Goal: Complete application form

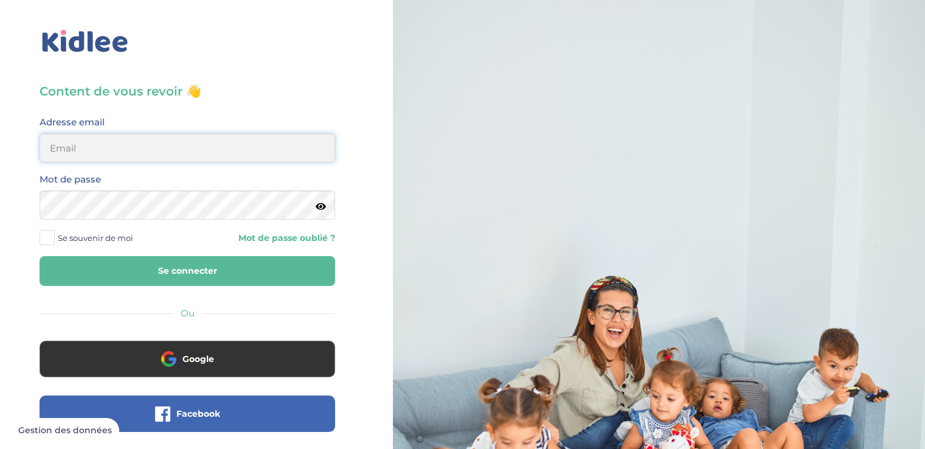
click at [78, 144] on input "email" at bounding box center [187, 147] width 295 height 29
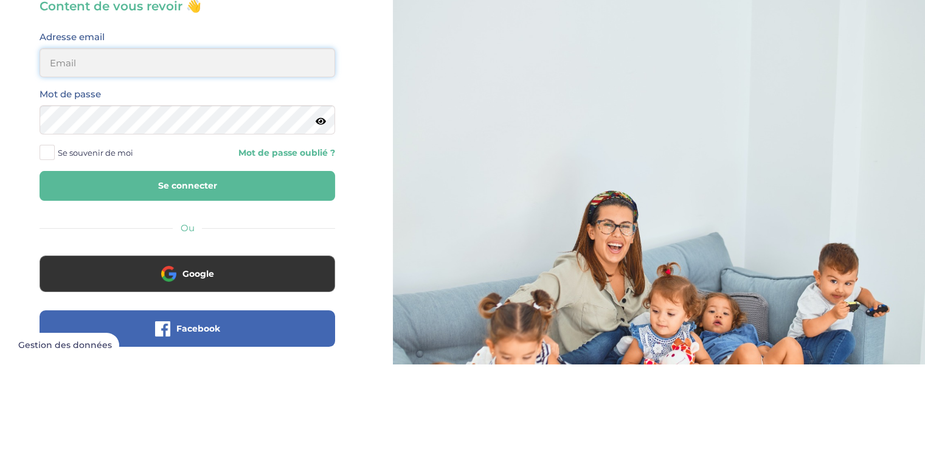
click at [73, 146] on input "email" at bounding box center [187, 147] width 295 height 29
type input "[EMAIL_ADDRESS][DOMAIN_NAME]"
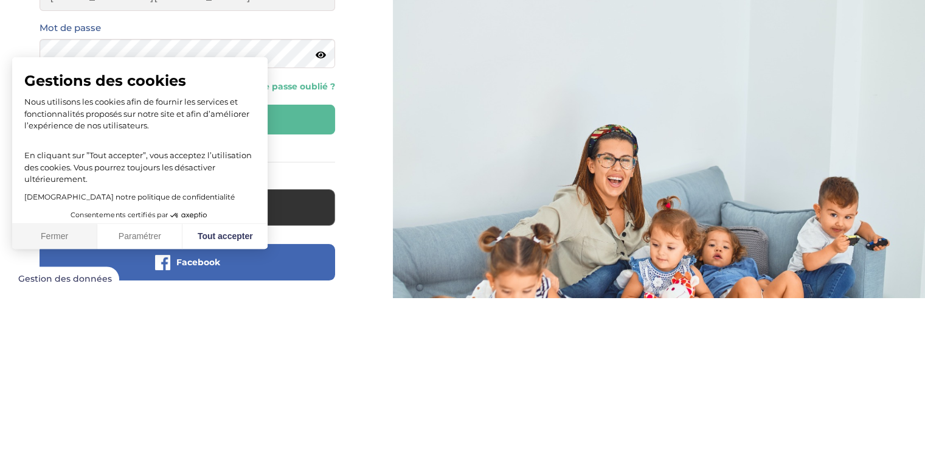
click at [50, 387] on button "Fermer" at bounding box center [54, 388] width 85 height 26
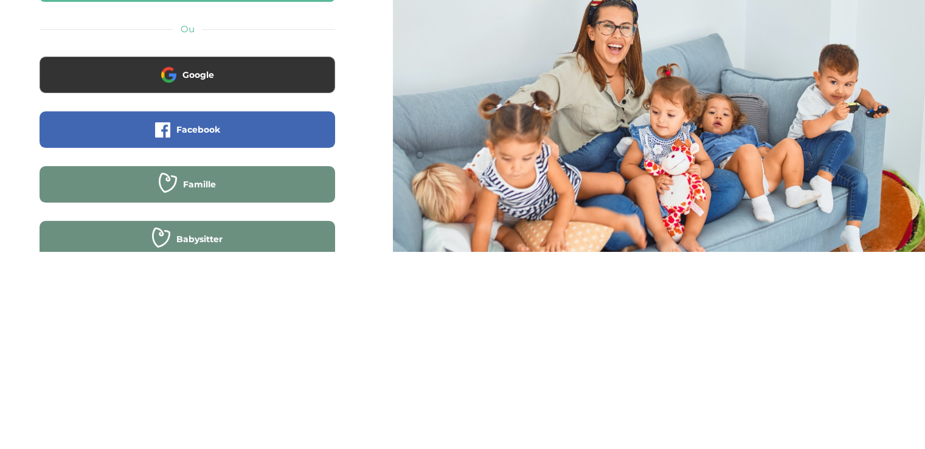
scroll to position [86, 0]
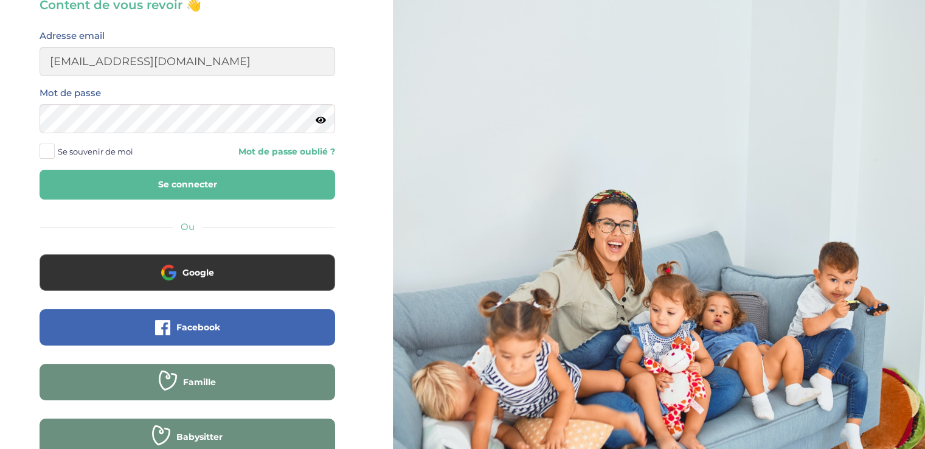
click at [252, 152] on link "Mot de passe oublié ?" at bounding box center [265, 152] width 139 height 12
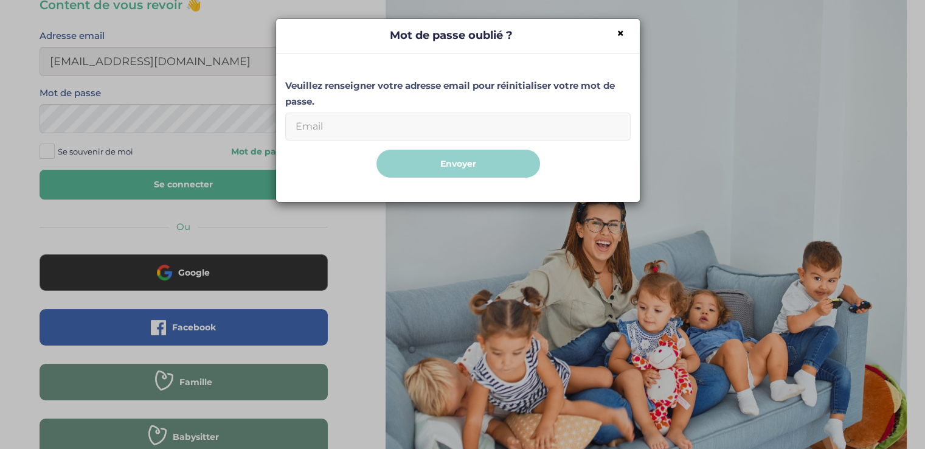
click at [314, 124] on input "Email" at bounding box center [457, 126] width 345 height 28
type input "[EMAIL_ADDRESS][DOMAIN_NAME]"
click at [432, 170] on button "Envoyer" at bounding box center [458, 164] width 164 height 29
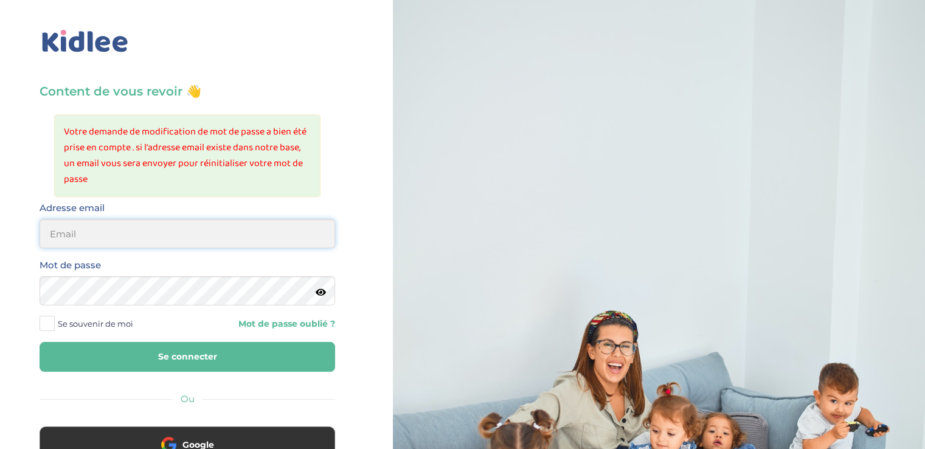
click at [83, 235] on input "email" at bounding box center [187, 233] width 295 height 29
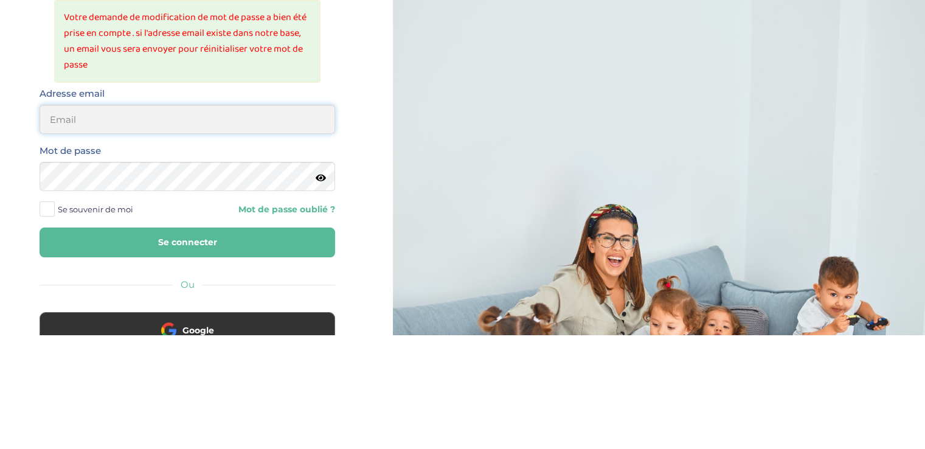
click at [83, 240] on input "email" at bounding box center [187, 233] width 295 height 29
type input "[EMAIL_ADDRESS][DOMAIN_NAME]"
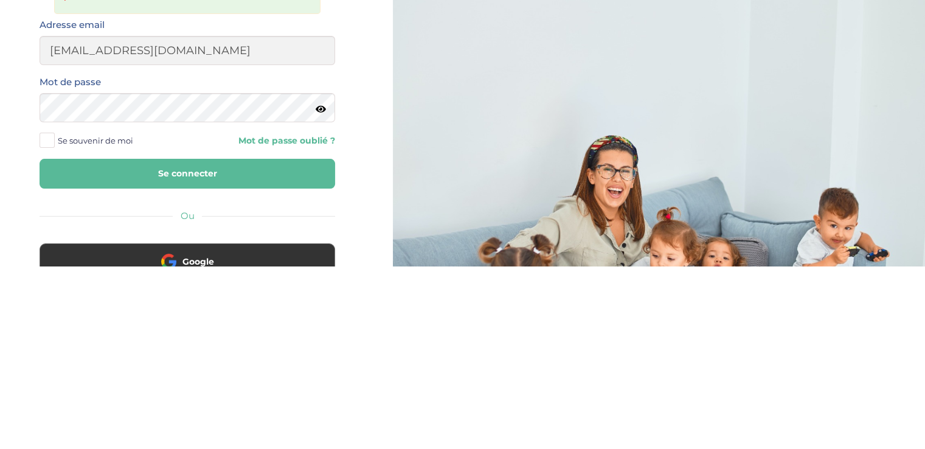
click at [179, 370] on button "Se connecter" at bounding box center [187, 357] width 295 height 30
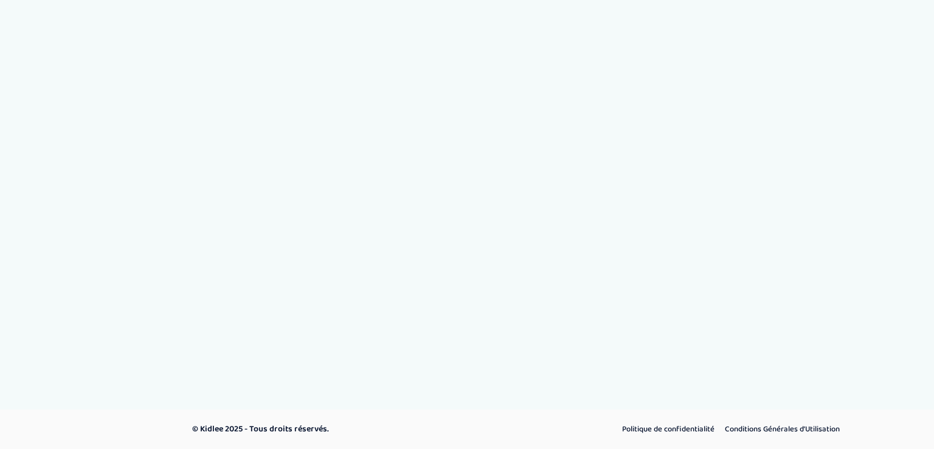
select select "1"
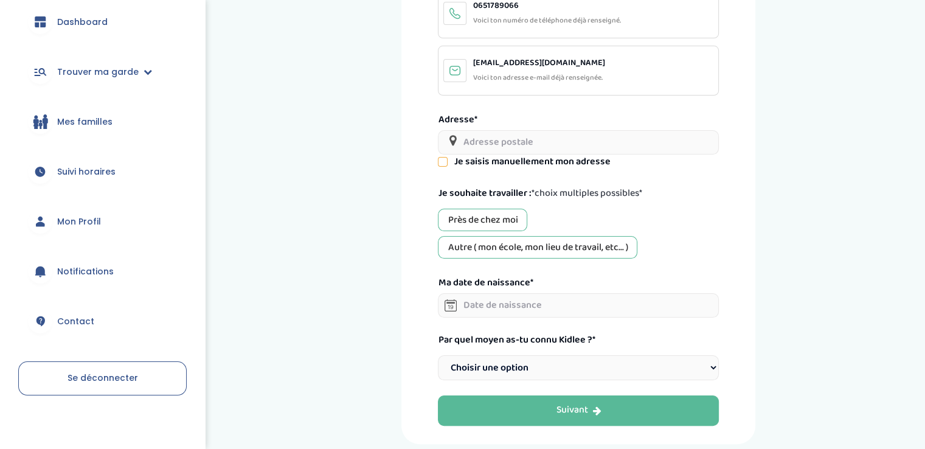
scroll to position [87, 0]
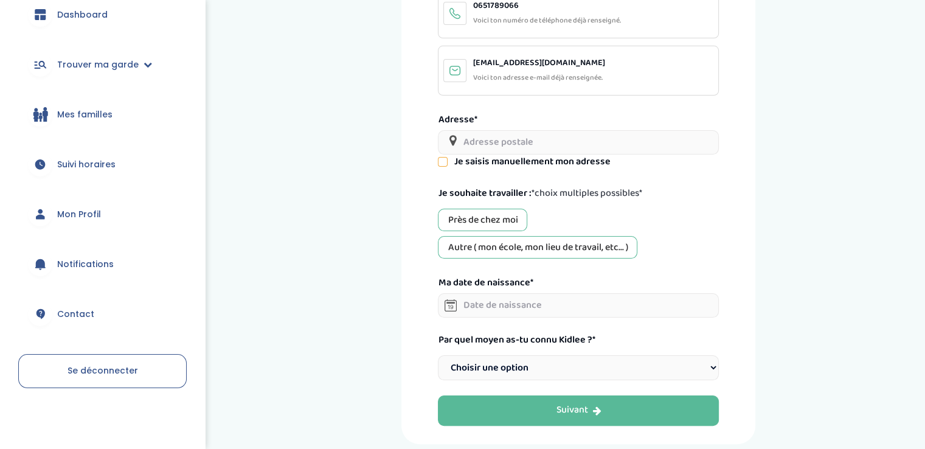
click at [81, 274] on link "Notifications" at bounding box center [102, 264] width 168 height 44
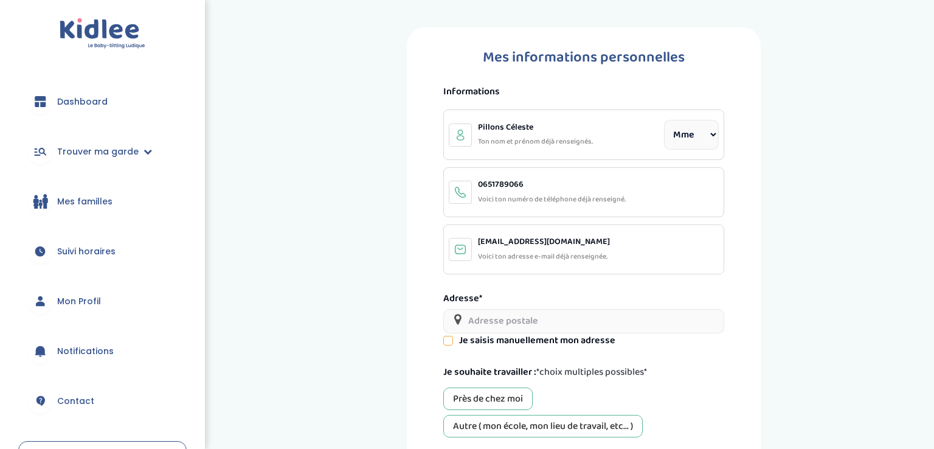
select select "1"
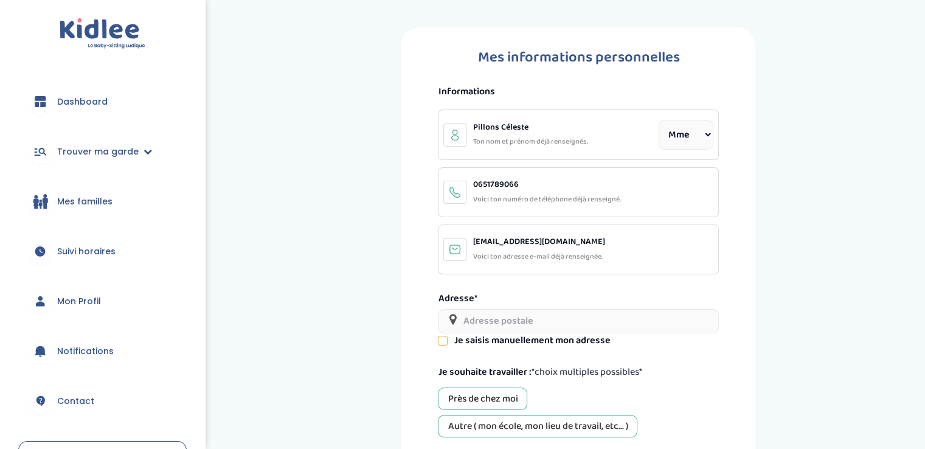
click at [74, 362] on link "Notifications" at bounding box center [102, 351] width 168 height 44
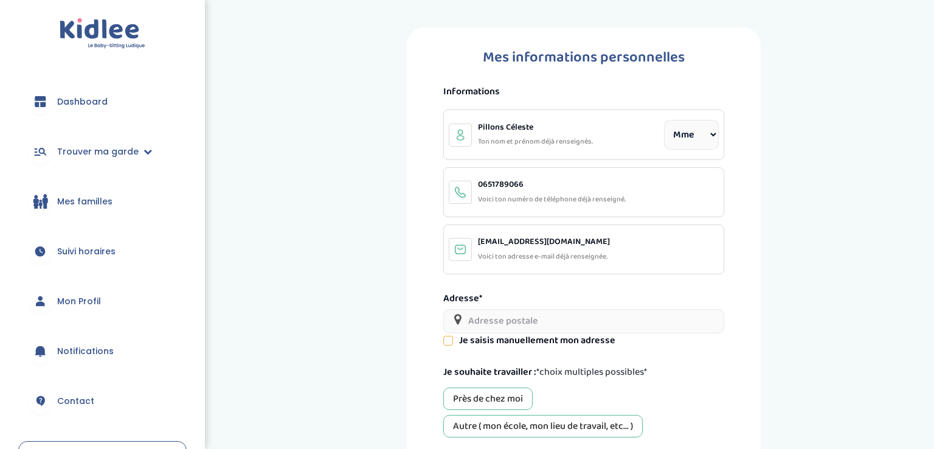
select select "1"
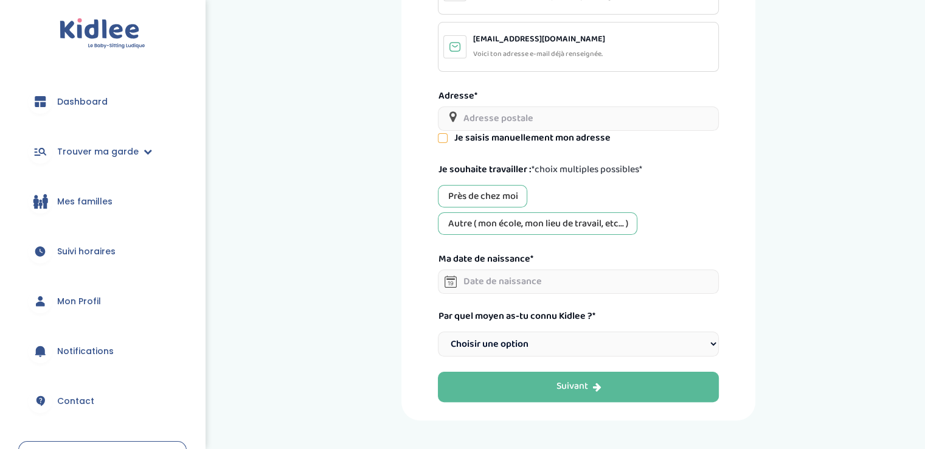
scroll to position [202, 0]
click at [460, 339] on select "Choisir une option Bouche à Oreille Google Plateforme Gens de confiance Faceboo…" at bounding box center [578, 344] width 281 height 25
select select "6"
click at [438, 332] on select "Choisir une option Bouche à Oreille Google Plateforme Gens de confiance Faceboo…" at bounding box center [578, 344] width 281 height 25
click at [474, 280] on input "text" at bounding box center [578, 282] width 281 height 24
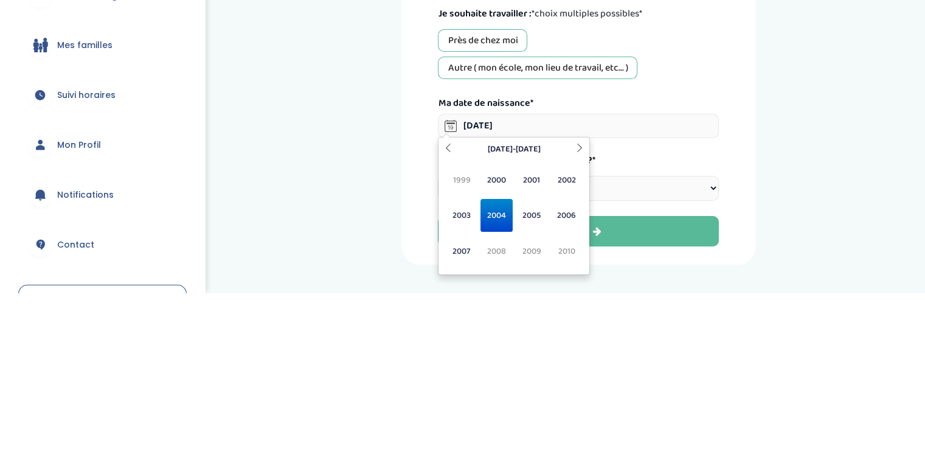
click at [494, 375] on span "2004" at bounding box center [496, 371] width 32 height 33
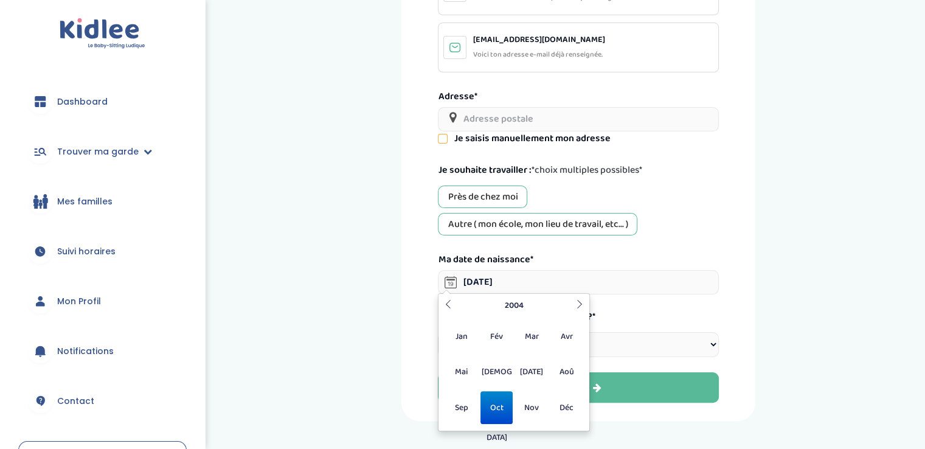
click at [493, 409] on span "Oct" at bounding box center [496, 407] width 32 height 33
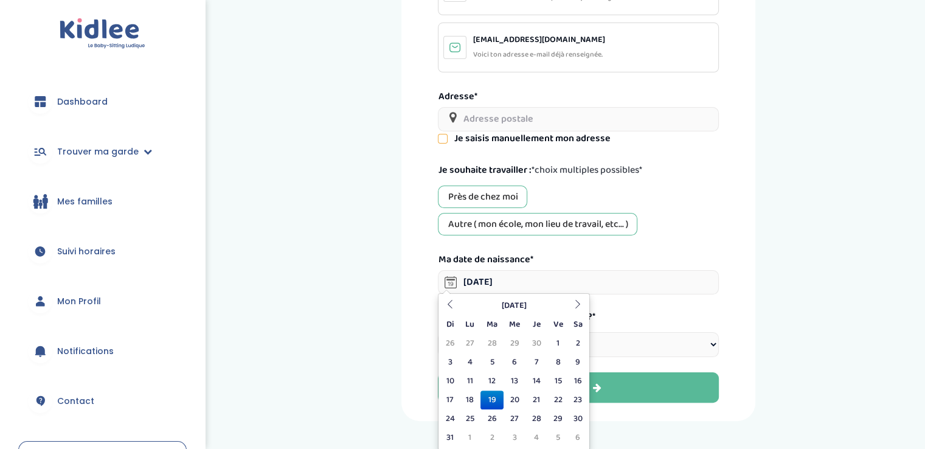
click at [489, 398] on td "19" at bounding box center [491, 399] width 22 height 19
type input "19-10-2004"
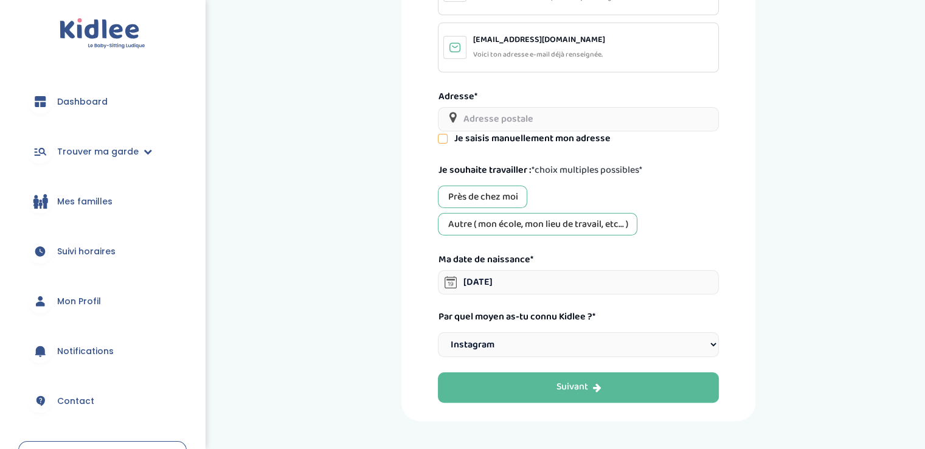
click at [491, 119] on input "text" at bounding box center [578, 119] width 281 height 24
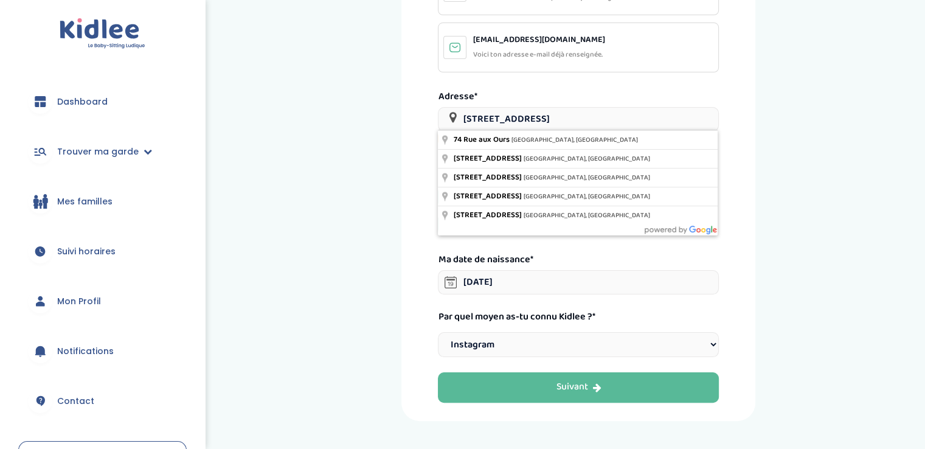
type input "[STREET_ADDRESS]"
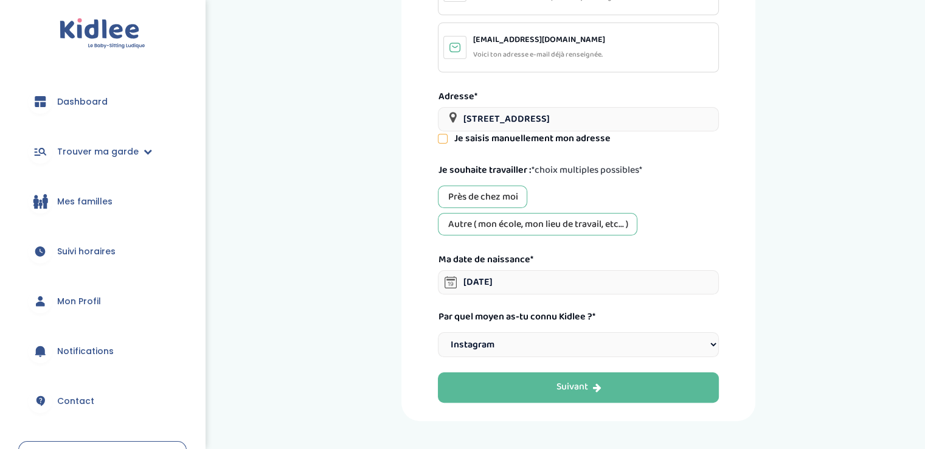
click at [465, 197] on div "Près de chez moi" at bounding box center [482, 196] width 89 height 22
click at [471, 229] on div "Autre ( mon école, mon lieu de travail, etc... )" at bounding box center [537, 224] width 199 height 22
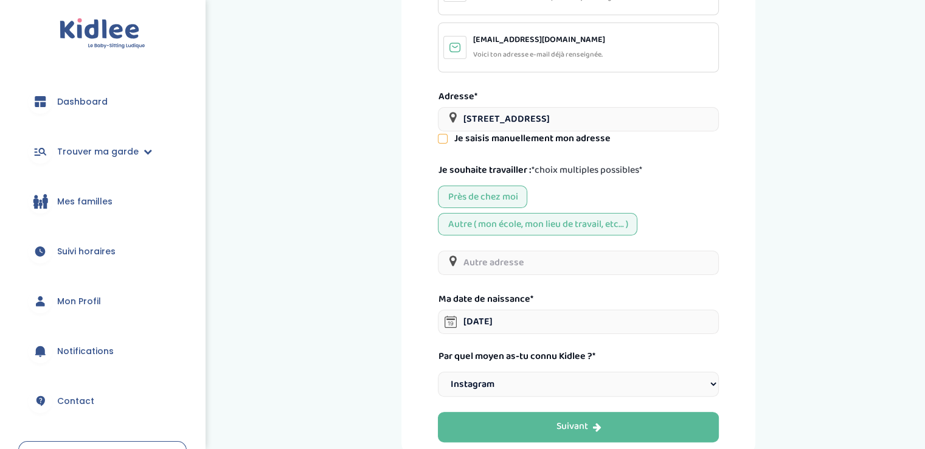
click at [497, 265] on input "text" at bounding box center [578, 262] width 281 height 24
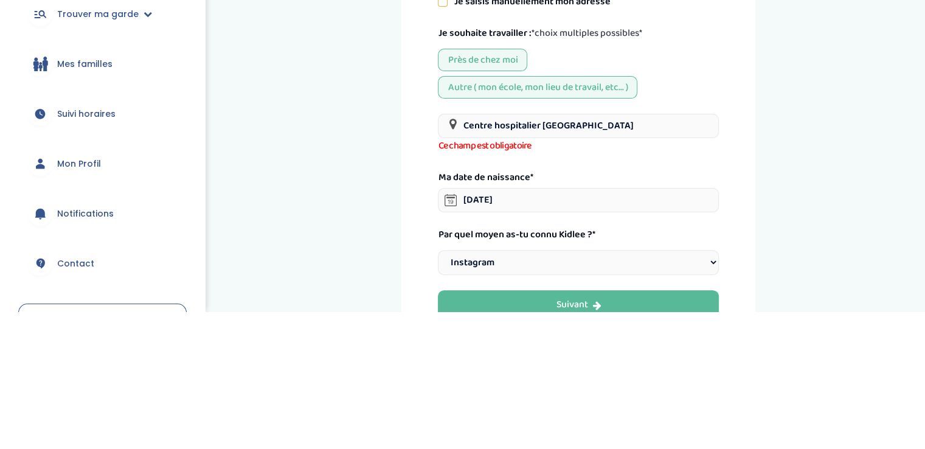
click at [542, 261] on input "Centre hospitalier rouen" at bounding box center [578, 263] width 281 height 24
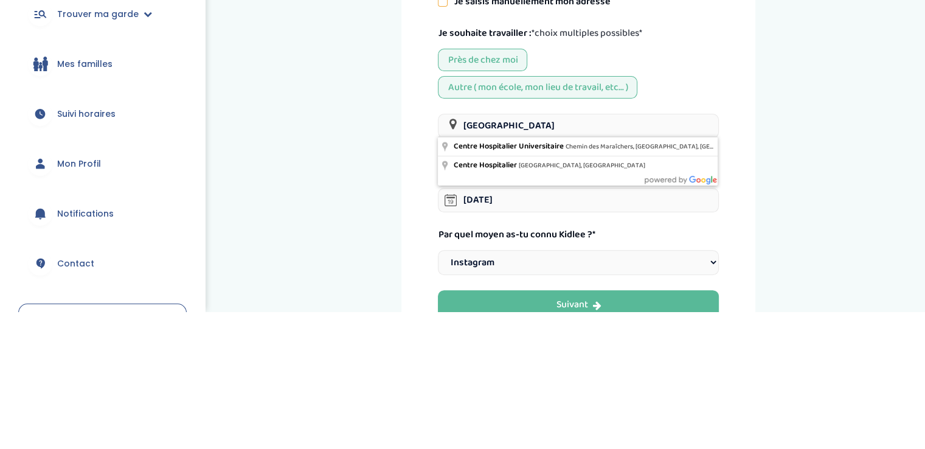
click at [629, 260] on input "Centre hospitalier universitaire rouen" at bounding box center [578, 263] width 281 height 24
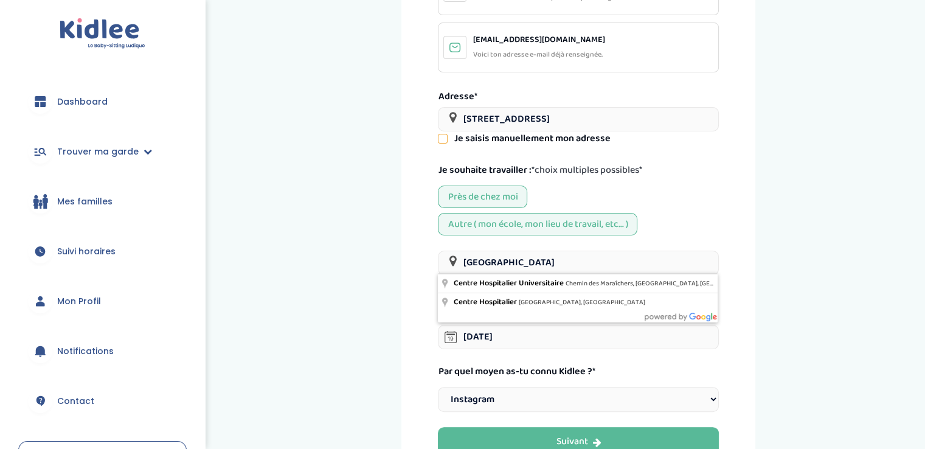
click at [429, 241] on div "Mes informations personnelles Informations Pillons Céleste Ton nom et prénom dé…" at bounding box center [578, 151] width 354 height 650
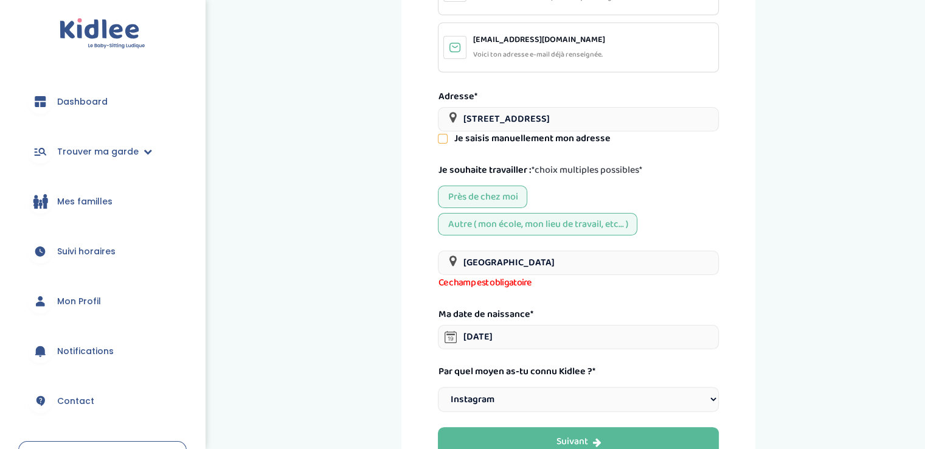
click at [641, 261] on input "Centre hospitalier universitaire Rouen" at bounding box center [578, 262] width 281 height 24
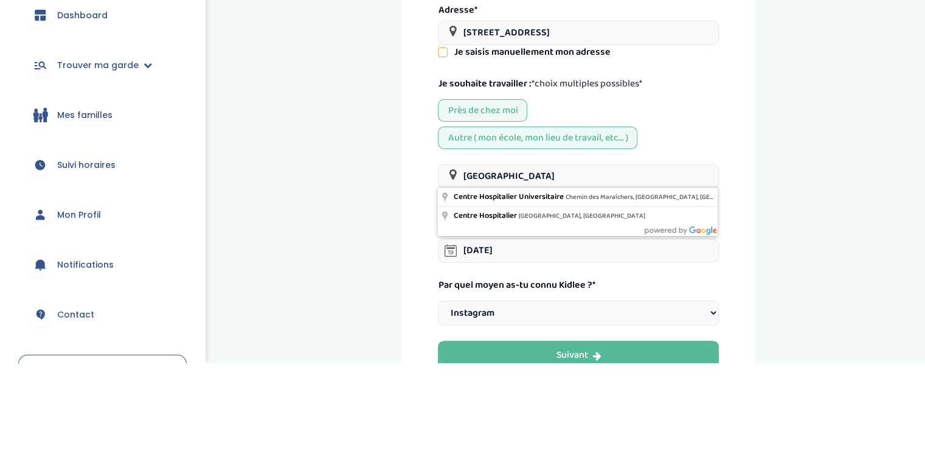
scroll to position [201, 0]
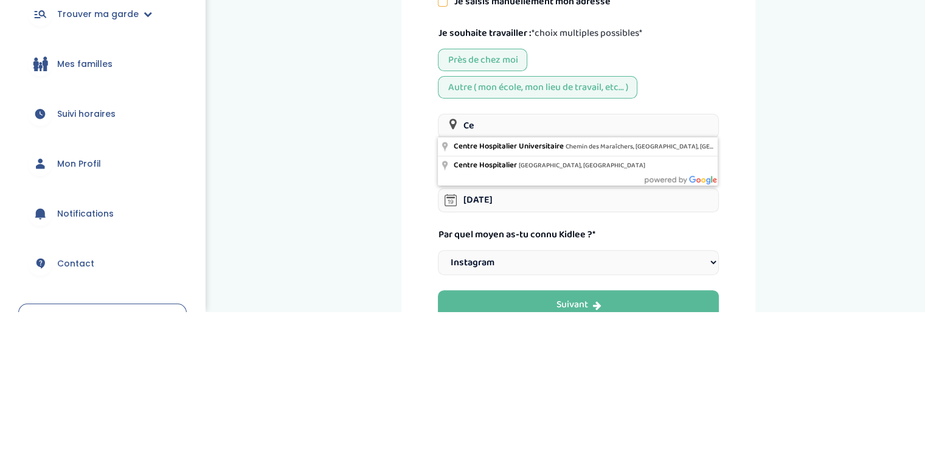
type input "C"
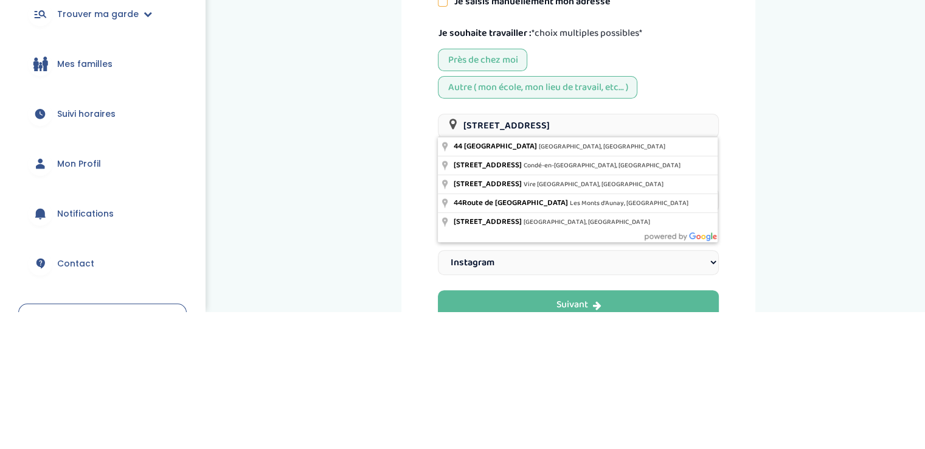
type input "44 Rue de Cauville, Rouen, France"
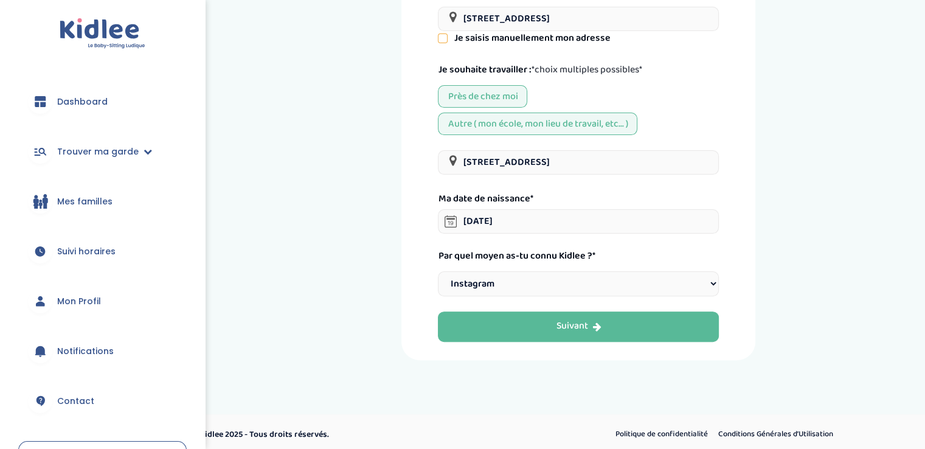
scroll to position [305, 0]
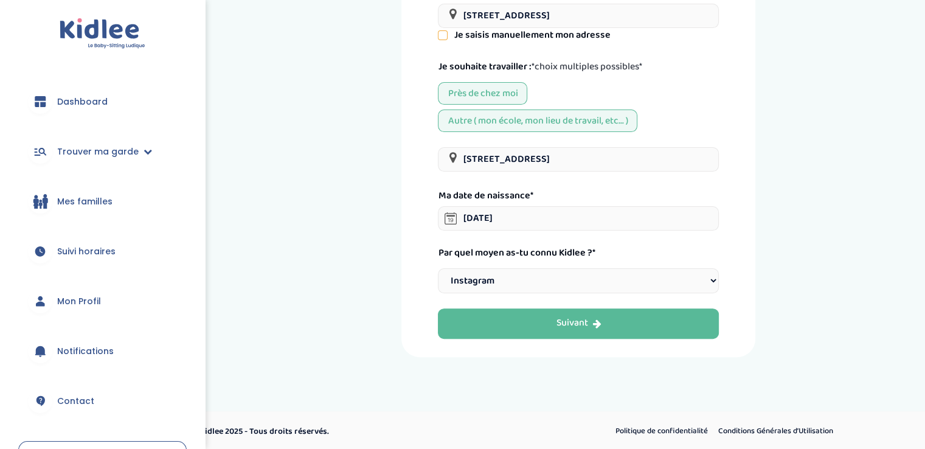
click at [486, 321] on button "Suivant" at bounding box center [578, 323] width 281 height 30
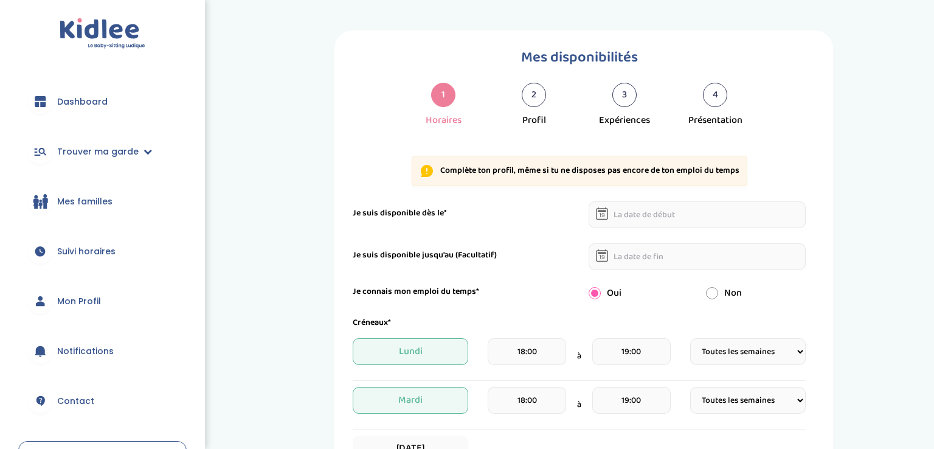
select select "1"
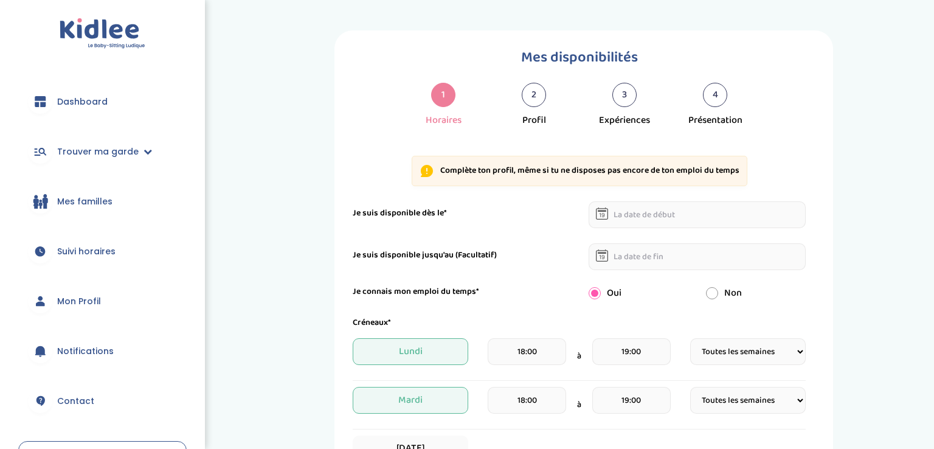
select select "1"
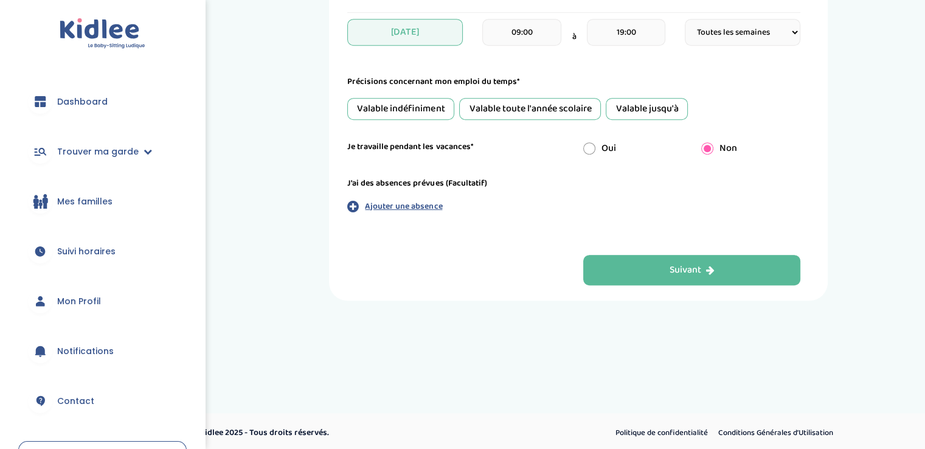
scroll to position [603, 0]
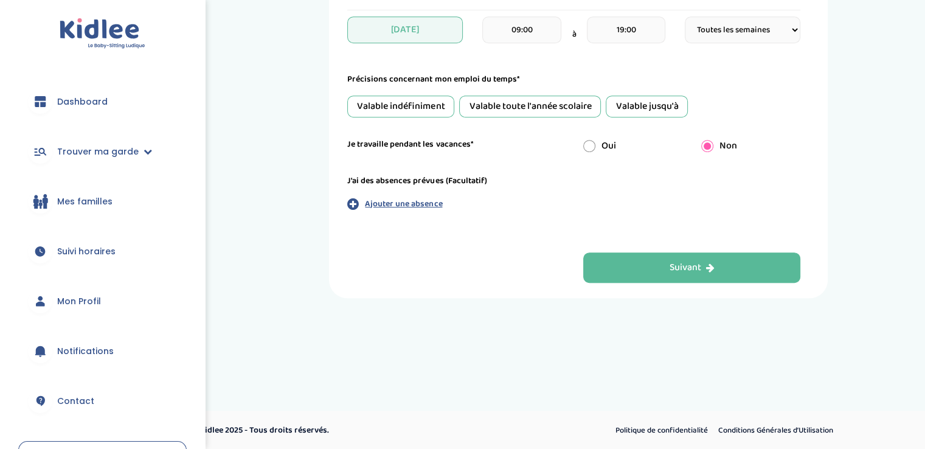
click at [769, 266] on button "Suivant" at bounding box center [692, 267] width 218 height 30
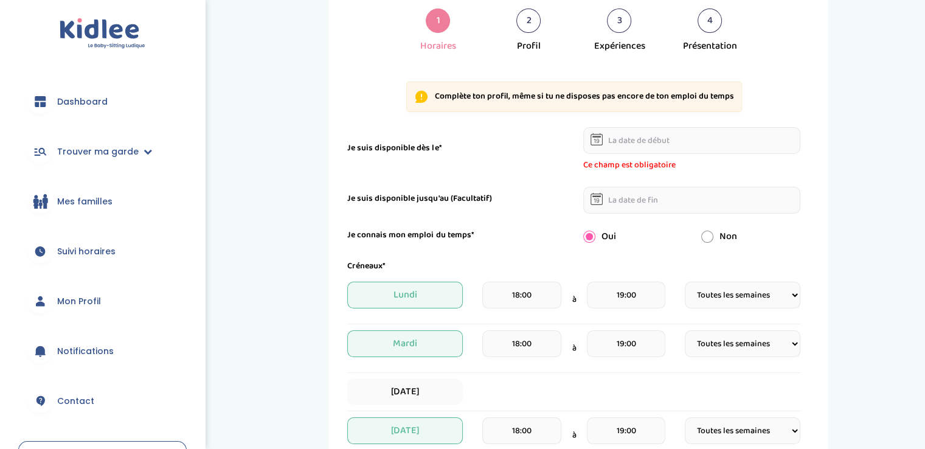
scroll to position [46, 0]
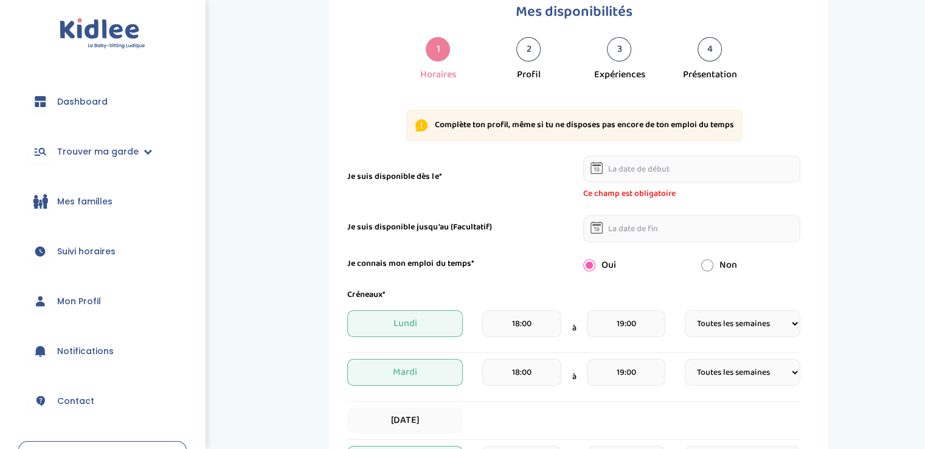
click at [776, 170] on input "text" at bounding box center [692, 169] width 218 height 27
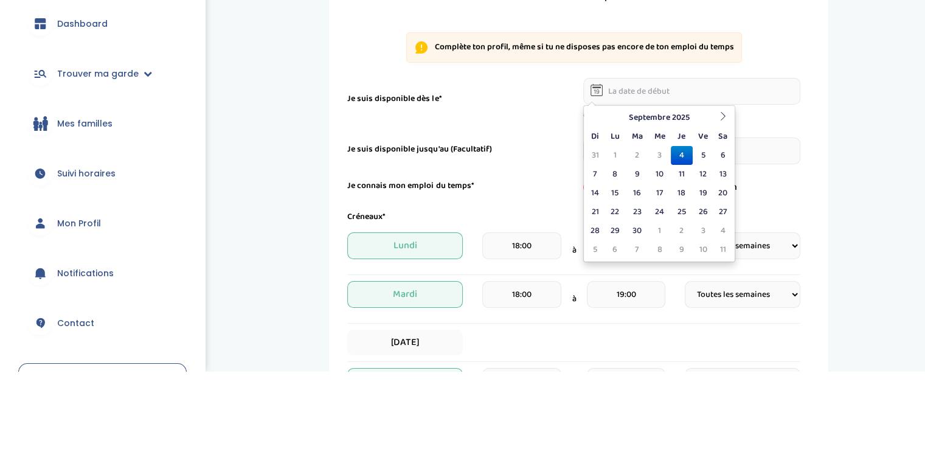
click at [681, 233] on td "4" at bounding box center [681, 233] width 21 height 19
type input "04-09-2025"
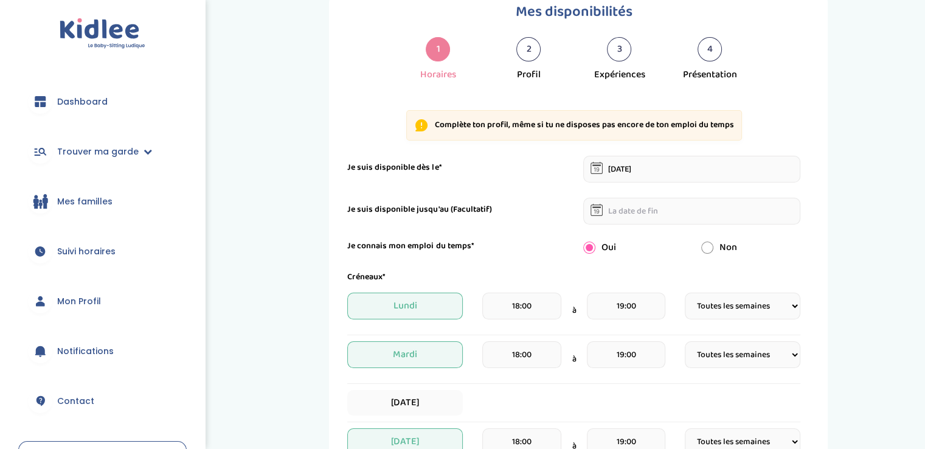
click at [773, 212] on input "text" at bounding box center [692, 211] width 218 height 27
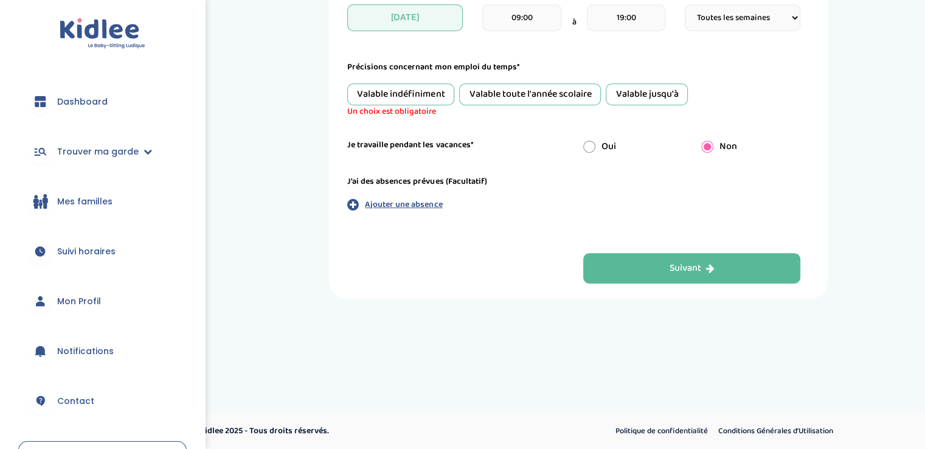
click at [630, 269] on button "Suivant" at bounding box center [692, 268] width 218 height 30
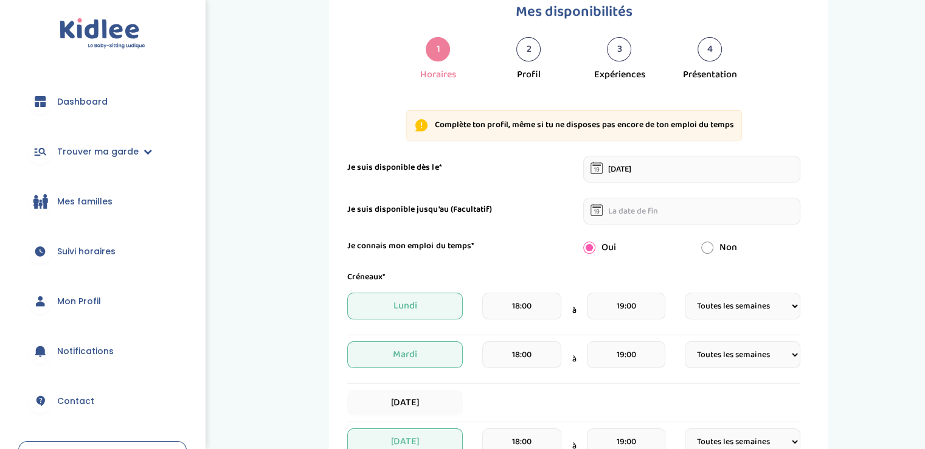
click at [645, 209] on input "text" at bounding box center [692, 211] width 218 height 27
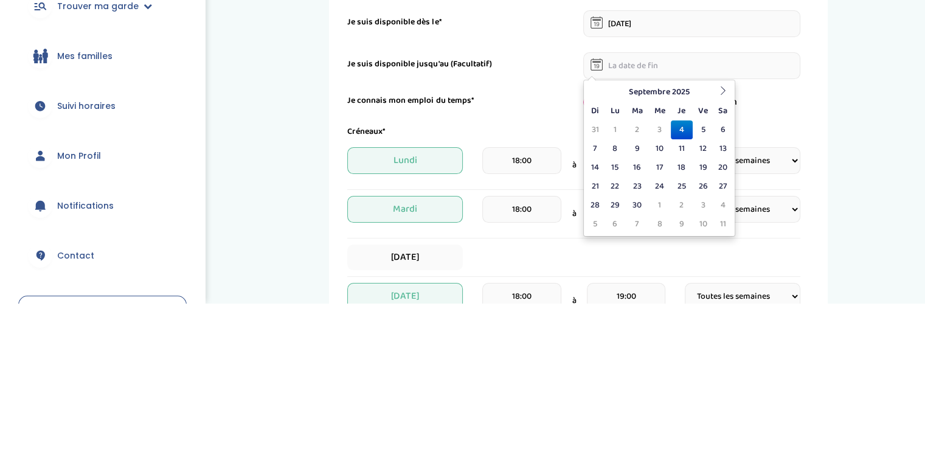
click at [637, 355] on td "30" at bounding box center [637, 350] width 22 height 19
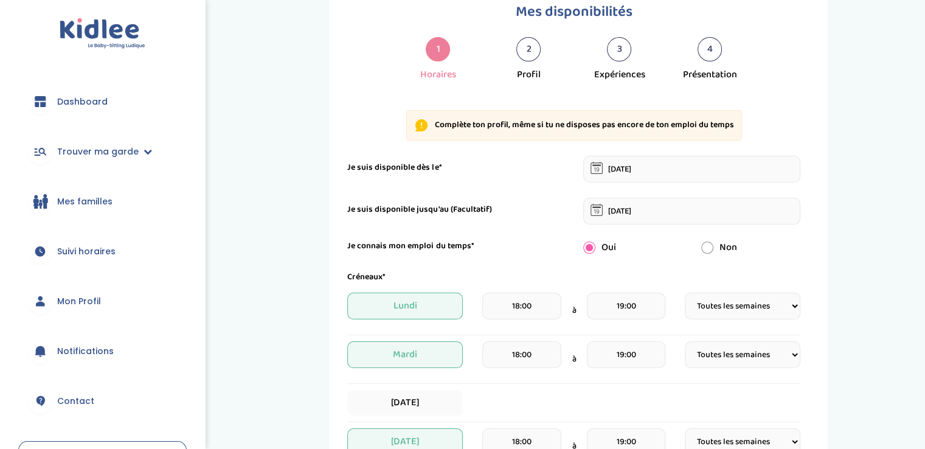
click at [643, 214] on input "30-09-2025" at bounding box center [692, 211] width 218 height 27
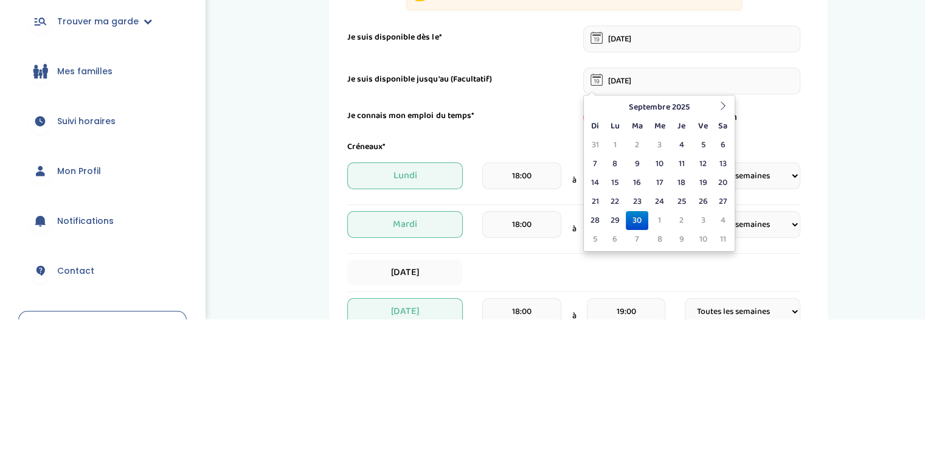
click at [720, 334] on td "27" at bounding box center [723, 331] width 18 height 19
type input "27-09-2025"
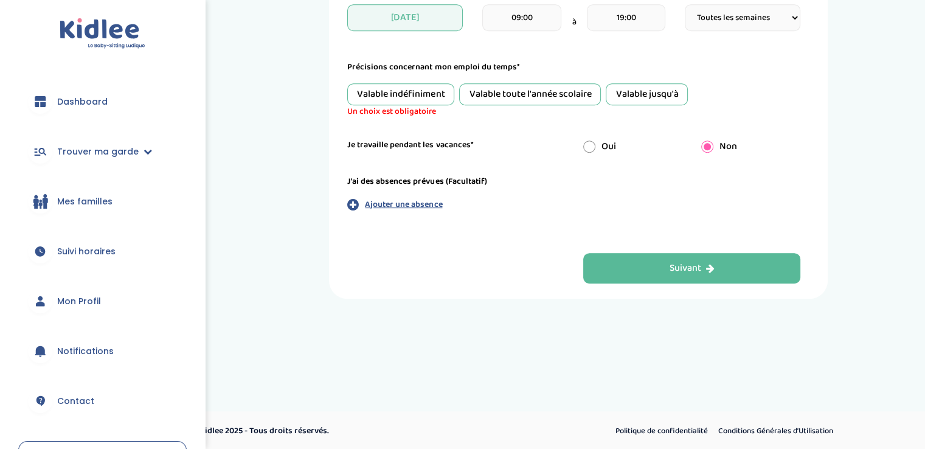
click at [621, 270] on button "Suivant" at bounding box center [692, 268] width 218 height 30
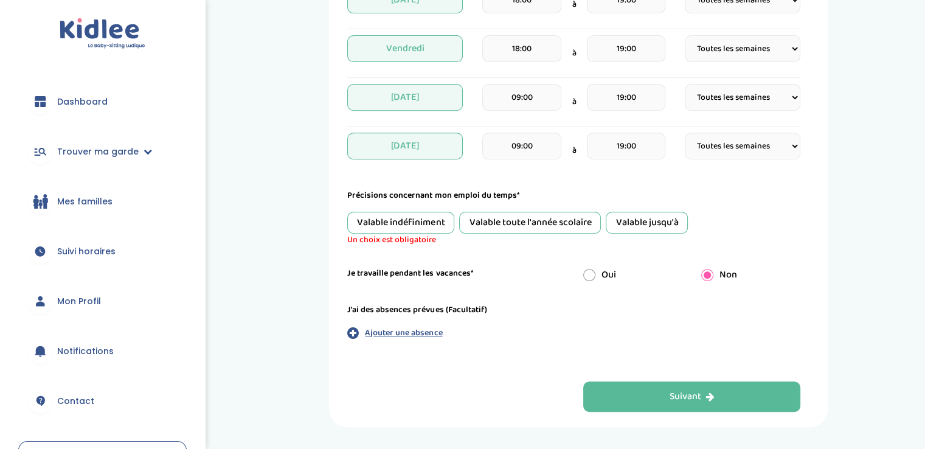
scroll to position [488, 0]
click at [385, 227] on div "Valable indéfiniment" at bounding box center [400, 222] width 107 height 22
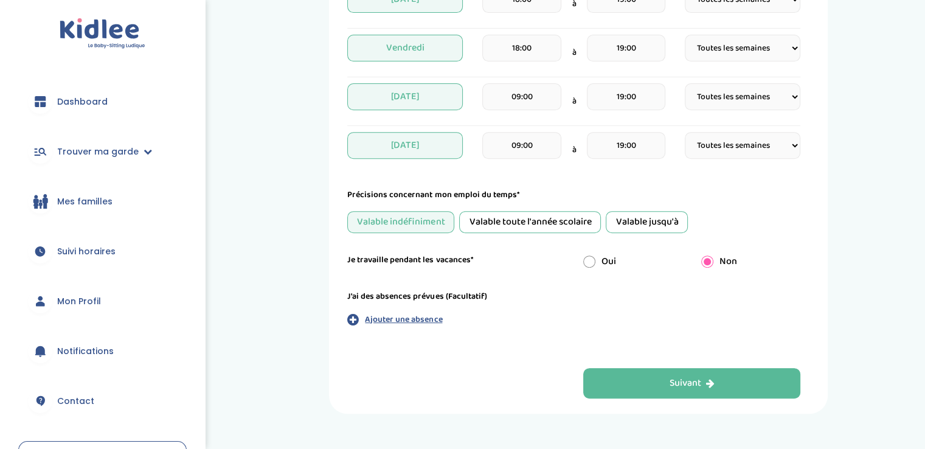
click at [615, 385] on button "Suivant" at bounding box center [692, 383] width 218 height 30
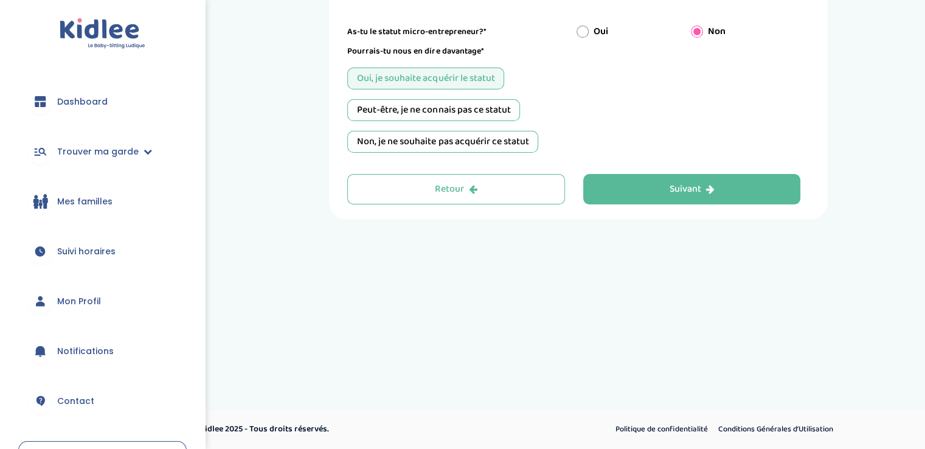
scroll to position [46, 0]
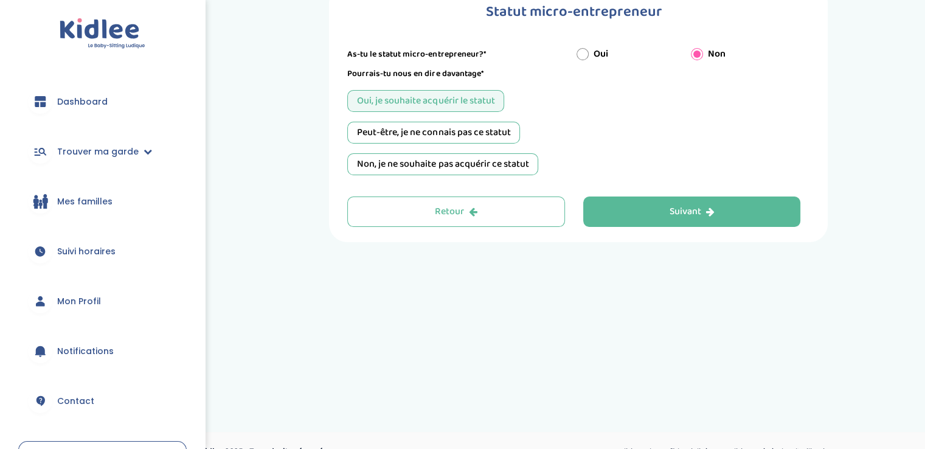
click at [624, 210] on button "Suivant" at bounding box center [692, 211] width 218 height 30
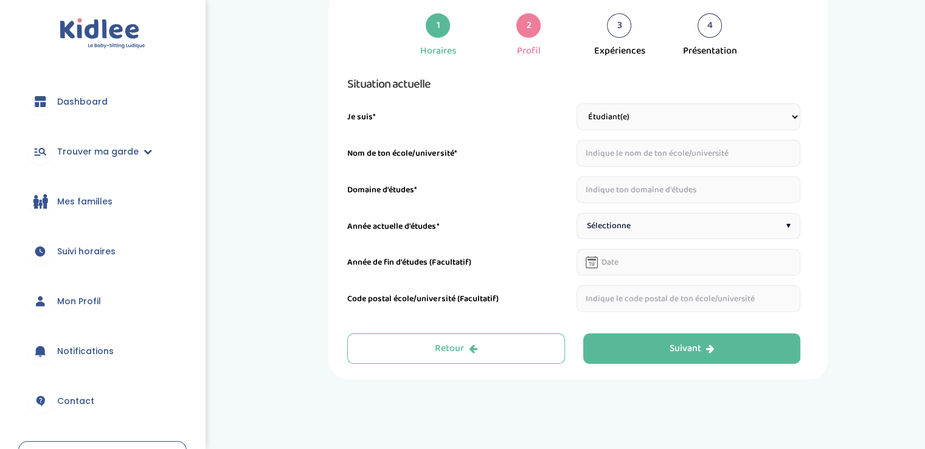
click at [616, 156] on input "text" at bounding box center [688, 153] width 224 height 27
type input "ERFPS ROUEN"
click at [689, 187] on input "text" at bounding box center [688, 189] width 224 height 27
type input "infirmière"
click at [681, 231] on div "Sélectionne ▾" at bounding box center [688, 226] width 224 height 26
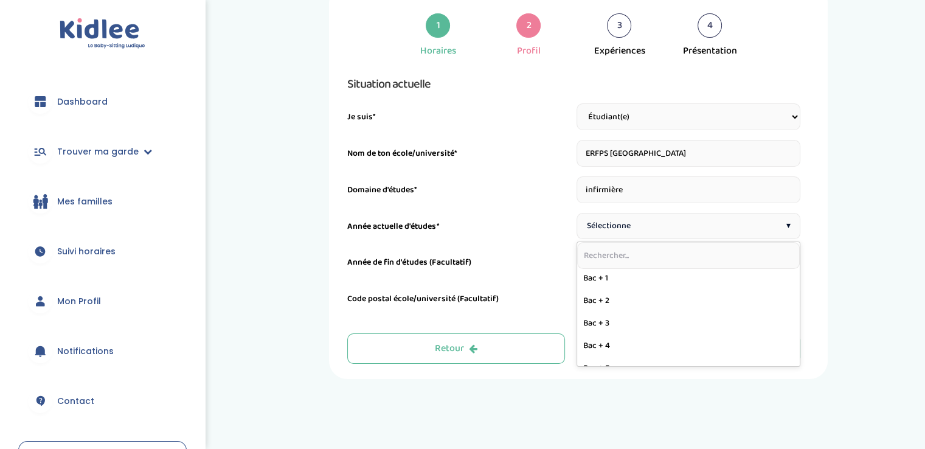
scroll to position [161, 0]
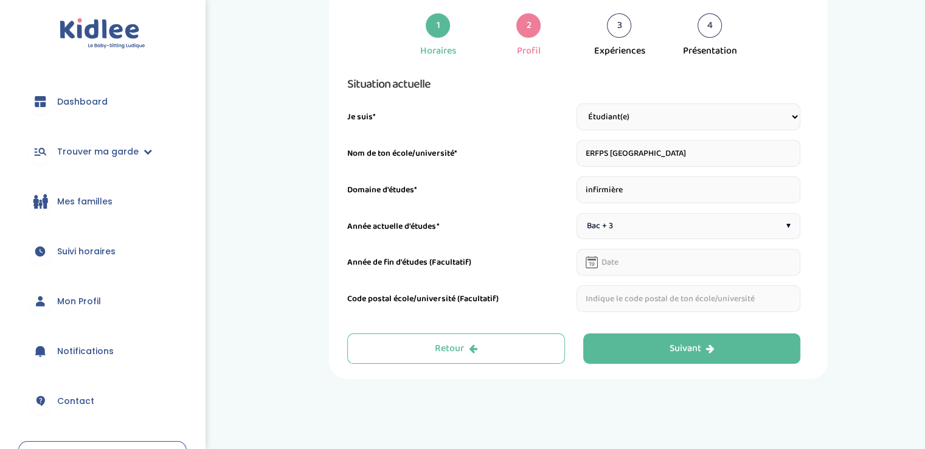
click at [638, 268] on input "text" at bounding box center [688, 262] width 224 height 27
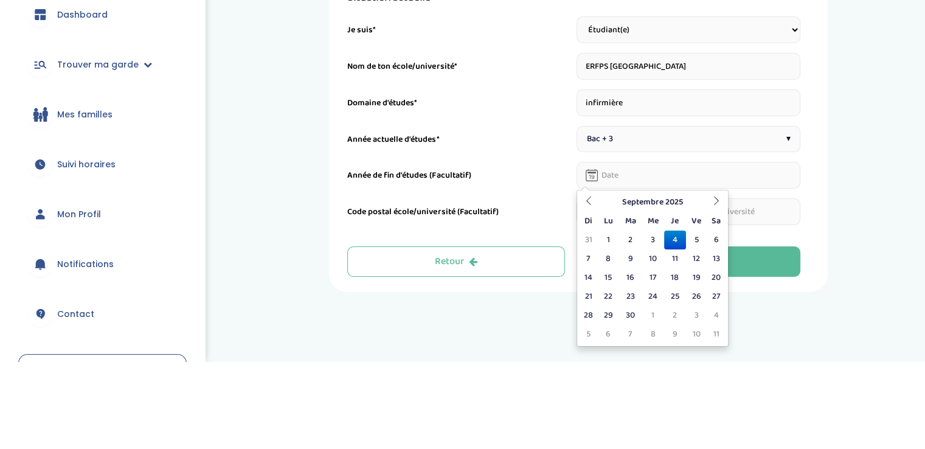
scroll to position [46, 0]
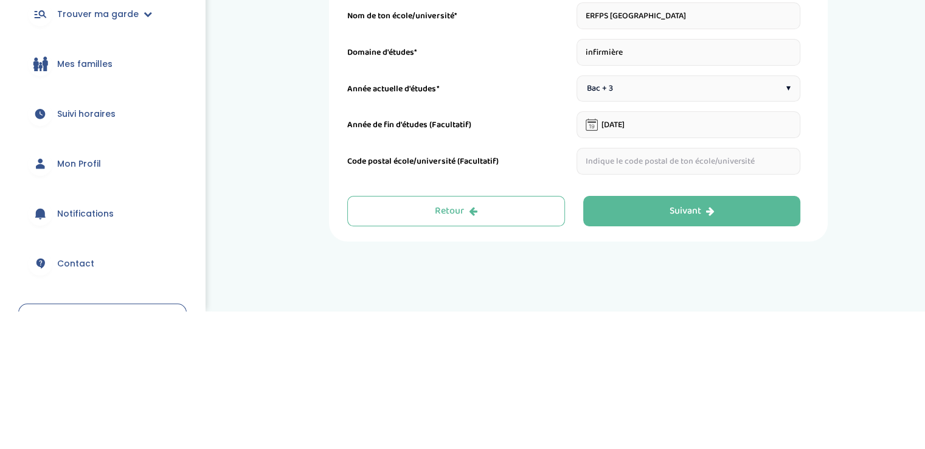
click at [627, 262] on input "04-09-2025" at bounding box center [688, 262] width 224 height 27
click at [646, 266] on input "2025" at bounding box center [688, 262] width 224 height 27
type input "2"
type input "15/07/2026"
click at [606, 302] on input "text" at bounding box center [688, 298] width 224 height 27
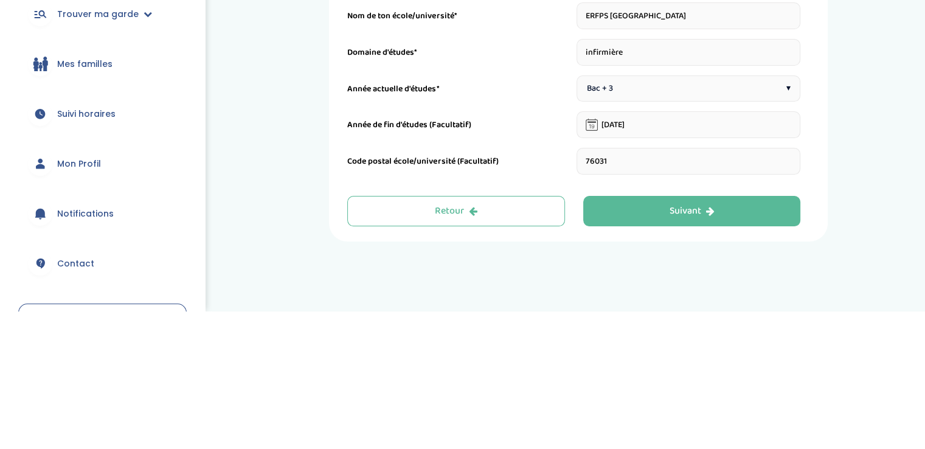
type input "76031"
click at [641, 358] on button "Suivant" at bounding box center [692, 348] width 218 height 30
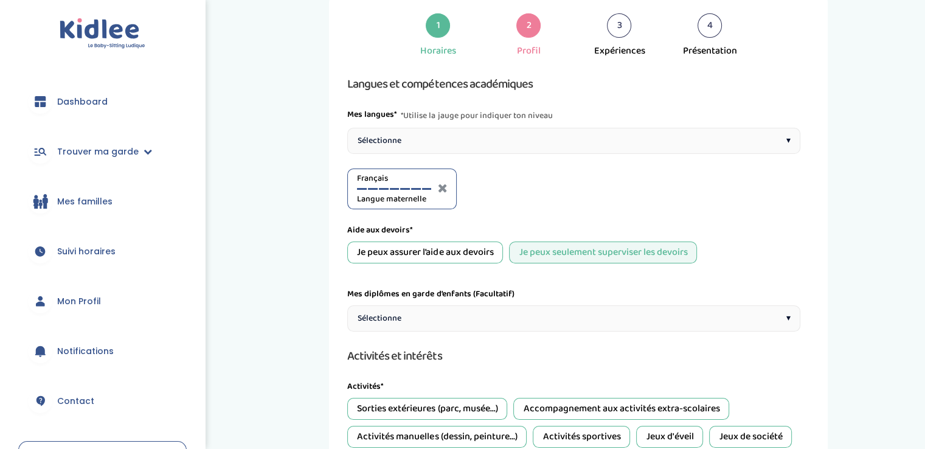
click at [367, 255] on div "Je peux assurer l’aide aux devoirs" at bounding box center [425, 252] width 156 height 22
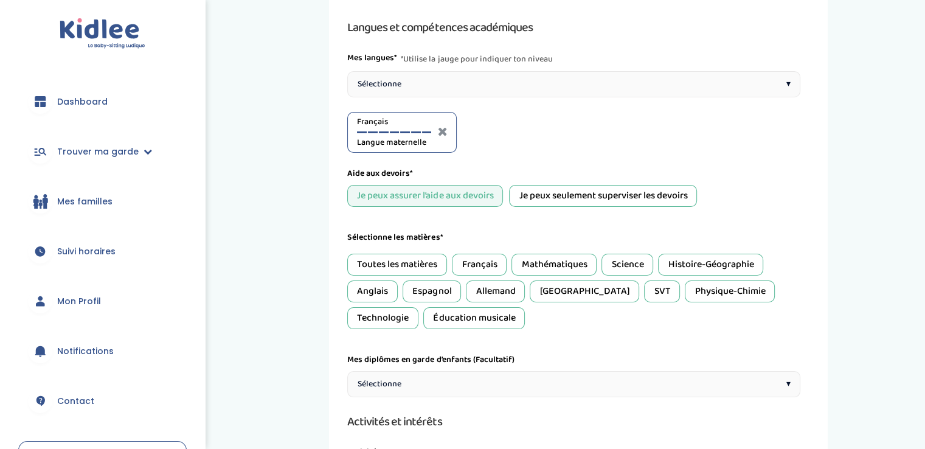
scroll to position [141, 0]
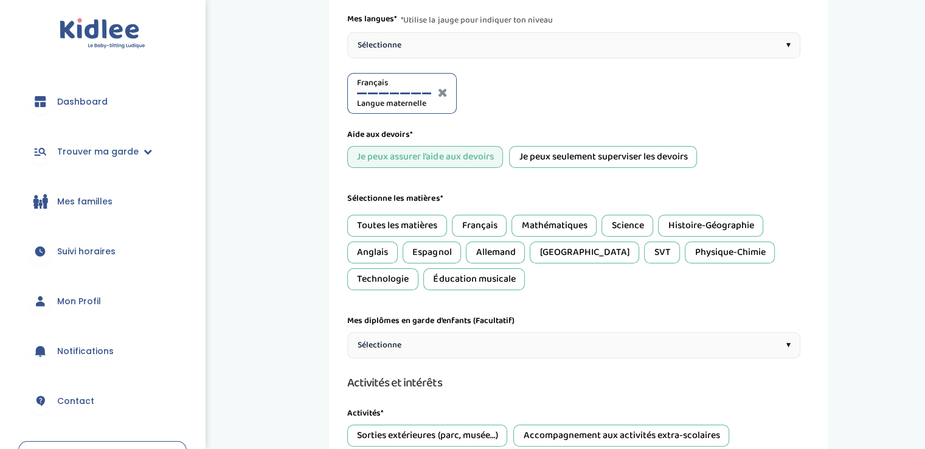
click at [365, 227] on div "Toutes les matières" at bounding box center [397, 226] width 100 height 22
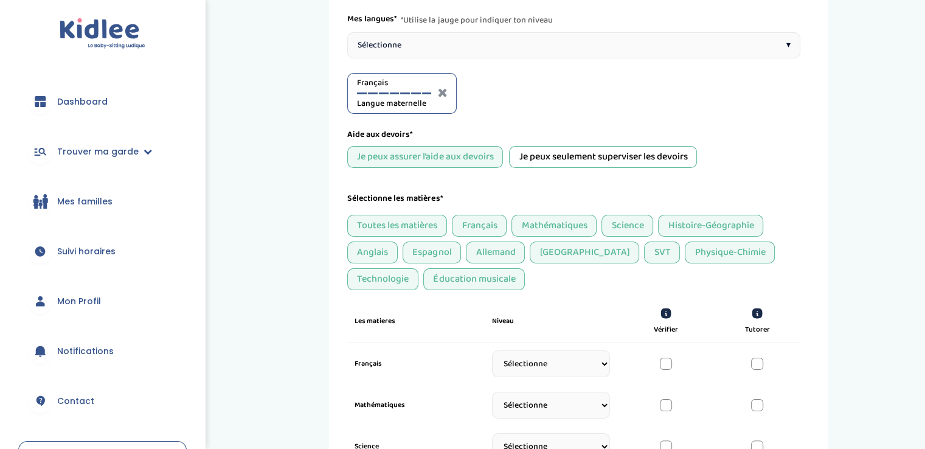
click at [419, 252] on div "Espagnol" at bounding box center [431, 252] width 58 height 22
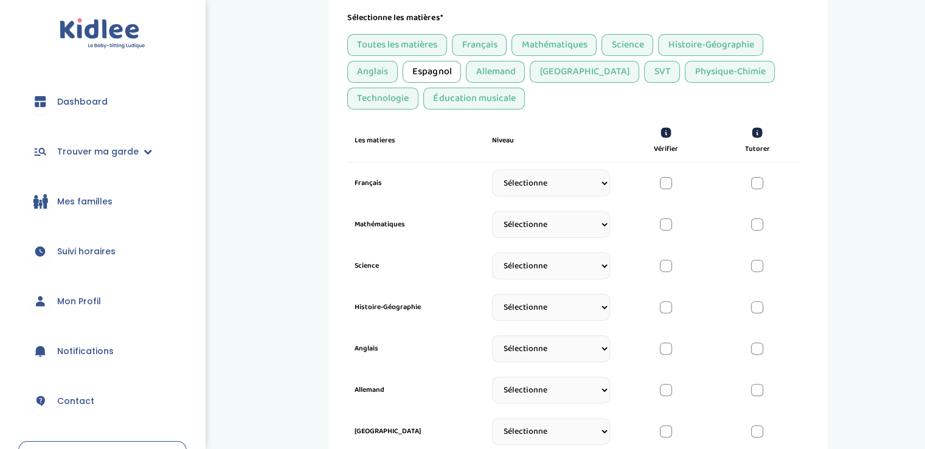
scroll to position [328, 0]
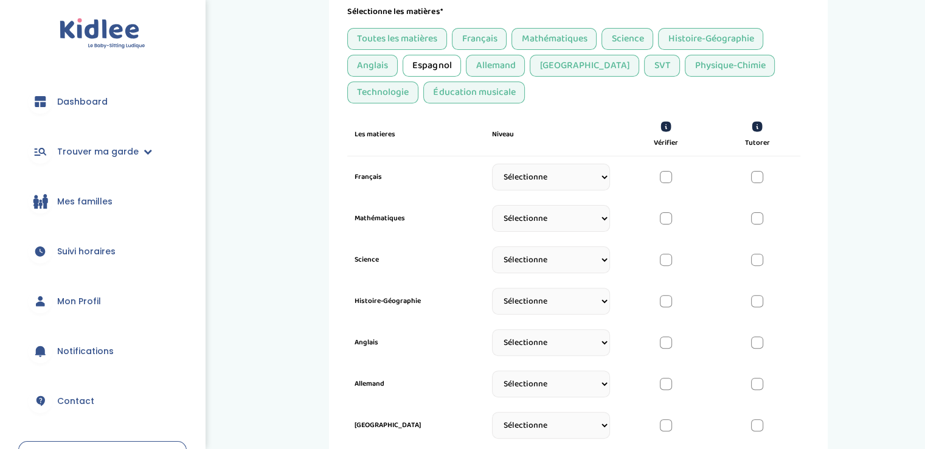
click at [523, 177] on select "Sélectionne CP CE1 CE2 CM1 CM2 6eme 5eme 4eme 3eme Seconde Prémière Terminale" at bounding box center [551, 177] width 118 height 27
select select "Terminale"
click at [492, 168] on select "Sélectionne CP CE1 CE2 CM1 CM2 6eme 5eme 4eme 3eme Seconde Prémière Terminale" at bounding box center [551, 177] width 118 height 27
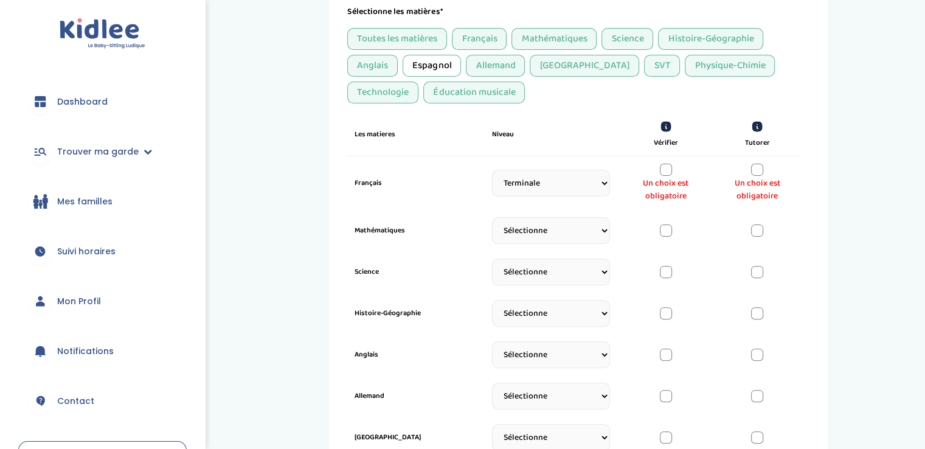
click at [665, 170] on div at bounding box center [666, 170] width 12 height 12
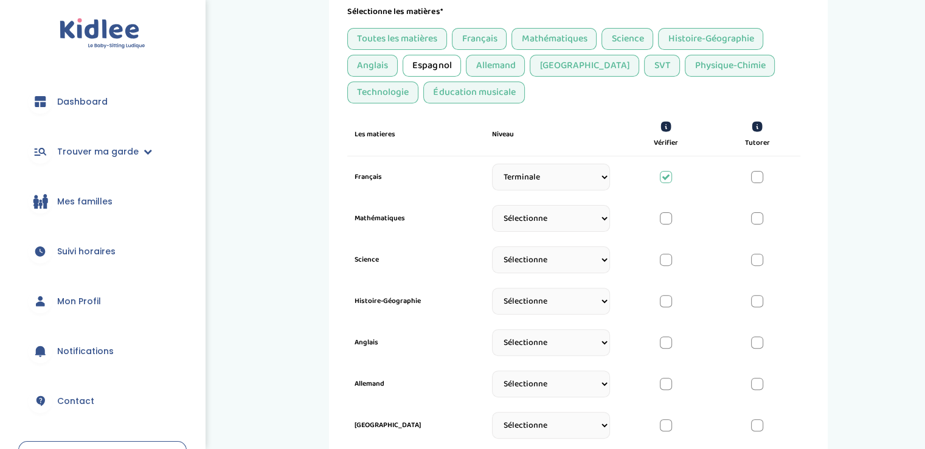
click at [662, 212] on div at bounding box center [666, 218] width 12 height 12
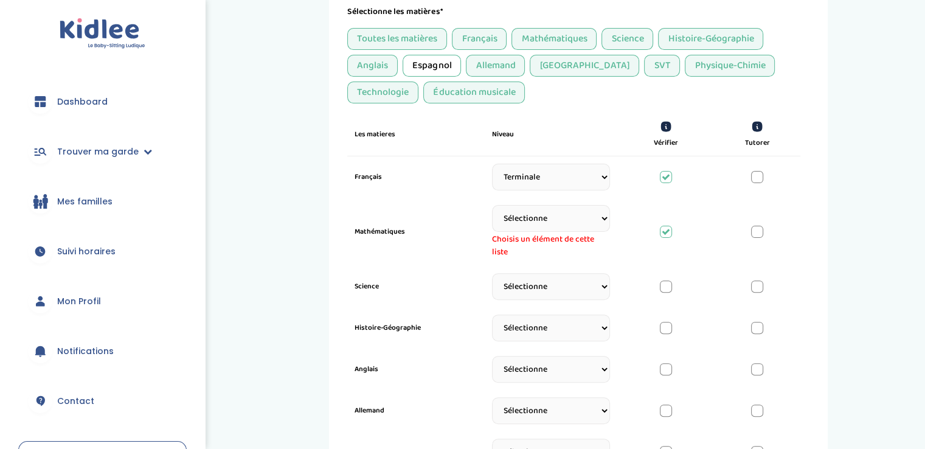
click at [533, 220] on select "Sélectionne CP CE1 CE2 CM1 CM2 6eme 5eme 4eme 3eme Seconde Prémière Terminale" at bounding box center [551, 218] width 118 height 27
select select "Seconde"
click at [492, 205] on select "Sélectionne CP CE1 CE2 CM1 CM2 6eme 5eme 4eme 3eme Seconde Prémière Terminale" at bounding box center [551, 218] width 118 height 27
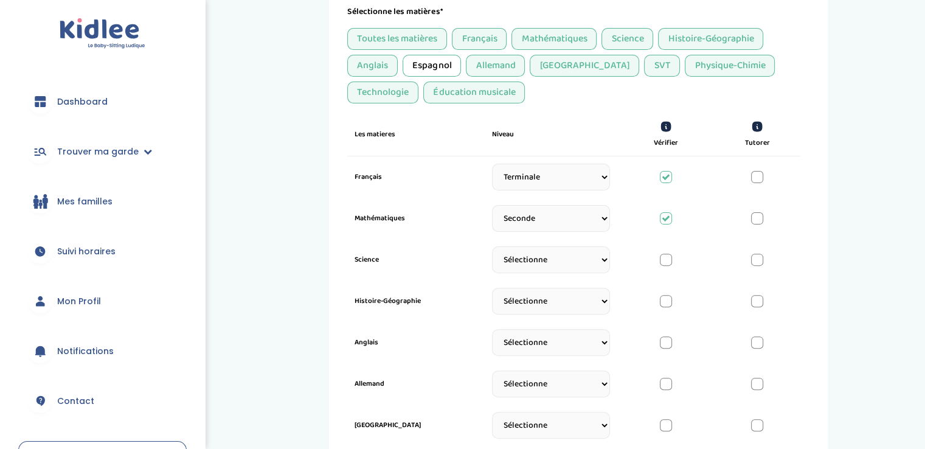
click at [752, 219] on div at bounding box center [757, 218] width 12 height 12
click at [660, 257] on div at bounding box center [666, 260] width 12 height 12
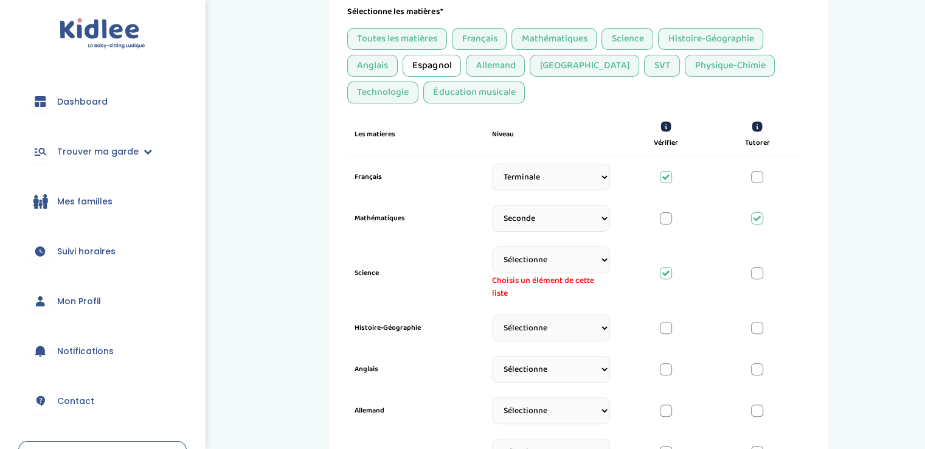
click at [548, 266] on select "Sélectionne CP CE1 CE2 CM1 CM2 6eme 5eme 4eme 3eme Seconde Prémière Terminale" at bounding box center [551, 259] width 118 height 27
select select "Terminale"
click at [492, 246] on select "Sélectionne CP CE1 CE2 CM1 CM2 6eme 5eme 4eme 3eme Seconde Prémière Terminale" at bounding box center [551, 259] width 118 height 27
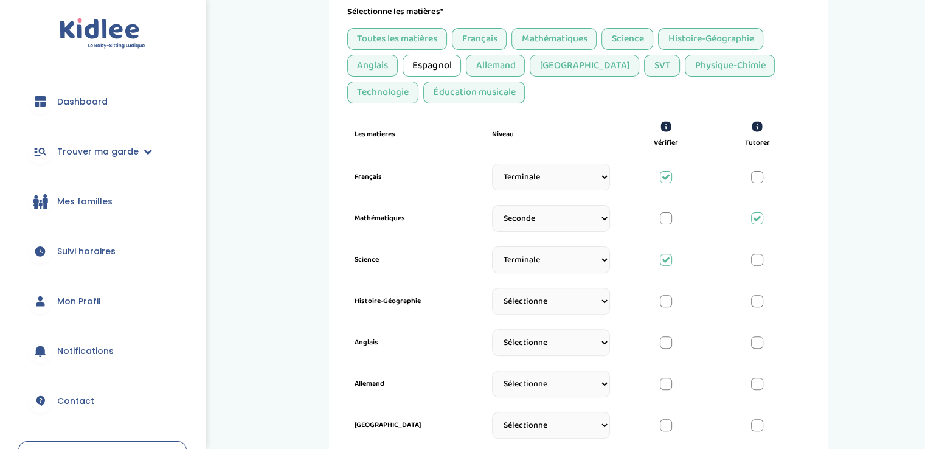
click at [660, 301] on div at bounding box center [666, 301] width 12 height 12
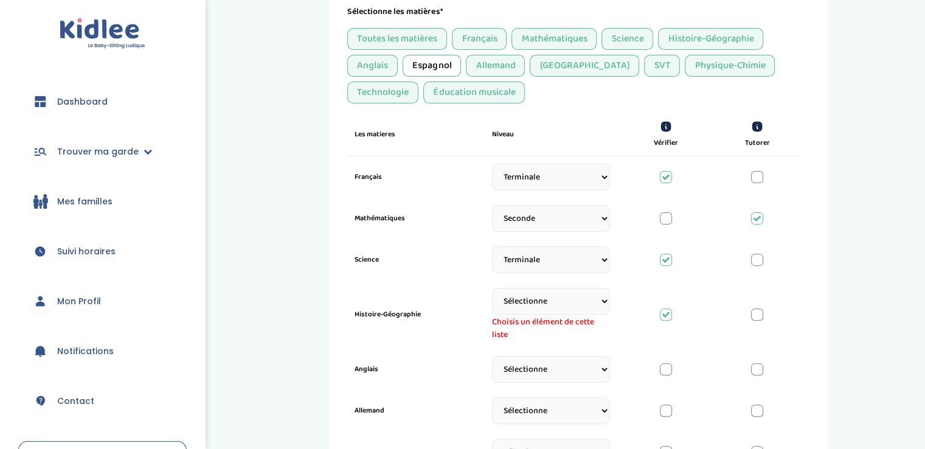
click at [545, 311] on select "Sélectionne CP CE1 CE2 CM1 CM2 6eme 5eme 4eme 3eme Seconde Prémière Terminale" at bounding box center [551, 301] width 118 height 27
select select "Terminale"
click at [492, 288] on select "Sélectionne CP CE1 CE2 CM1 CM2 6eme 5eme 4eme 3eme Seconde Prémière Terminale" at bounding box center [551, 301] width 118 height 27
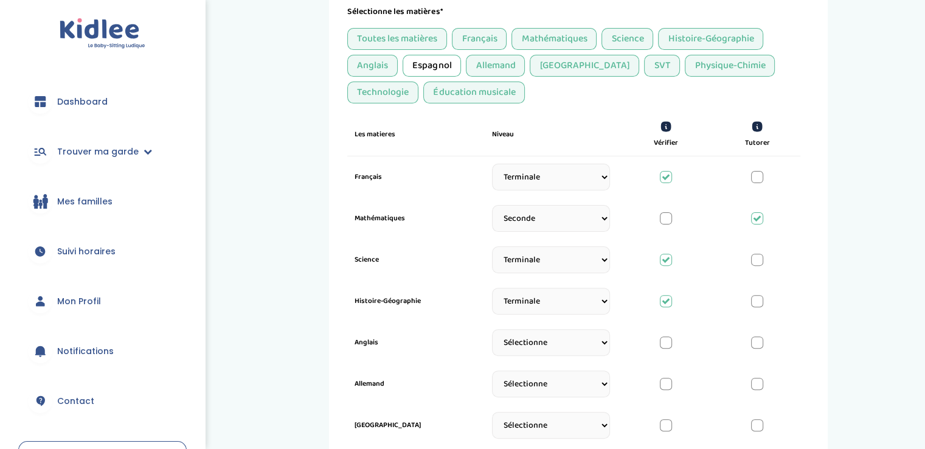
click at [752, 258] on div at bounding box center [757, 260] width 12 height 12
click at [756, 298] on div at bounding box center [757, 301] width 12 height 12
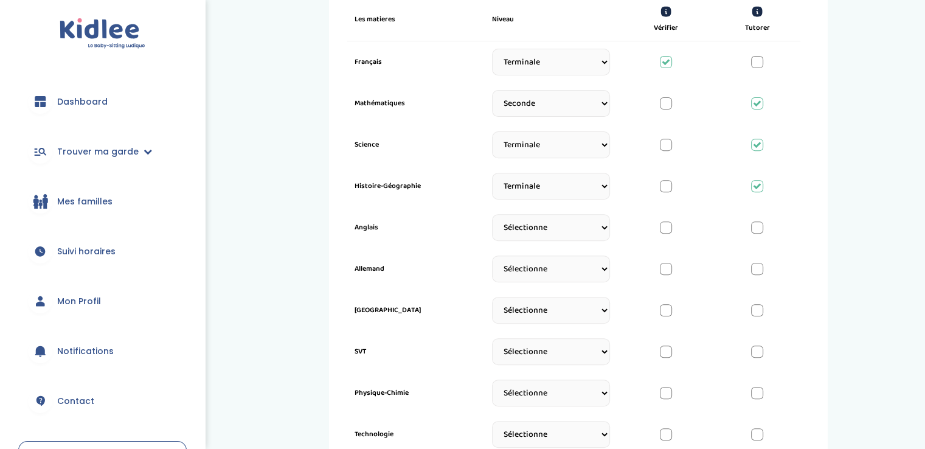
scroll to position [447, 0]
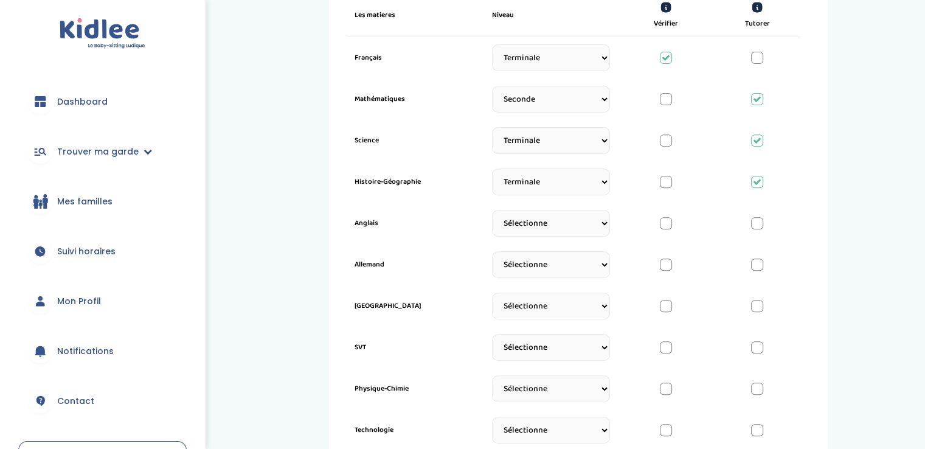
click at [669, 221] on div at bounding box center [666, 223] width 12 height 12
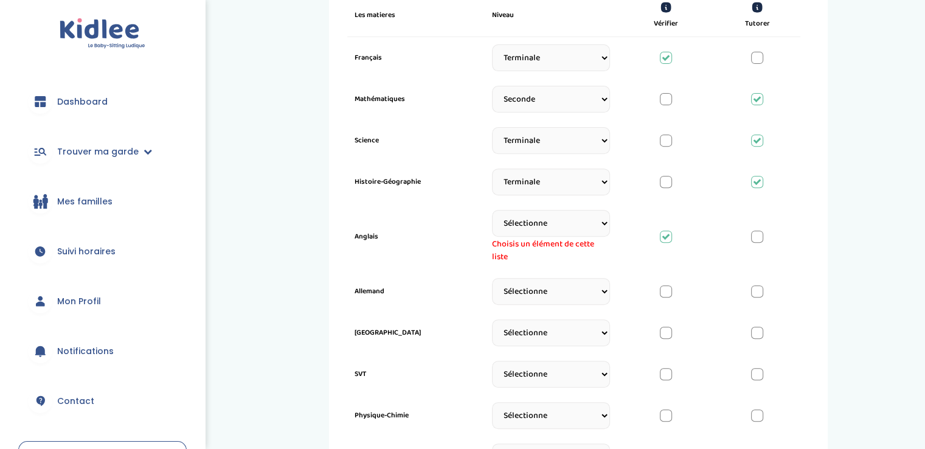
click at [571, 230] on select "Sélectionne CP CE1 CE2 CM1 CM2 6eme 5eme 4eme 3eme Seconde Prémière Terminale" at bounding box center [551, 223] width 118 height 27
select select "Terminale"
click at [492, 210] on select "Sélectionne CP CE1 CE2 CM1 CM2 6eme 5eme 4eme 3eme Seconde Prémière Terminale" at bounding box center [551, 223] width 118 height 27
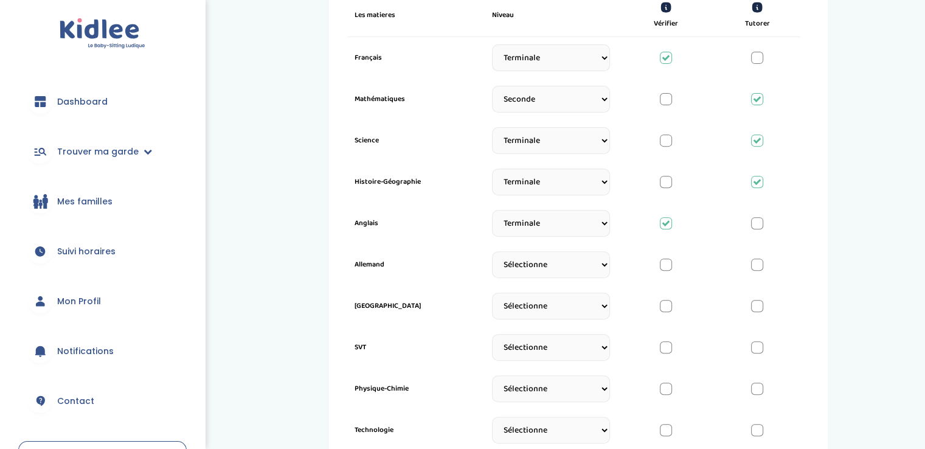
click at [756, 223] on div at bounding box center [757, 223] width 12 height 12
click at [591, 267] on select "Sélectionne CP CE1 CE2 CM1 CM2 6eme 5eme 4eme 3eme Seconde Prémière Terminale" at bounding box center [551, 264] width 118 height 27
select select "Terminale"
click at [492, 255] on select "Sélectionne CP CE1 CE2 CM1 CM2 6eme 5eme 4eme 3eme Seconde Prémière Terminale" at bounding box center [551, 264] width 118 height 27
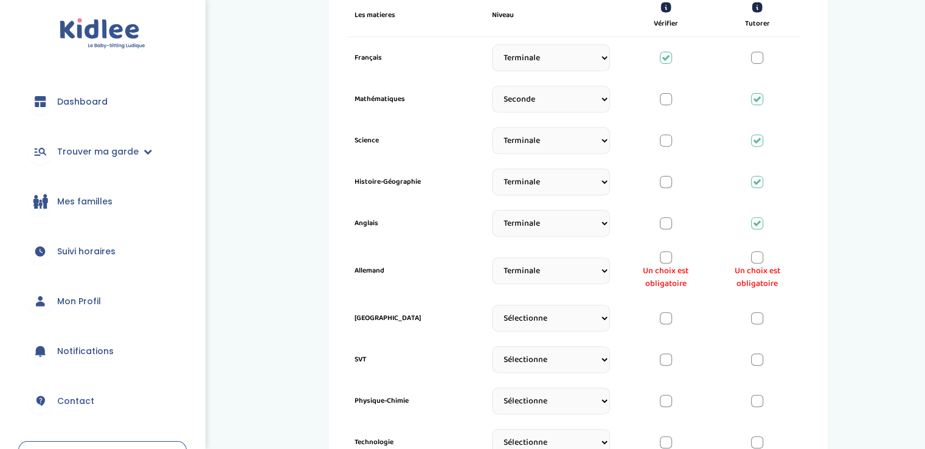
click at [755, 259] on div at bounding box center [757, 257] width 12 height 12
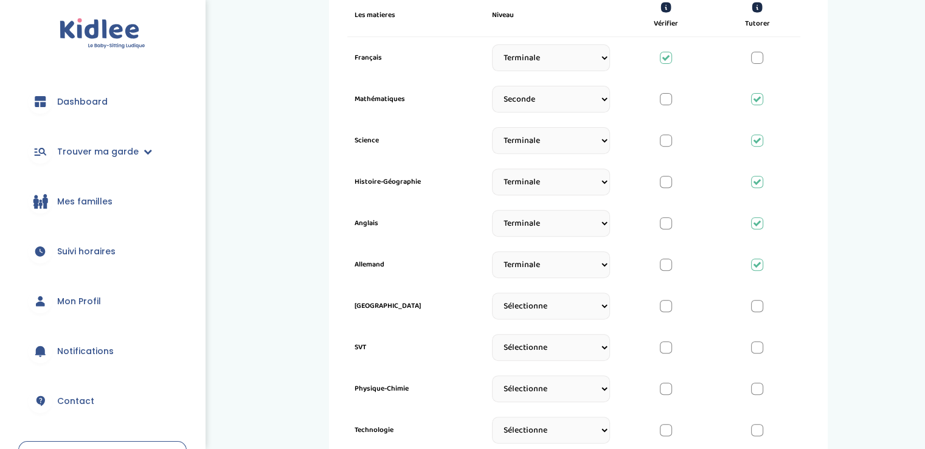
click at [579, 308] on select "Sélectionne CP CE1 CE2 CM1 CM2 6eme 5eme 4eme 3eme Seconde Prémière Terminale" at bounding box center [551, 305] width 118 height 27
click at [272, 235] on div "1 Horaires 2 Profil 3 Expériences 4 Présentation Indique nous ta situation admi…" at bounding box center [578, 287] width 674 height 1407
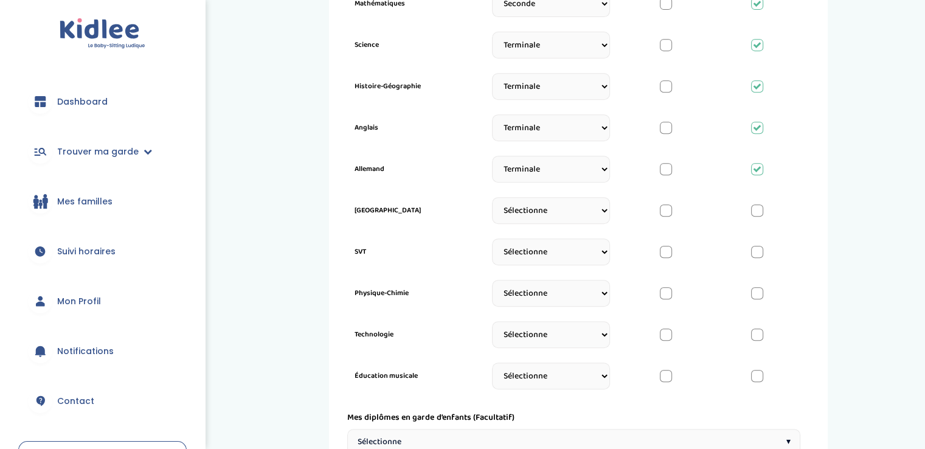
scroll to position [557, 0]
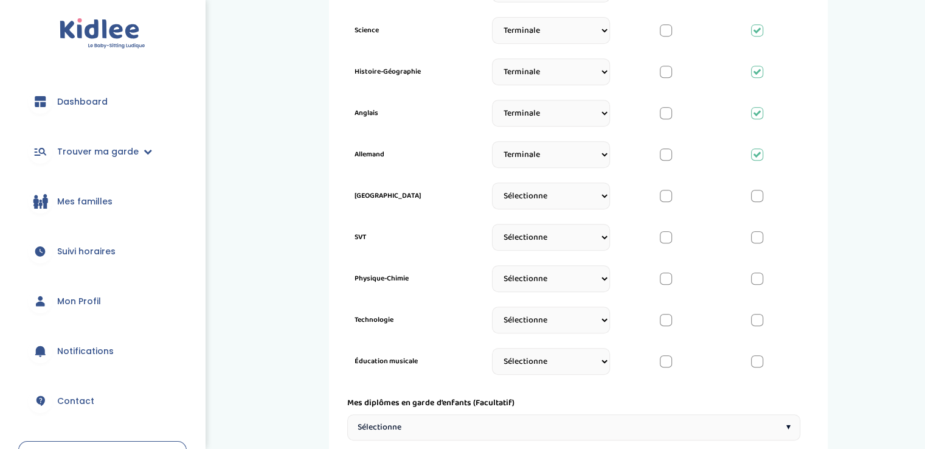
click at [530, 247] on select "Sélectionne CP CE1 CE2 CM1 CM2 6eme 5eme 4eme 3eme Seconde Prémière Terminale" at bounding box center [551, 237] width 118 height 27
select select "Terminale"
click at [492, 227] on select "Sélectionne CP CE1 CE2 CM1 CM2 6eme 5eme 4eme 3eme Seconde Prémière Terminale" at bounding box center [551, 237] width 118 height 27
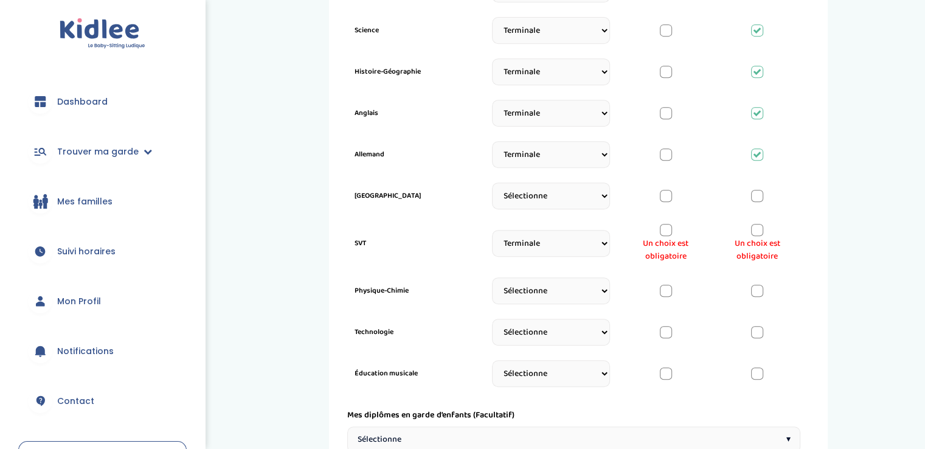
click at [754, 229] on div at bounding box center [757, 230] width 12 height 12
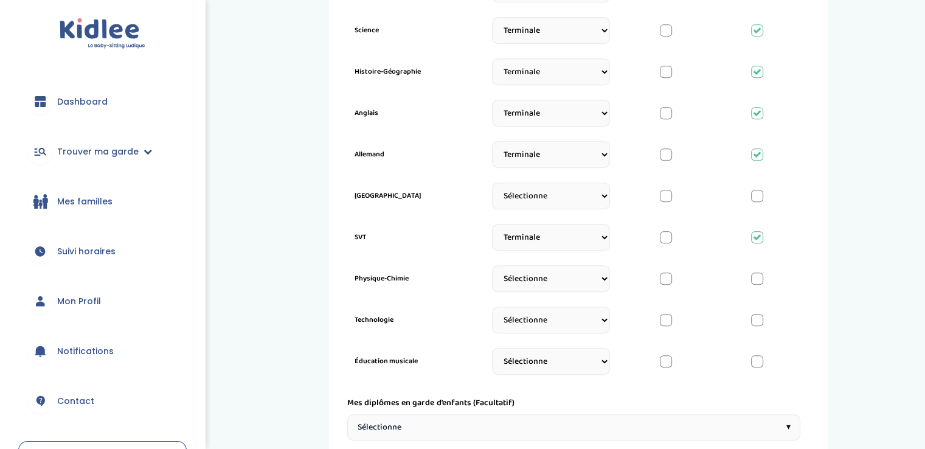
click at [555, 281] on select "Sélectionne CP CE1 CE2 CM1 CM2 6eme 5eme 4eme 3eme Seconde Prémière Terminale" at bounding box center [551, 278] width 118 height 27
select select "Terminale"
click at [492, 269] on select "Sélectionne CP CE1 CE2 CM1 CM2 6eme 5eme 4eme 3eme Seconde Prémière Terminale" at bounding box center [551, 278] width 118 height 27
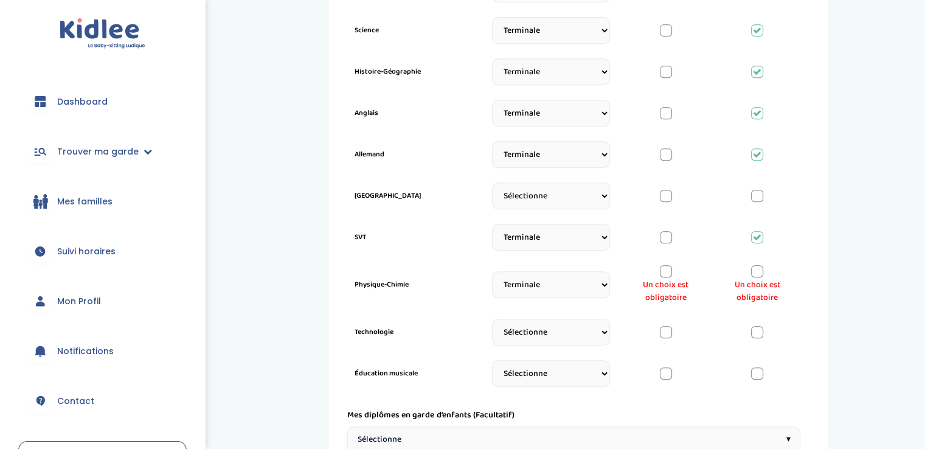
click at [756, 270] on div at bounding box center [757, 271] width 12 height 12
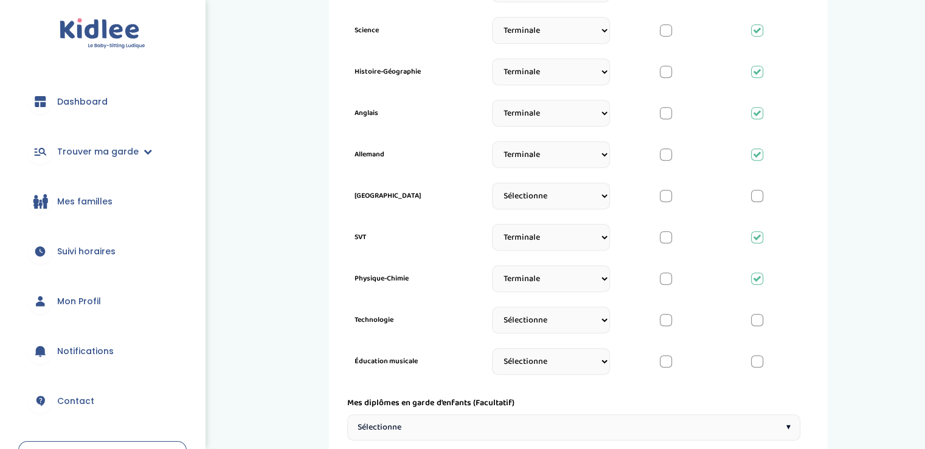
click at [667, 276] on div at bounding box center [666, 278] width 12 height 12
click at [580, 323] on select "Sélectionne CP CE1 CE2 CM1 CM2 6eme 5eme 4eme 3eme Seconde Prémière Terminale" at bounding box center [551, 319] width 118 height 27
select select "3eme"
click at [492, 310] on select "Sélectionne CP CE1 CE2 CM1 CM2 6eme 5eme 4eme 3eme Seconde Prémière Terminale" at bounding box center [551, 319] width 118 height 27
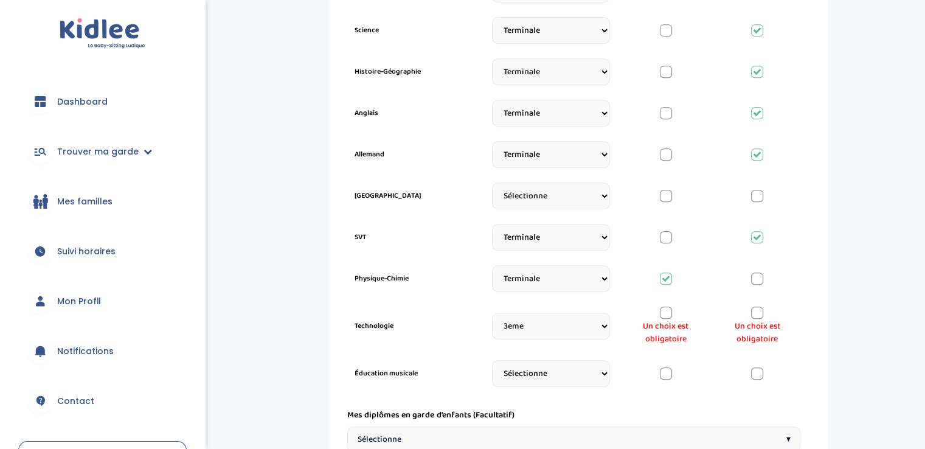
click at [754, 313] on div at bounding box center [757, 312] width 12 height 12
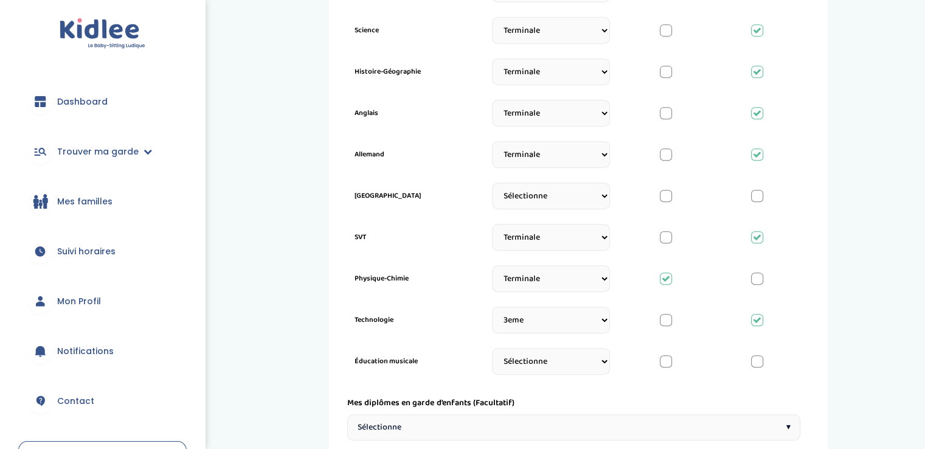
click at [588, 364] on select "Sélectionne CP CE1 CE2 CM1 CM2 6eme 5eme 4eme 3eme Seconde Prémière Terminale" at bounding box center [551, 361] width 118 height 27
select select "3eme"
click at [492, 351] on select "Sélectionne CP CE1 CE2 CM1 CM2 6eme 5eme 4eme 3eme Seconde Prémière Terminale" at bounding box center [551, 361] width 118 height 27
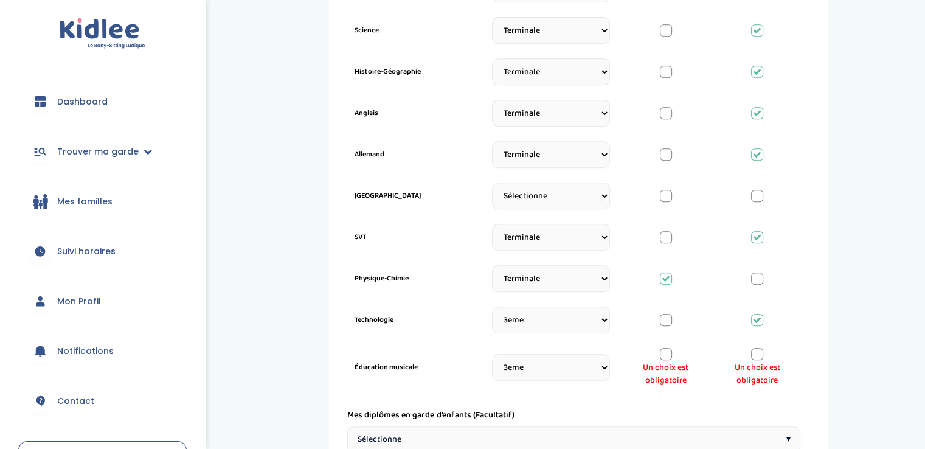
click at [751, 353] on div at bounding box center [757, 354] width 12 height 12
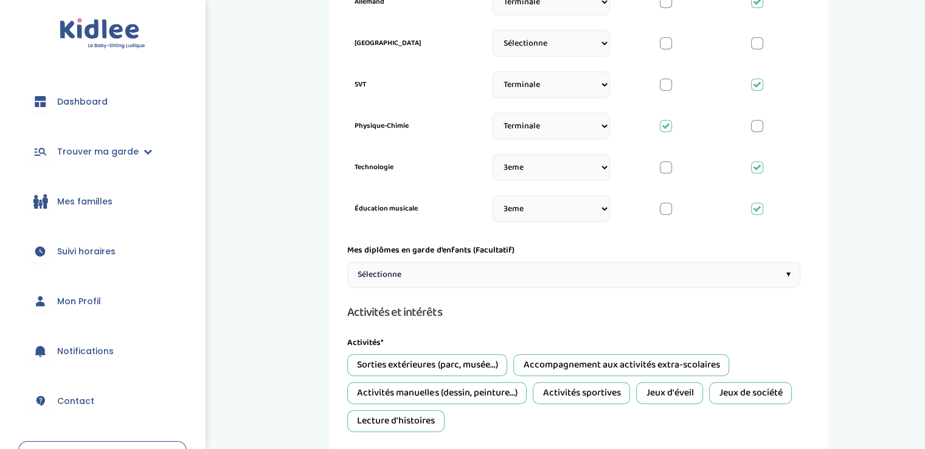
scroll to position [716, 0]
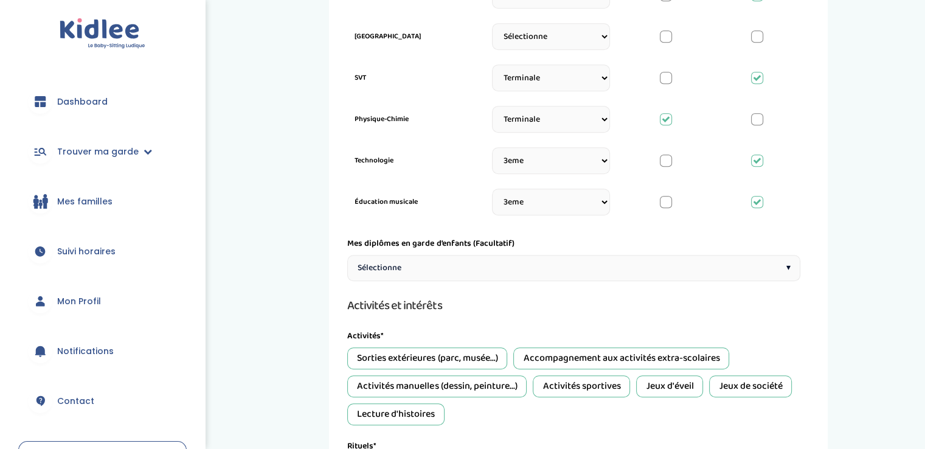
click at [367, 274] on div "Sélectionne ▾" at bounding box center [573, 268] width 453 height 26
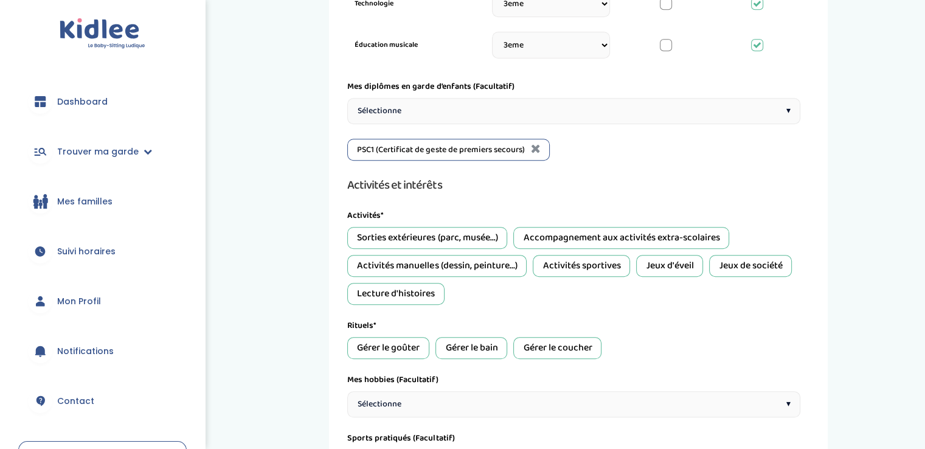
scroll to position [886, 0]
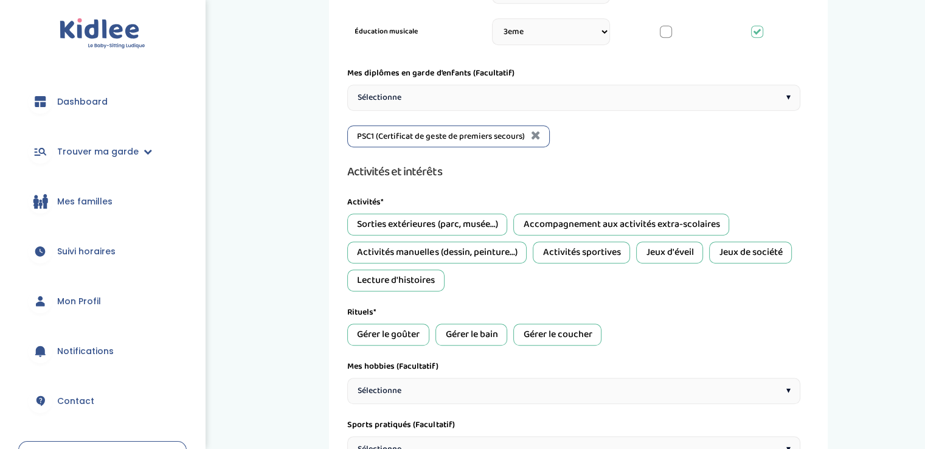
click at [412, 218] on div "Sorties extérieures (parc, musée...)" at bounding box center [427, 224] width 160 height 22
click at [591, 224] on div "Accompagnement aux activités extra-scolaires" at bounding box center [621, 224] width 216 height 22
click at [459, 253] on div "Activités manuelles (dessin, peinture...)" at bounding box center [436, 252] width 179 height 22
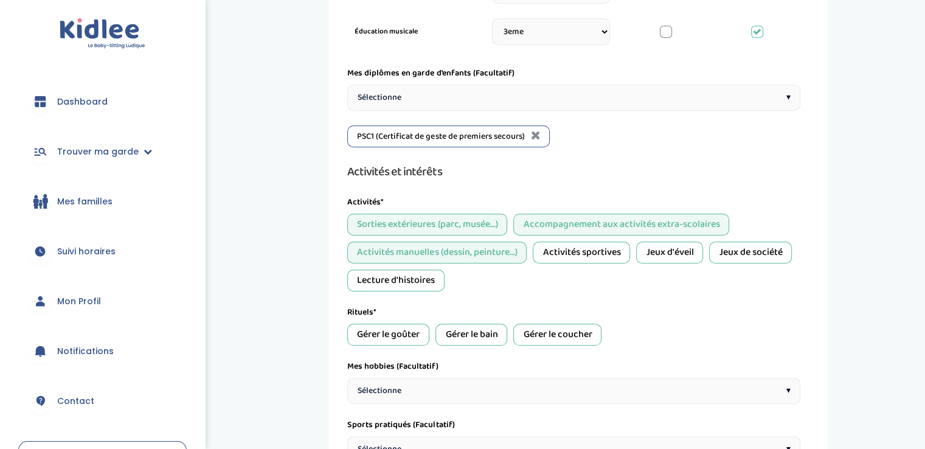
click at [671, 252] on div "Jeux d'éveil" at bounding box center [669, 252] width 67 height 22
click at [744, 255] on div "Jeux de société" at bounding box center [750, 252] width 83 height 22
click at [397, 280] on div "Lecture d'histoires" at bounding box center [395, 280] width 97 height 22
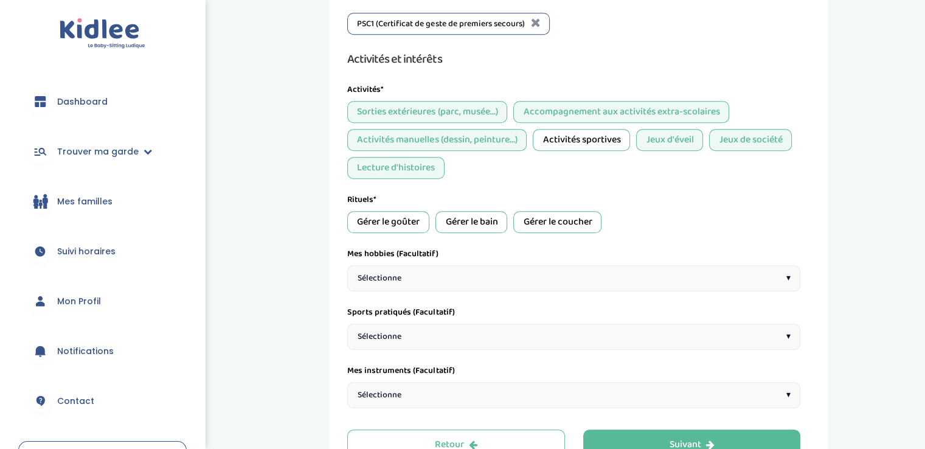
scroll to position [1001, 0]
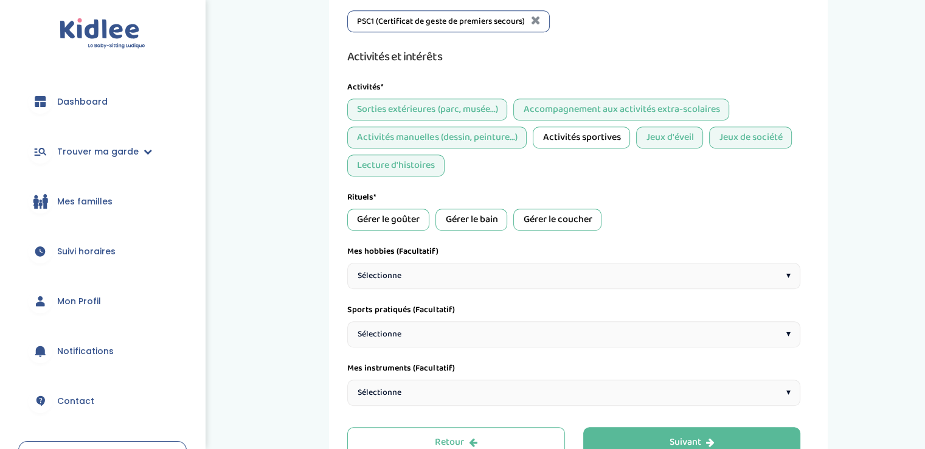
click at [376, 221] on div "Gérer le goûter" at bounding box center [388, 220] width 82 height 22
click at [478, 221] on div "Gérer le bain" at bounding box center [471, 220] width 72 height 22
click at [569, 221] on div "Gérer le coucher" at bounding box center [557, 220] width 88 height 22
click at [385, 280] on div "Sélectionne ▾" at bounding box center [573, 276] width 453 height 26
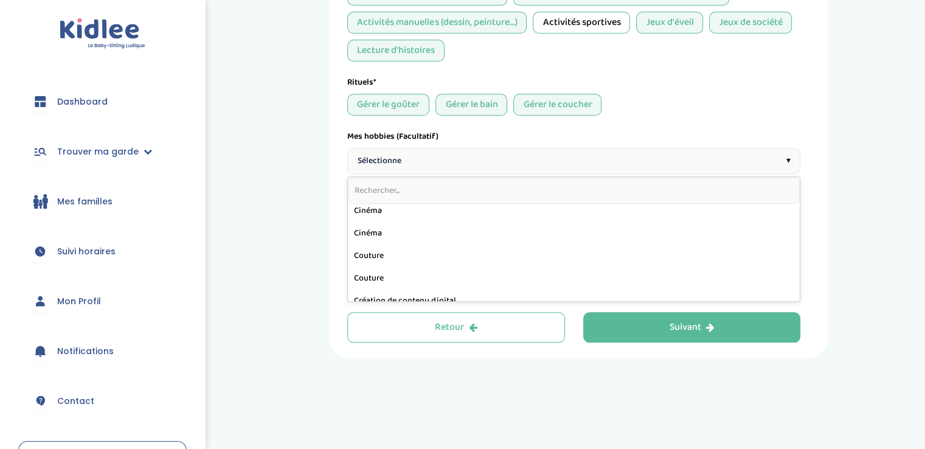
scroll to position [103, 0]
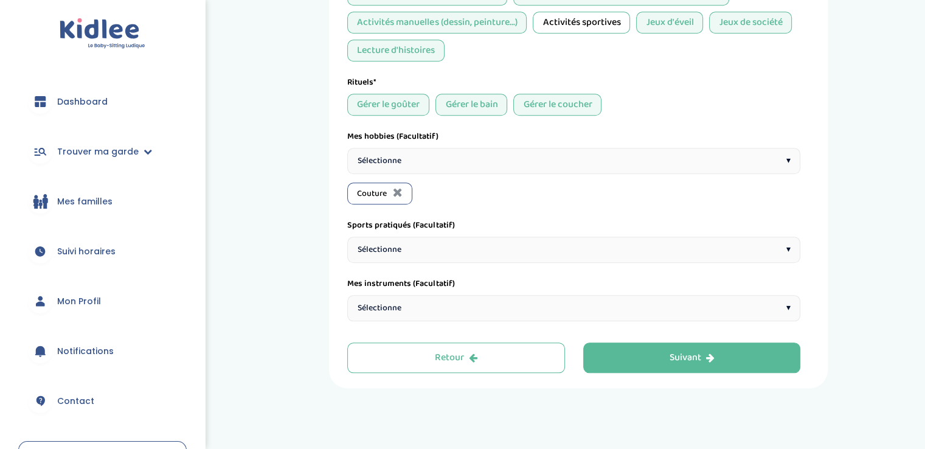
click at [386, 250] on span "Sélectionne" at bounding box center [380, 249] width 44 height 13
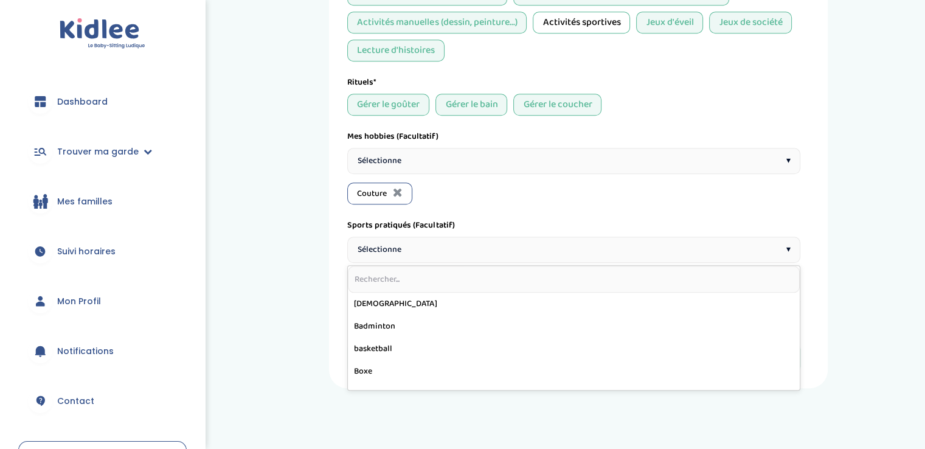
click at [381, 158] on span "Sélectionne" at bounding box center [380, 160] width 44 height 13
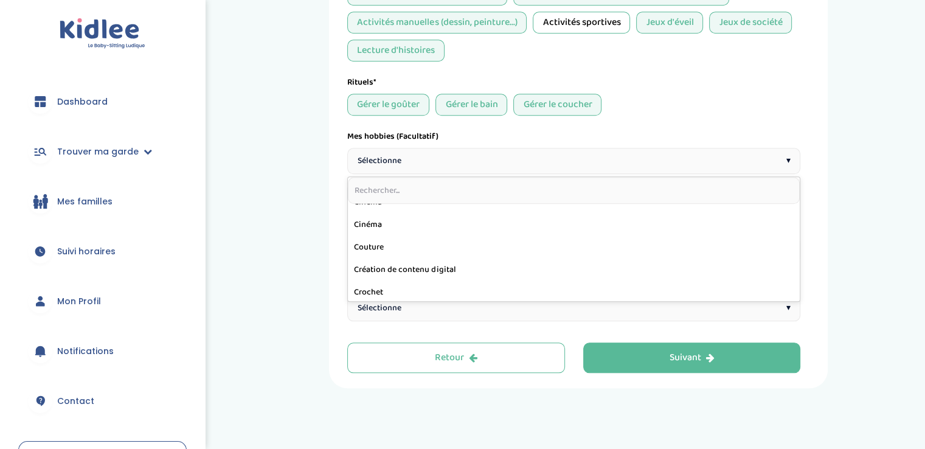
scroll to position [90, 0]
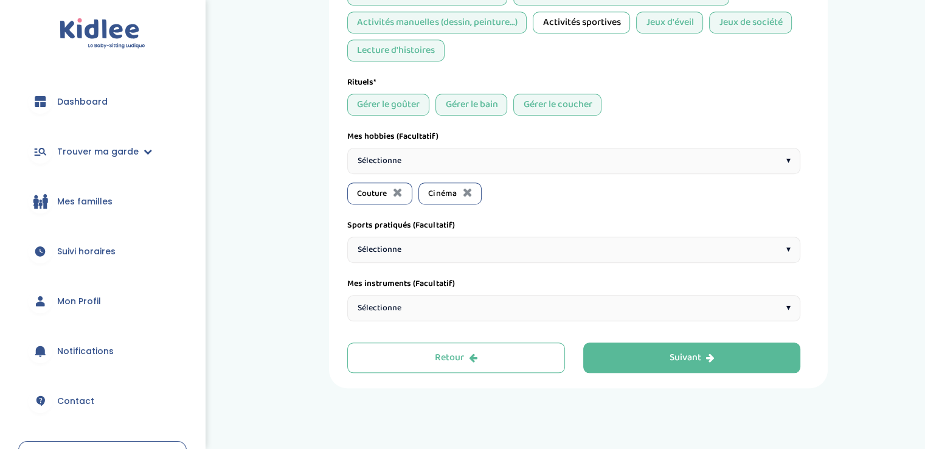
click at [392, 161] on span "Sélectionne" at bounding box center [380, 160] width 44 height 13
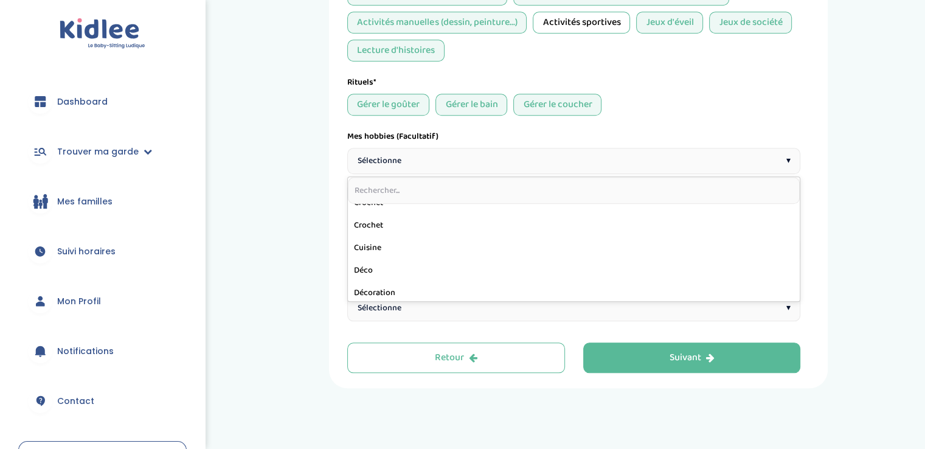
scroll to position [168, 0]
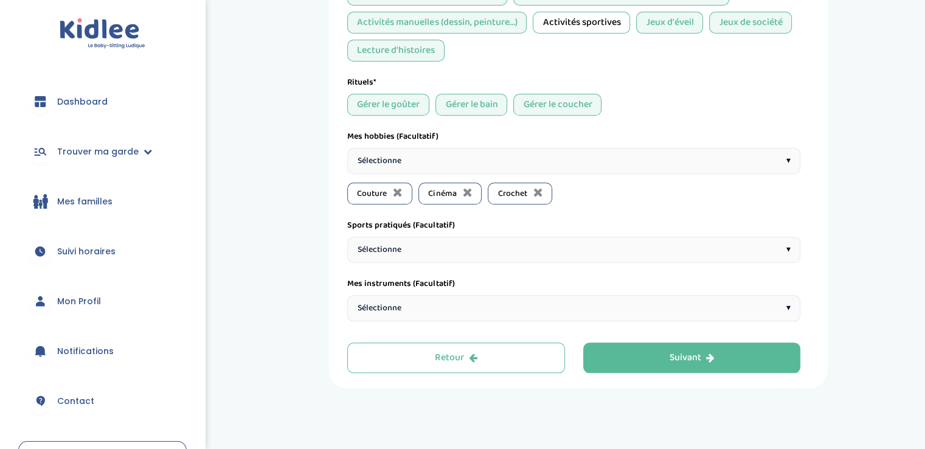
click at [375, 162] on span "Sélectionne" at bounding box center [380, 160] width 44 height 13
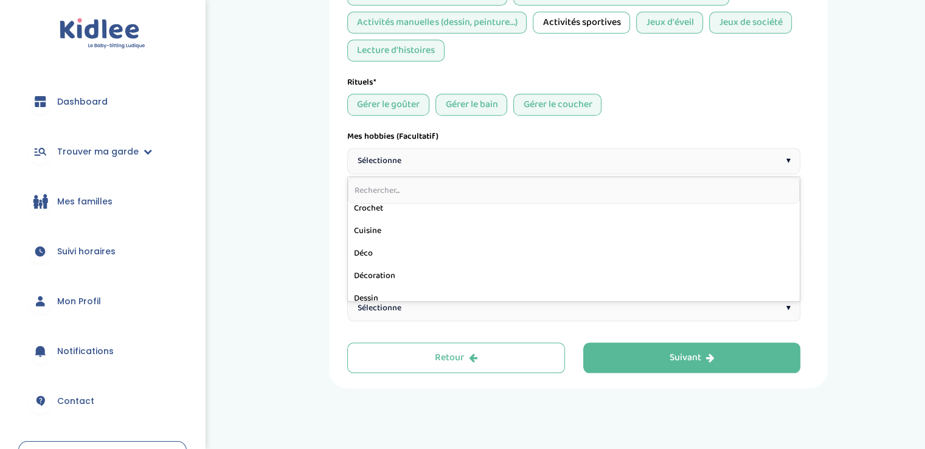
scroll to position [165, 0]
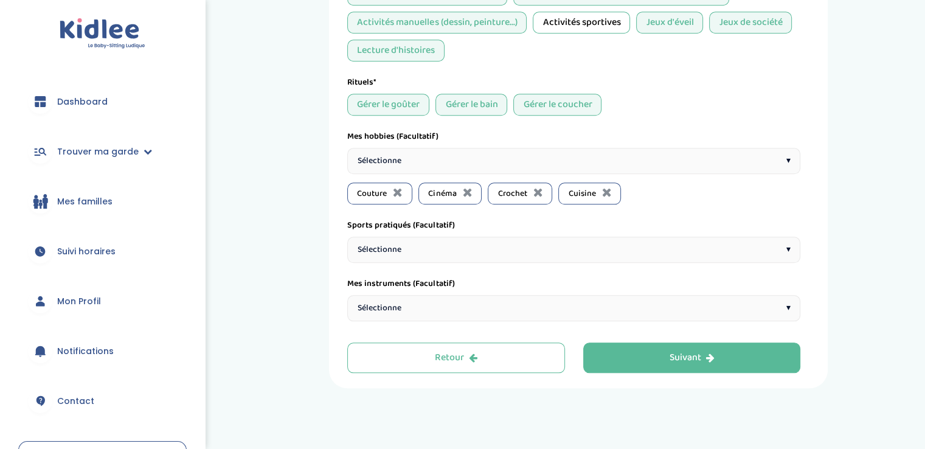
click at [384, 161] on span "Sélectionne" at bounding box center [380, 160] width 44 height 13
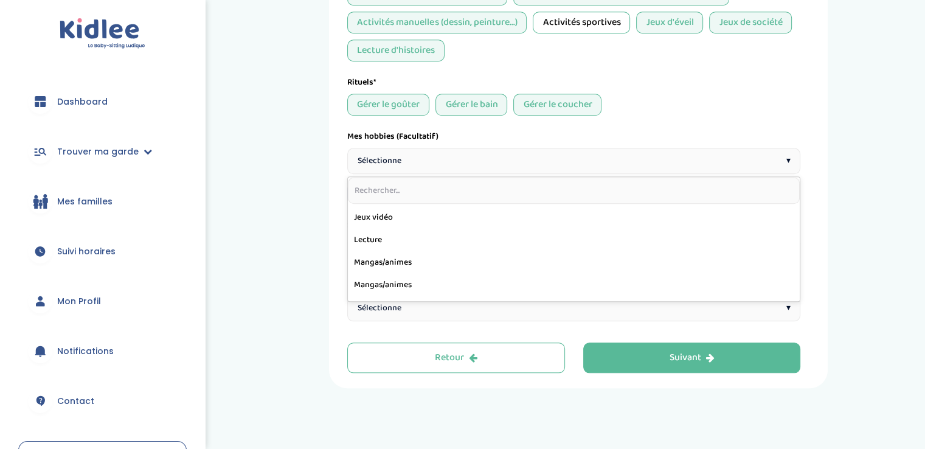
scroll to position [336, 0]
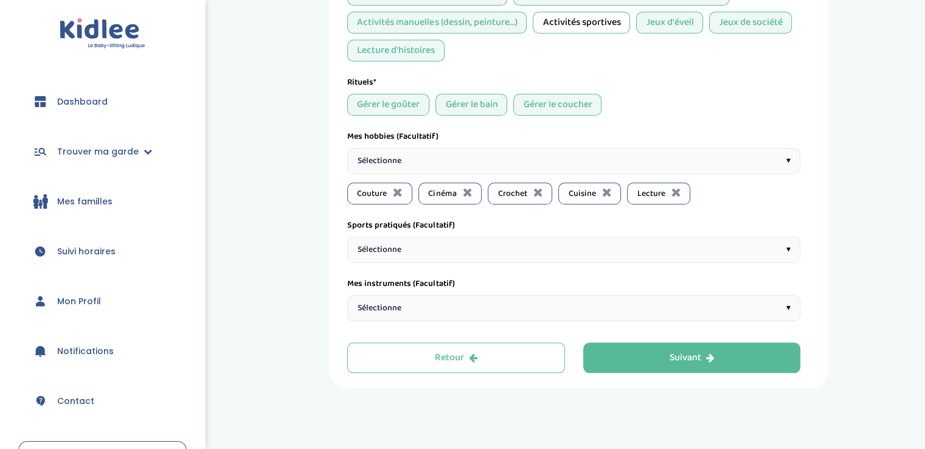
click at [376, 159] on span "Sélectionne" at bounding box center [380, 160] width 44 height 13
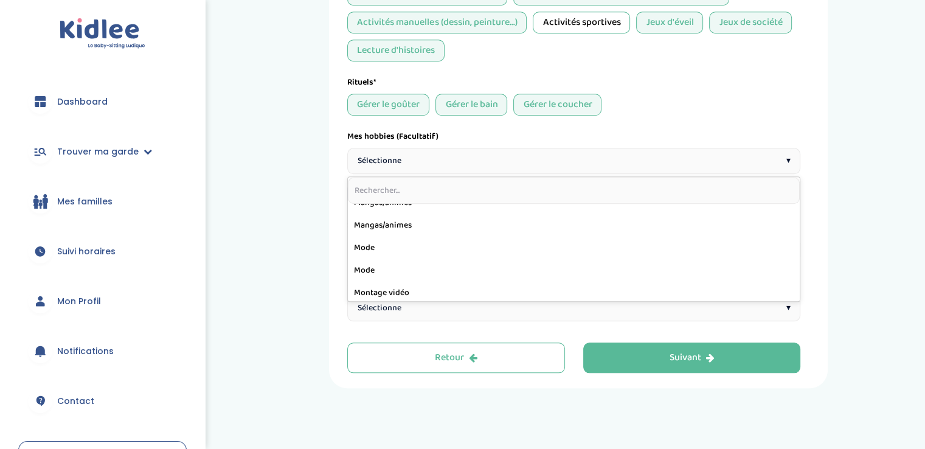
scroll to position [374, 0]
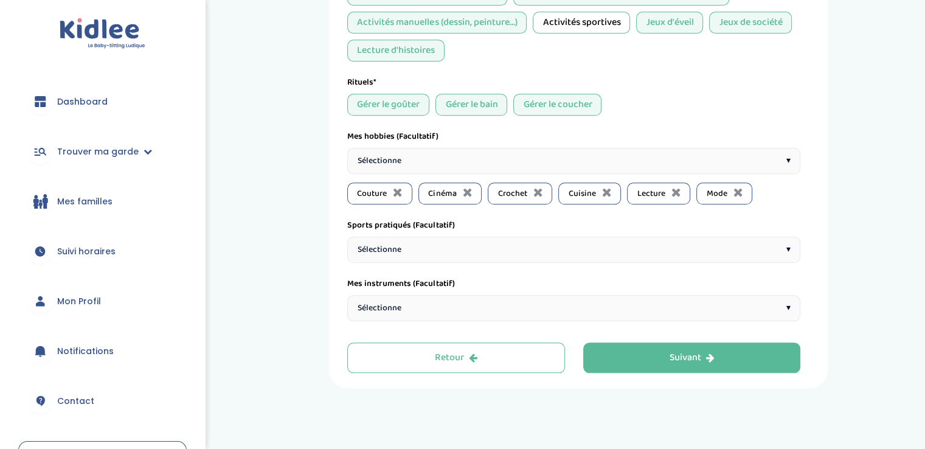
click at [375, 158] on span "Sélectionne" at bounding box center [380, 160] width 44 height 13
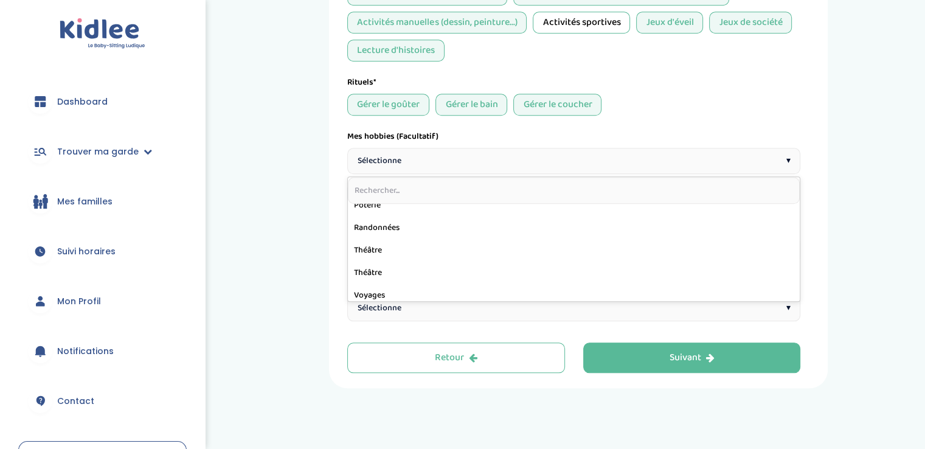
scroll to position [554, 0]
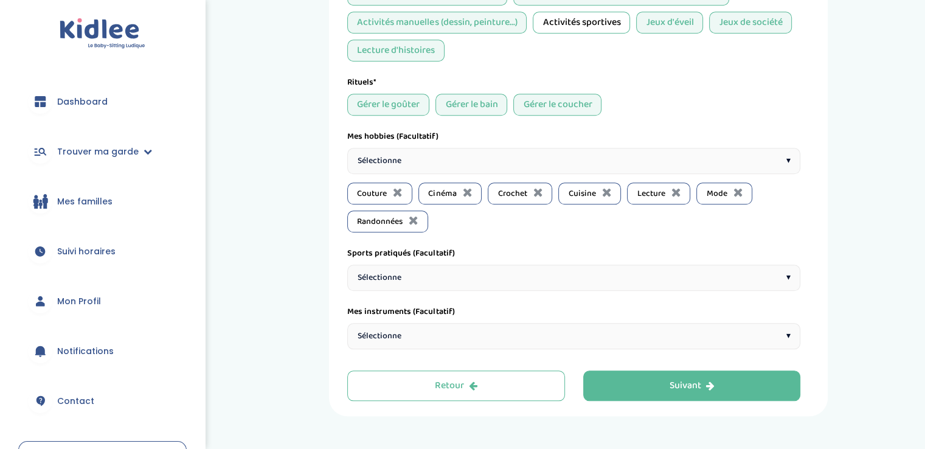
click at [377, 161] on span "Sélectionne" at bounding box center [380, 160] width 44 height 13
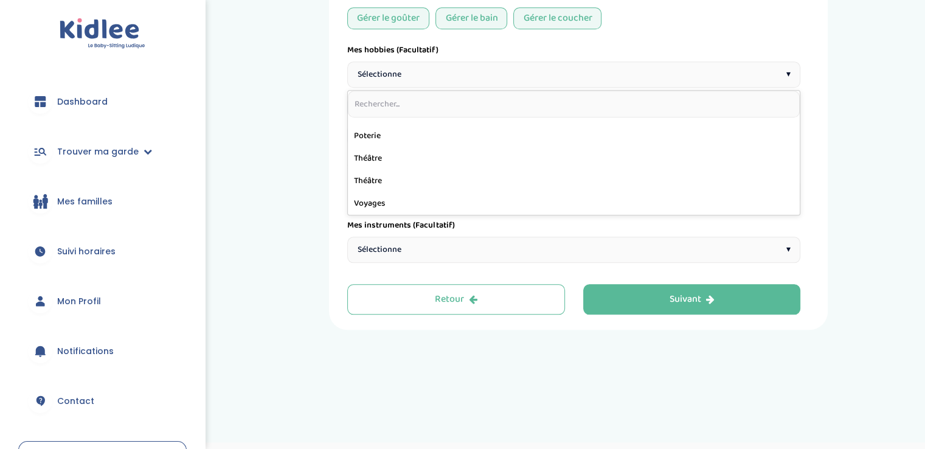
scroll to position [1204, 0]
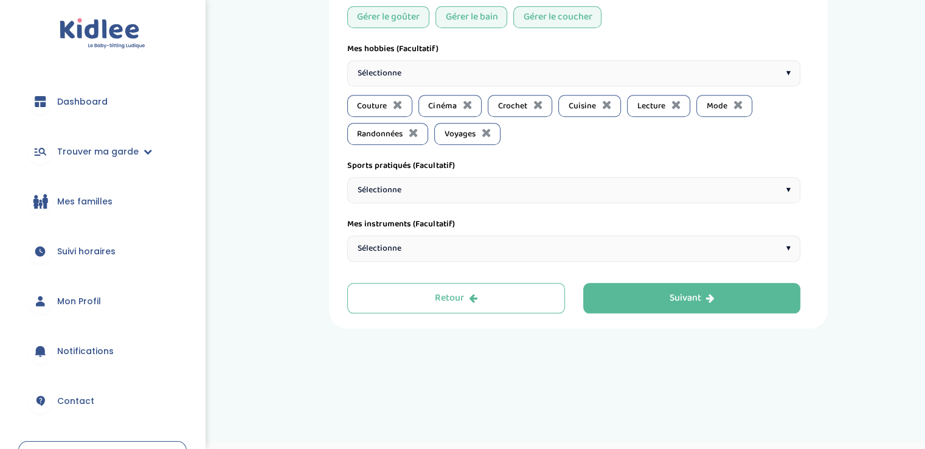
click at [382, 247] on span "Sélectionne" at bounding box center [380, 248] width 44 height 13
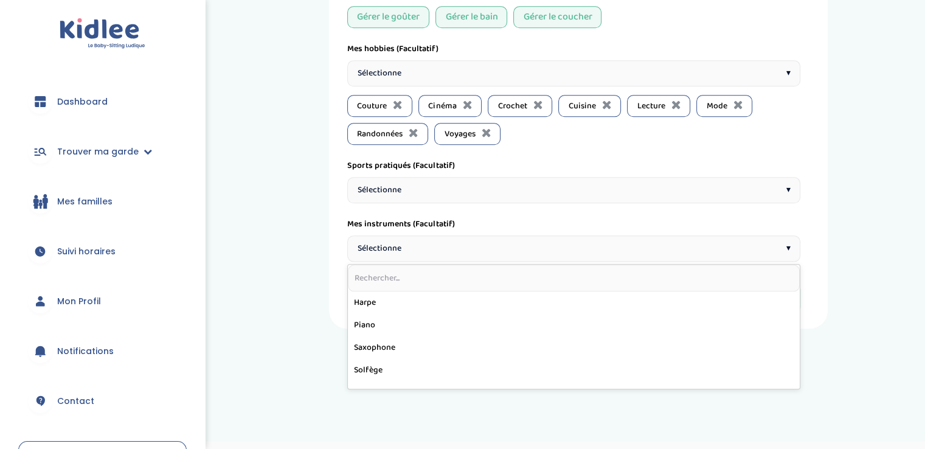
scroll to position [182, 0]
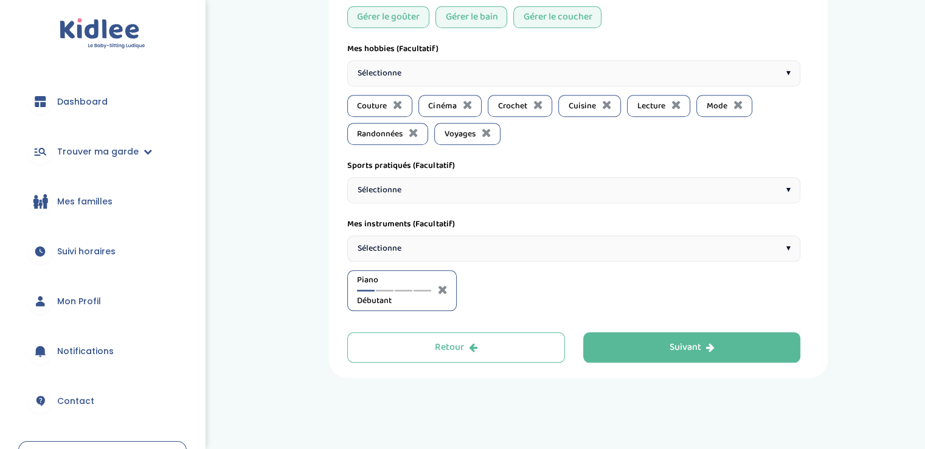
click at [628, 351] on button "Suivant" at bounding box center [692, 347] width 218 height 30
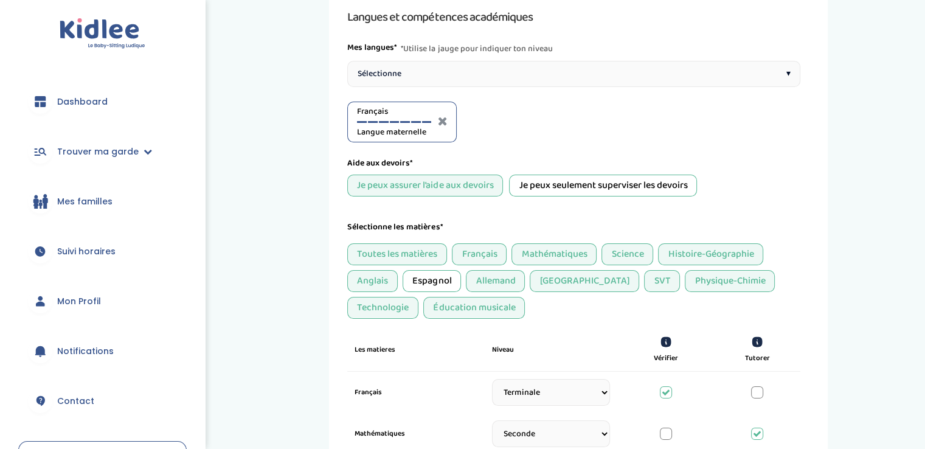
scroll to position [46, 0]
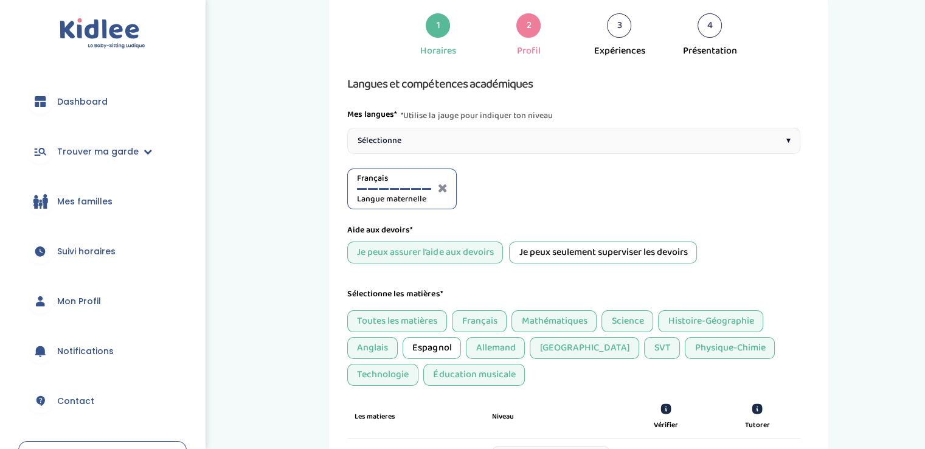
click at [375, 148] on div "Sélectionne ▾" at bounding box center [573, 141] width 453 height 26
click at [477, 188] on div at bounding box center [477, 189] width 10 height 2
click at [488, 188] on div at bounding box center [488, 189] width 10 height 2
click at [510, 188] on div at bounding box center [510, 189] width 10 height 2
click at [377, 150] on div "Sélectionne ▾" at bounding box center [573, 141] width 453 height 26
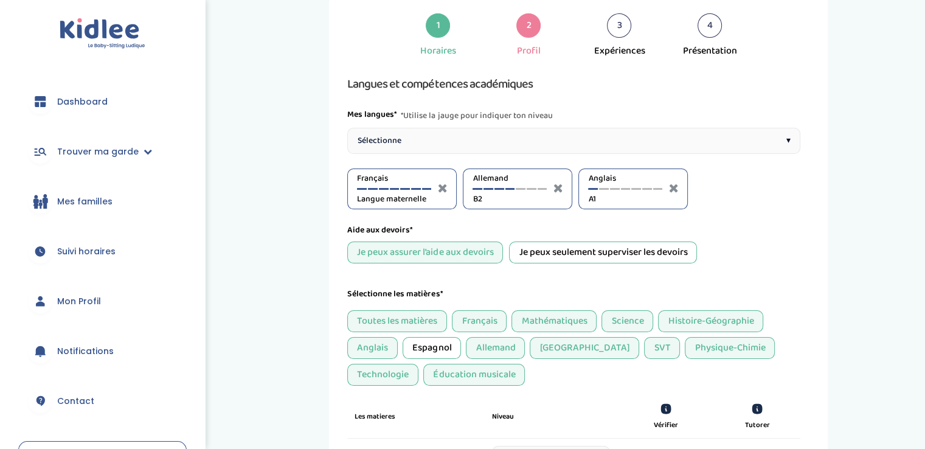
click at [625, 188] on div at bounding box center [626, 189] width 10 height 2
click at [510, 188] on div at bounding box center [510, 189] width 10 height 2
click at [499, 188] on div at bounding box center [499, 189] width 10 height 2
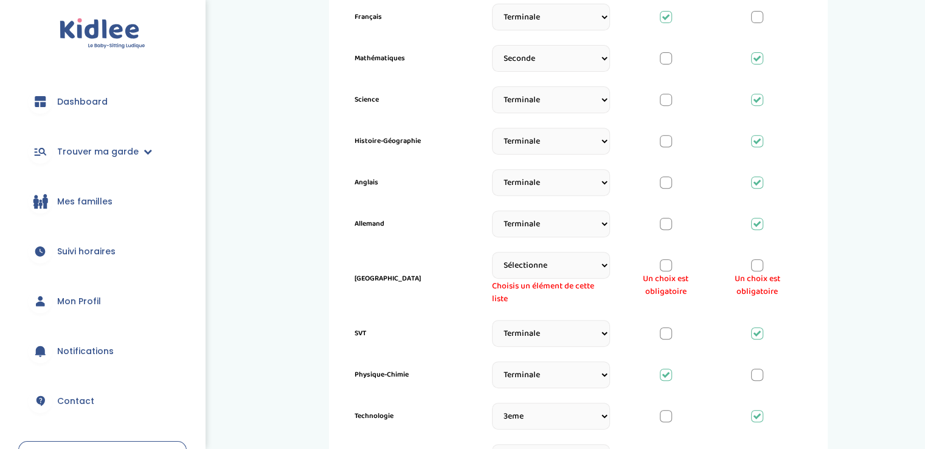
scroll to position [486, 0]
click at [522, 272] on select "Sélectionne CP CE1 CE2 CM1 CM2 6eme 5eme 4eme 3eme Seconde Prémière Terminale" at bounding box center [551, 266] width 118 height 27
select select "CP"
click at [492, 257] on select "Sélectionne CP CE1 CE2 CM1 CM2 6eme 5eme 4eme 3eme Seconde Prémière Terminale" at bounding box center [551, 266] width 118 height 27
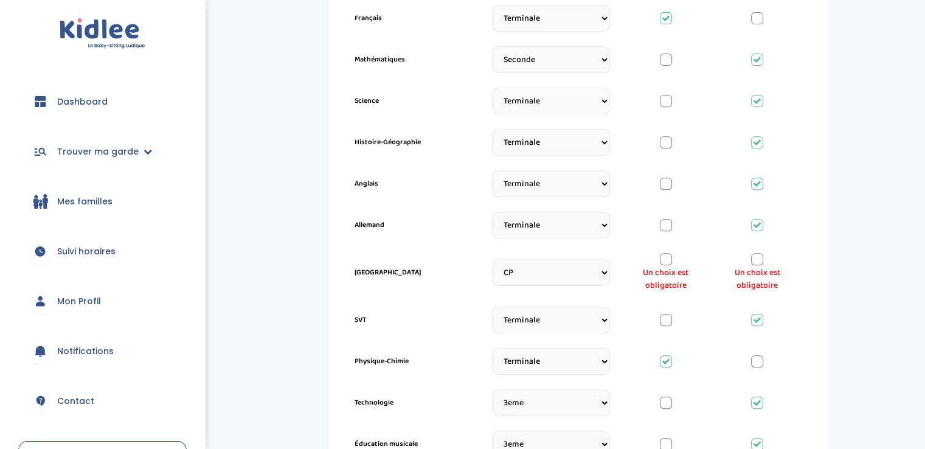
click at [660, 261] on div at bounding box center [666, 259] width 12 height 12
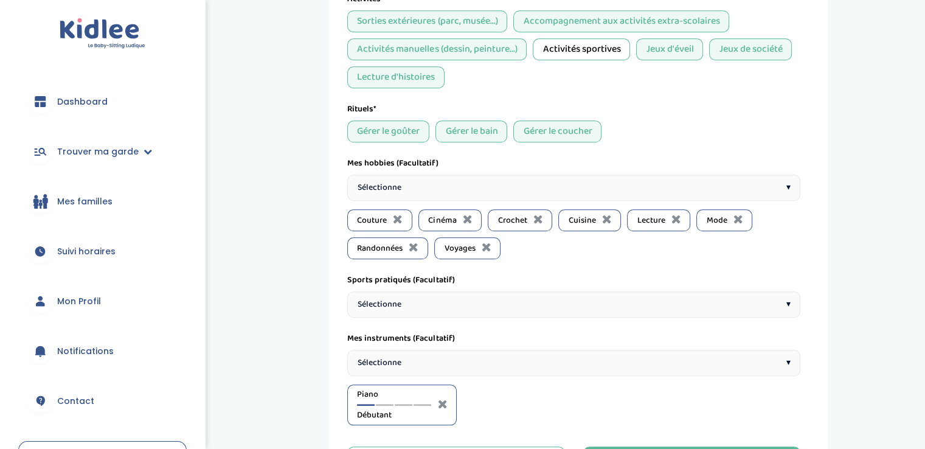
scroll to position [1279, 0]
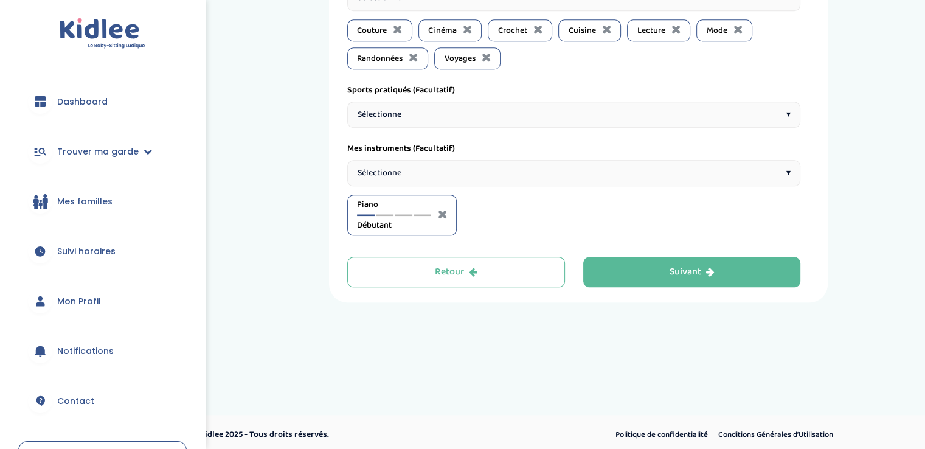
click at [617, 272] on button "Suivant" at bounding box center [692, 272] width 218 height 30
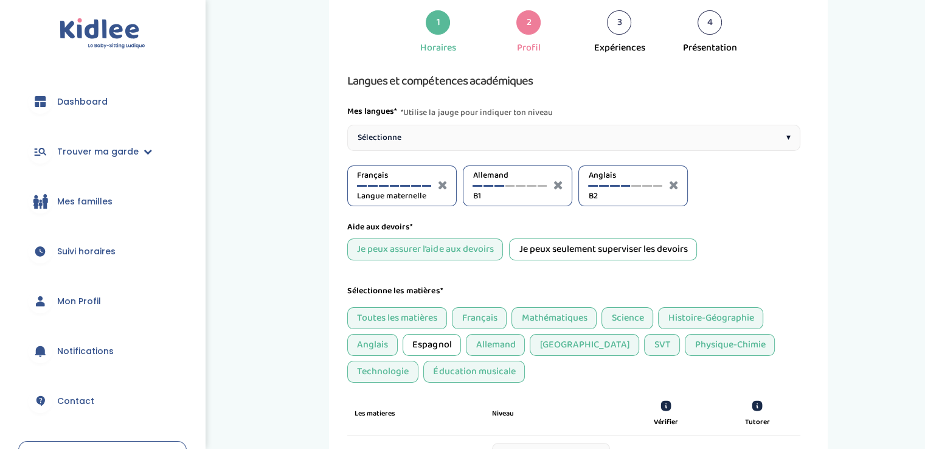
scroll to position [46, 0]
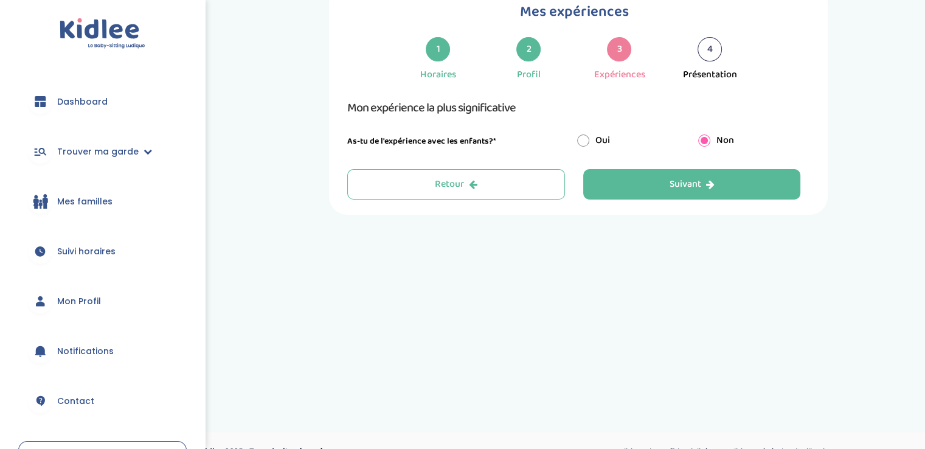
click at [580, 145] on input "radio" at bounding box center [583, 140] width 12 height 12
radio input "true"
radio input "false"
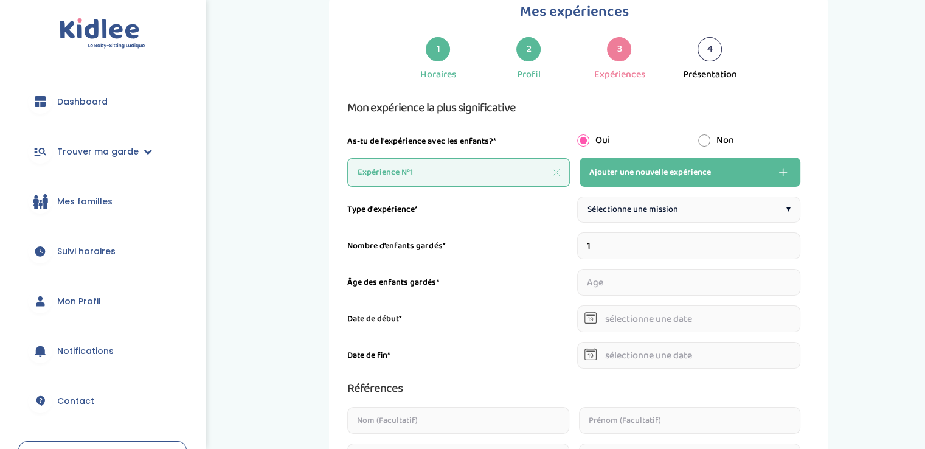
click at [609, 207] on span "Sélectionne une mission" at bounding box center [632, 209] width 91 height 13
click at [607, 249] on input "1" at bounding box center [689, 245] width 224 height 27
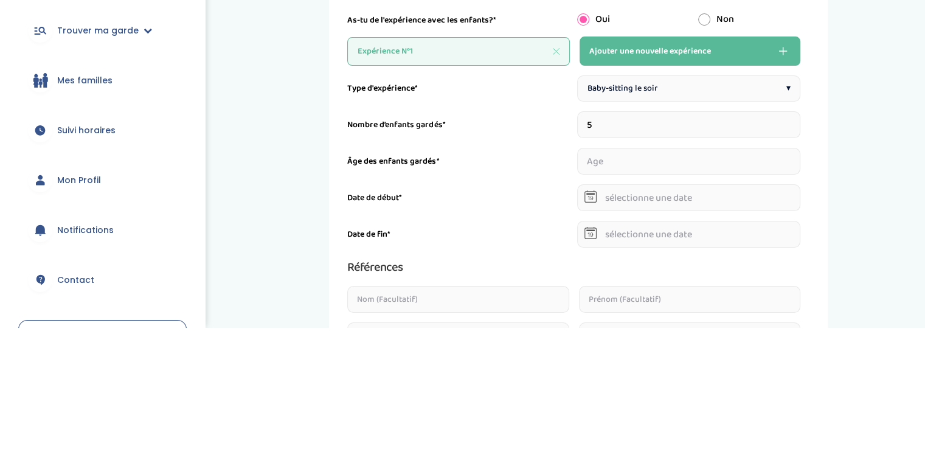
type input "4"
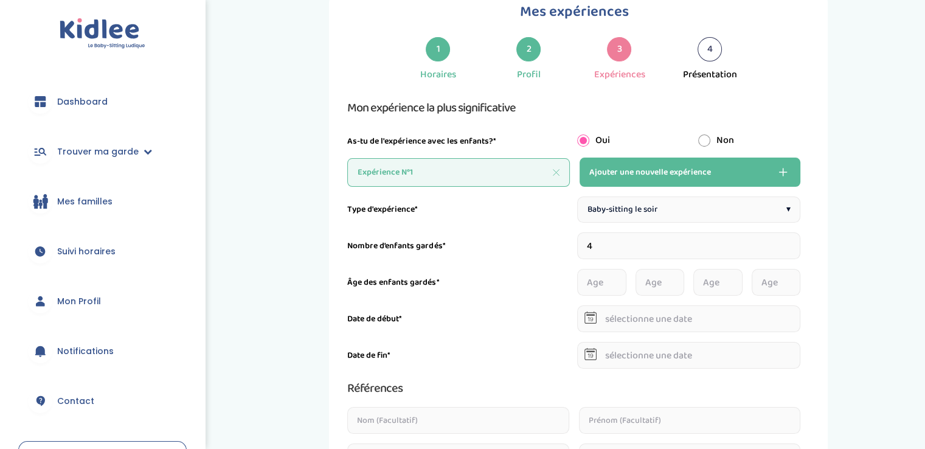
click at [590, 285] on input "number" at bounding box center [601, 282] width 49 height 27
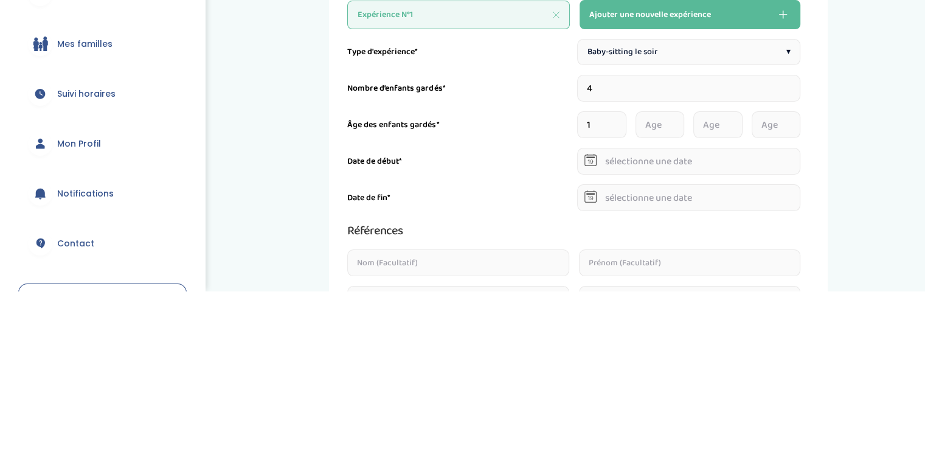
click at [620, 280] on input "1" at bounding box center [601, 282] width 49 height 27
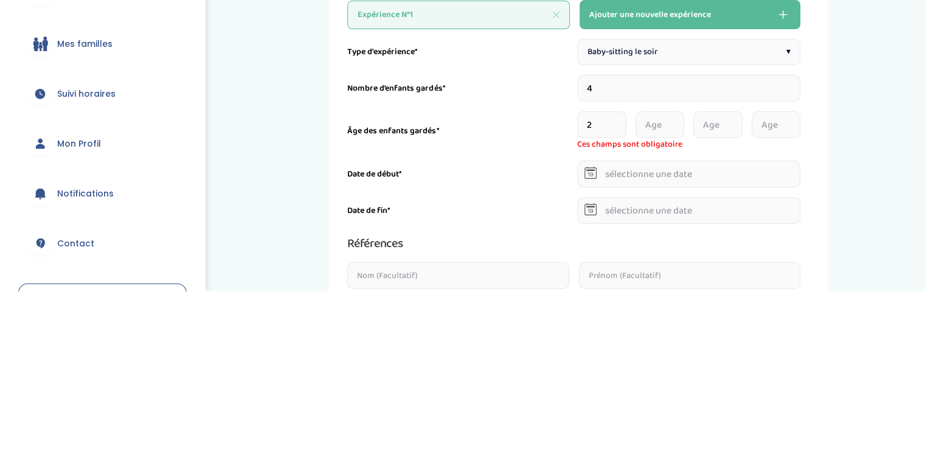
click at [621, 277] on input "2" at bounding box center [601, 282] width 49 height 27
click at [620, 287] on input "1" at bounding box center [601, 282] width 49 height 27
type input "0"
click at [620, 286] on input "0" at bounding box center [601, 282] width 49 height 27
click at [667, 289] on input "number" at bounding box center [659, 282] width 49 height 27
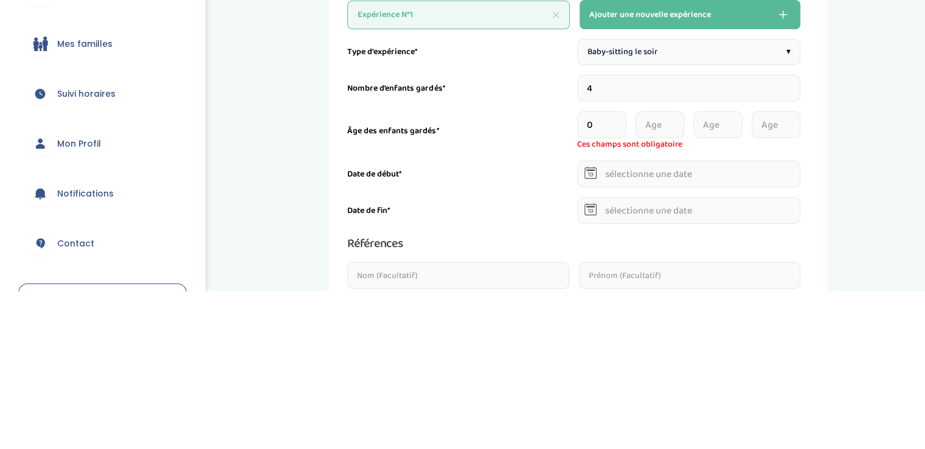
type input "1"
click at [676, 278] on input "1" at bounding box center [659, 282] width 49 height 27
click at [722, 288] on input "number" at bounding box center [717, 282] width 49 height 27
click at [737, 280] on input "1" at bounding box center [717, 282] width 49 height 27
click at [737, 278] on input "2" at bounding box center [717, 282] width 49 height 27
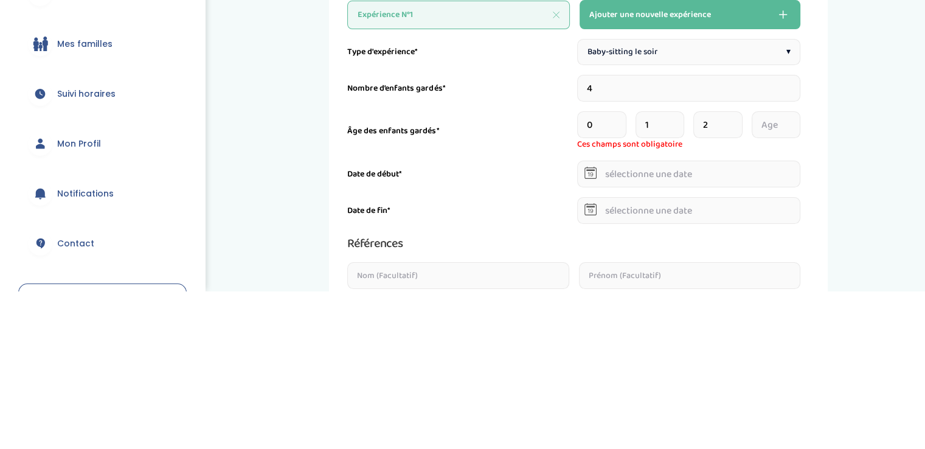
click at [740, 277] on input "3" at bounding box center [717, 282] width 49 height 27
type input "4"
click at [741, 274] on input "4" at bounding box center [717, 282] width 49 height 27
click at [775, 287] on input "number" at bounding box center [775, 282] width 49 height 27
click at [795, 278] on input "1" at bounding box center [775, 282] width 49 height 27
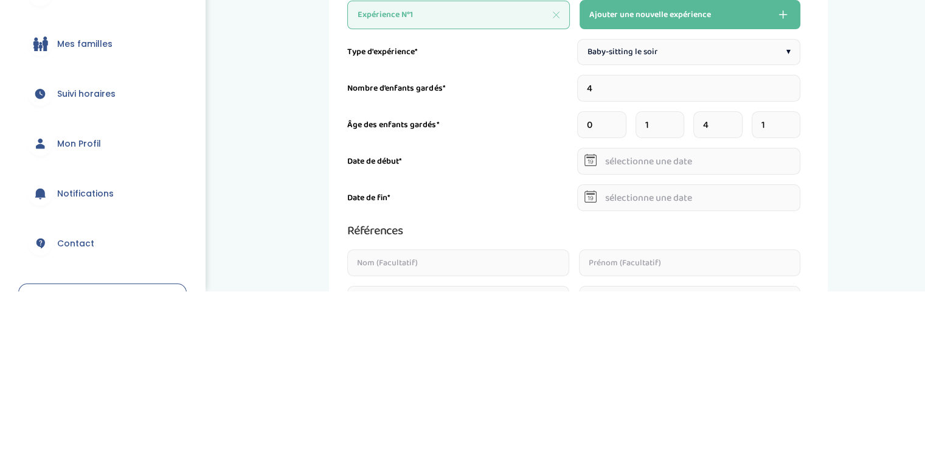
click at [797, 274] on input "2" at bounding box center [775, 282] width 49 height 27
click at [795, 276] on input "3" at bounding box center [775, 282] width 49 height 27
click at [797, 277] on input "4" at bounding box center [775, 282] width 49 height 27
click at [796, 277] on input "5" at bounding box center [775, 282] width 49 height 27
click at [796, 275] on input "6" at bounding box center [775, 282] width 49 height 27
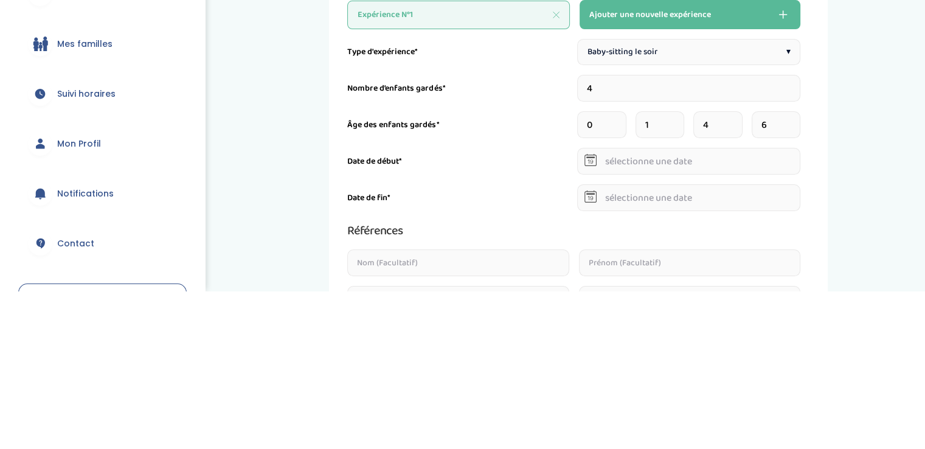
click at [795, 274] on input "7" at bounding box center [775, 282] width 49 height 27
type input "8"
click at [795, 274] on input "8" at bounding box center [775, 282] width 49 height 27
click at [659, 318] on input "text" at bounding box center [689, 318] width 224 height 27
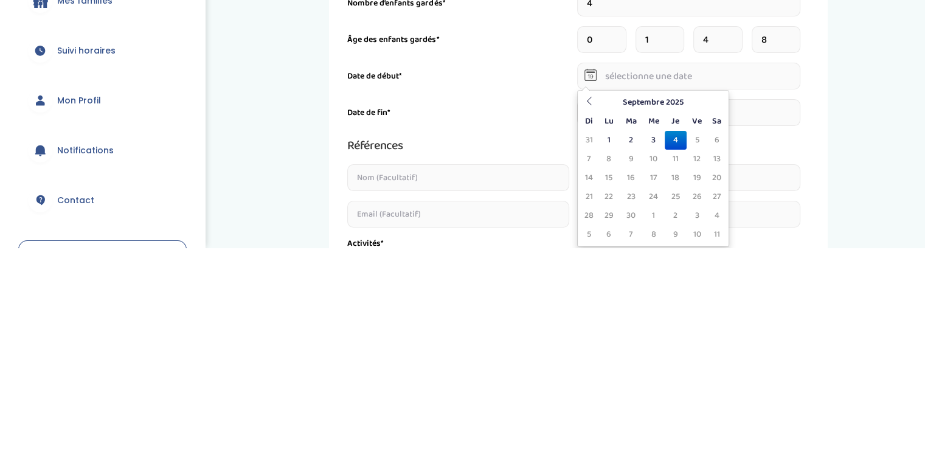
scroll to position [92, 0]
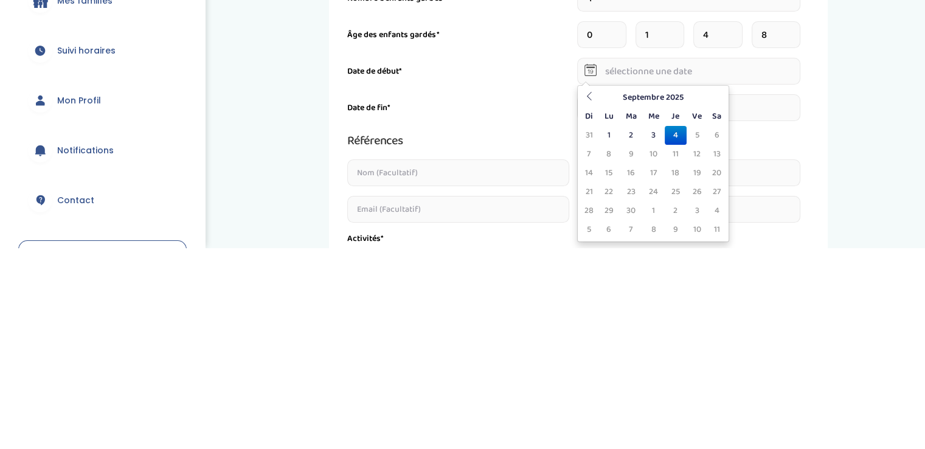
click at [589, 299] on icon at bounding box center [589, 296] width 9 height 9
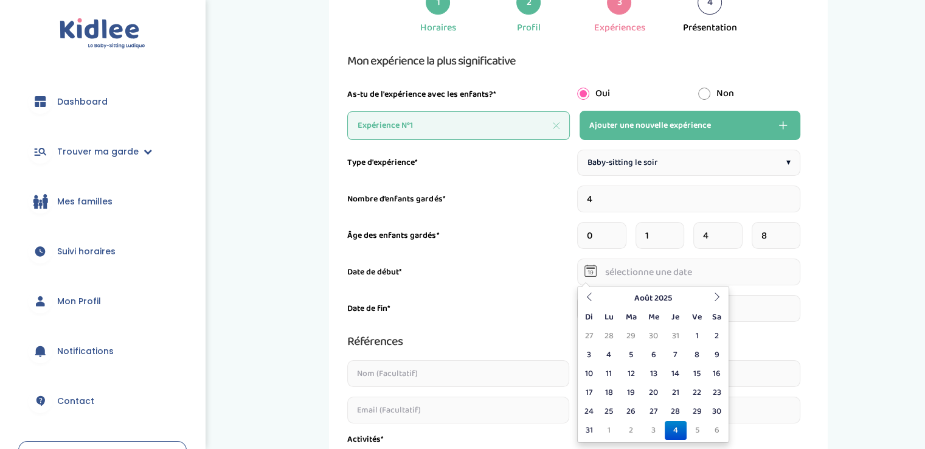
click at [590, 300] on icon at bounding box center [589, 296] width 9 height 9
click at [589, 295] on icon at bounding box center [589, 296] width 9 height 9
click at [590, 296] on icon at bounding box center [589, 296] width 9 height 9
click at [591, 295] on icon at bounding box center [589, 296] width 9 height 9
click at [593, 295] on icon at bounding box center [589, 296] width 9 height 9
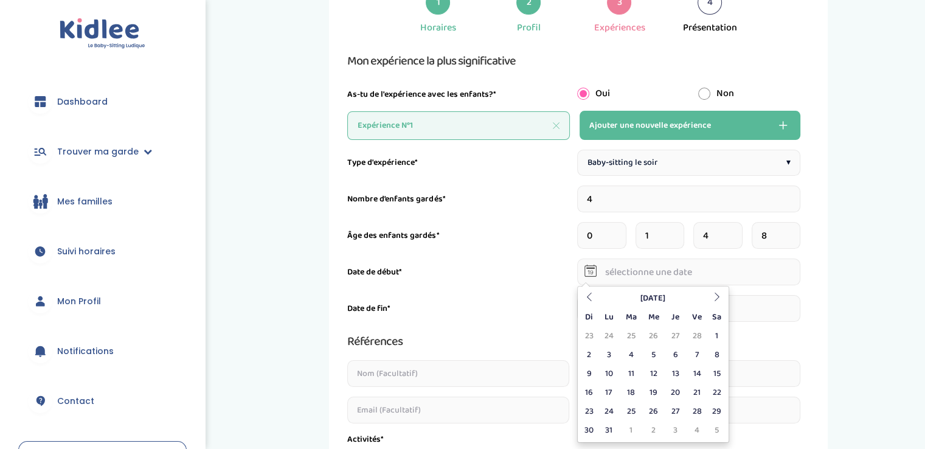
click at [592, 296] on icon at bounding box center [589, 296] width 9 height 9
click at [591, 295] on icon at bounding box center [589, 296] width 9 height 9
click at [590, 294] on icon at bounding box center [589, 296] width 9 height 9
click at [593, 297] on icon at bounding box center [589, 296] width 9 height 9
click at [591, 294] on icon at bounding box center [589, 296] width 9 height 9
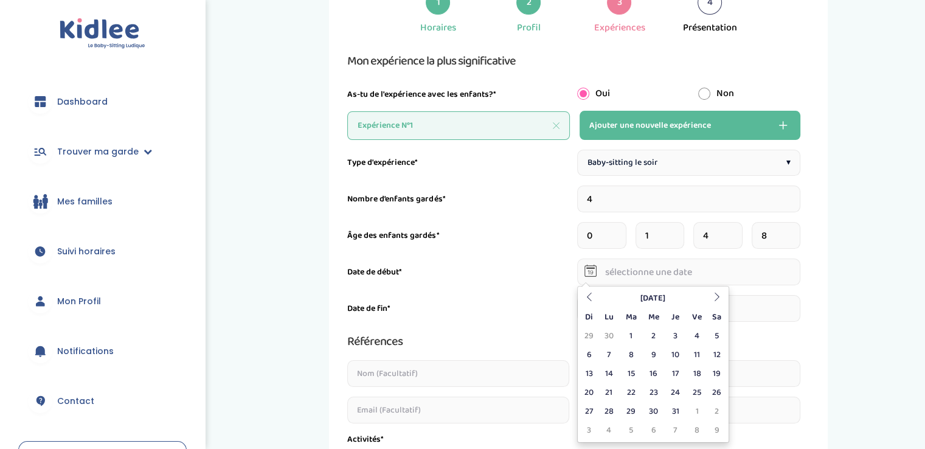
click at [593, 296] on icon at bounding box center [589, 296] width 9 height 9
click at [589, 296] on icon at bounding box center [589, 296] width 9 height 9
click at [592, 295] on icon at bounding box center [589, 296] width 9 height 9
click at [593, 296] on icon at bounding box center [589, 296] width 9 height 9
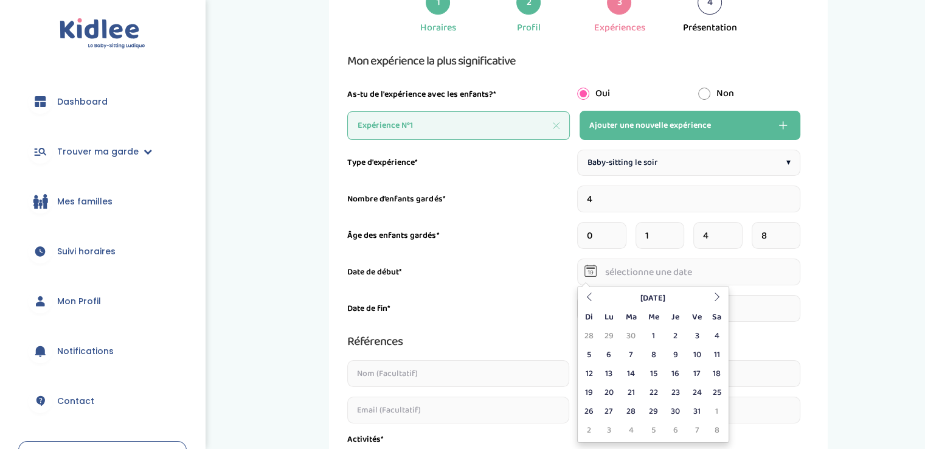
click at [593, 297] on icon at bounding box center [589, 296] width 9 height 9
click at [589, 296] on icon at bounding box center [589, 296] width 9 height 9
click at [593, 297] on icon at bounding box center [589, 296] width 9 height 9
click at [589, 296] on icon at bounding box center [589, 296] width 9 height 9
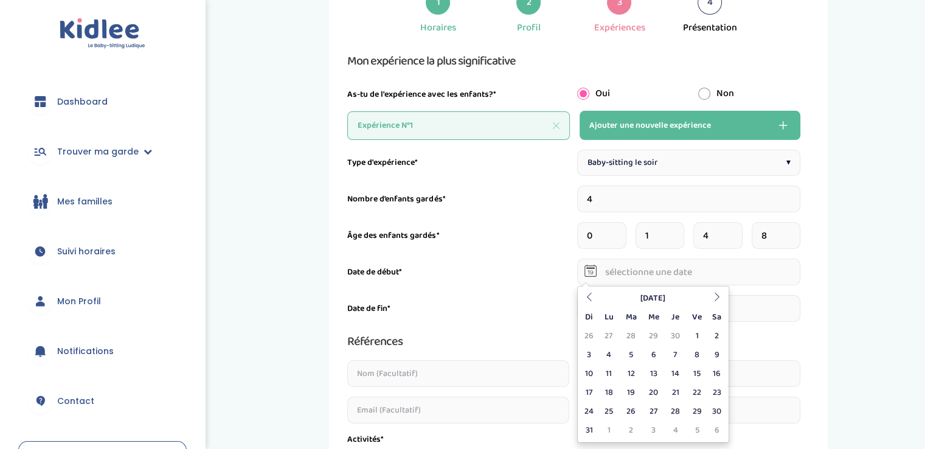
click at [589, 296] on icon at bounding box center [589, 296] width 9 height 9
click at [651, 396] on td "20" at bounding box center [653, 392] width 22 height 19
type input "20-09-2023"
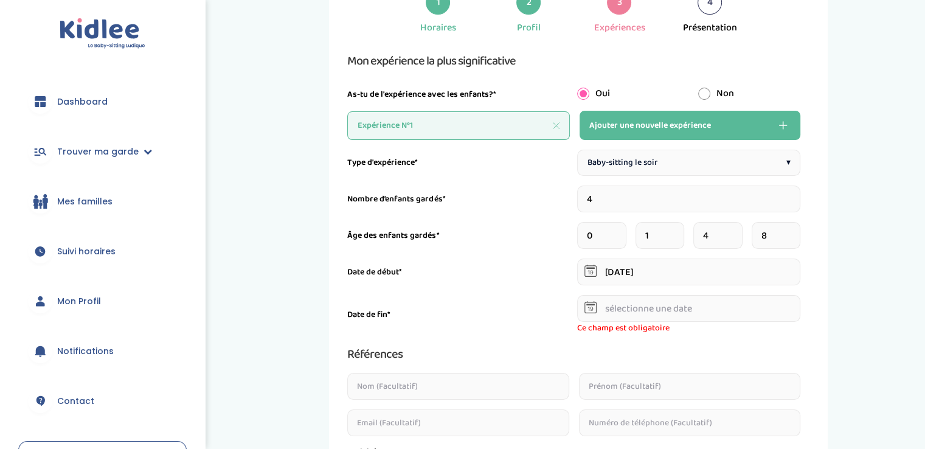
click at [617, 314] on input "text" at bounding box center [689, 308] width 224 height 27
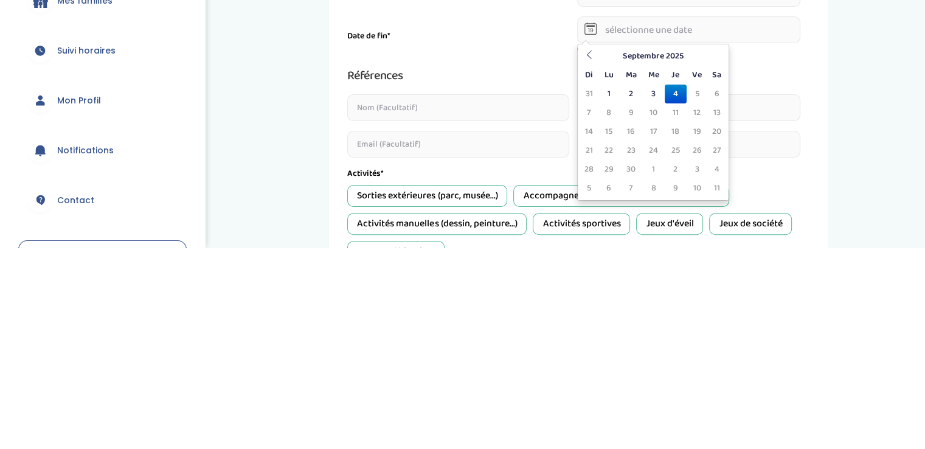
scroll to position [173, 0]
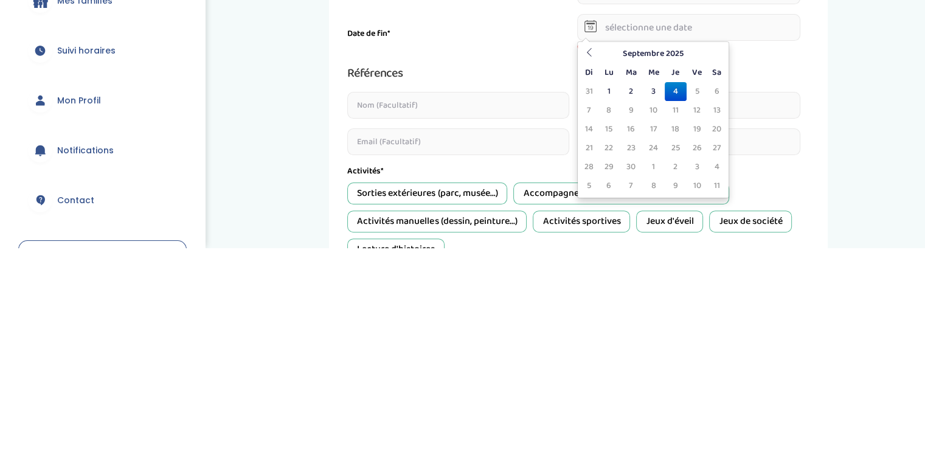
click at [589, 253] on icon at bounding box center [589, 253] width 9 height 9
click at [585, 57] on button "Ajouter une nouvelle expérience" at bounding box center [689, 44] width 221 height 29
type input "1"
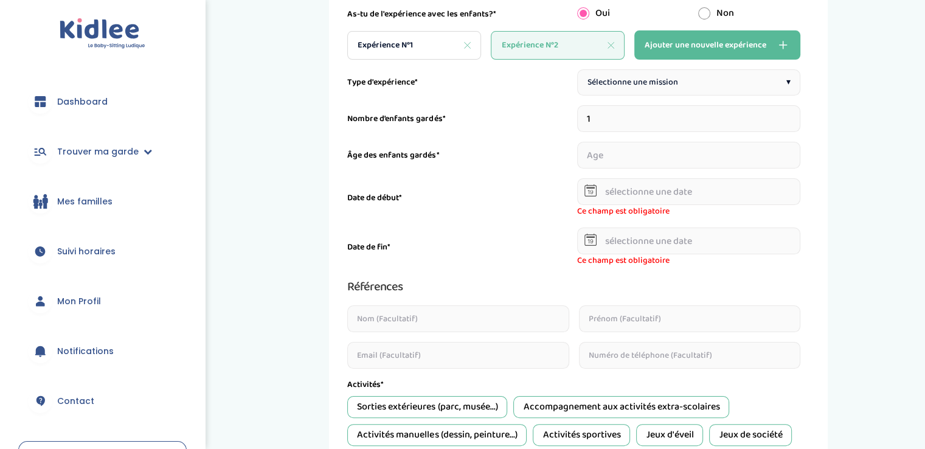
click at [591, 58] on div "Expérience N°2" at bounding box center [558, 45] width 134 height 29
click at [395, 50] on span "Expérience N°1" at bounding box center [385, 45] width 55 height 13
type input "4"
type input "20-09-2023"
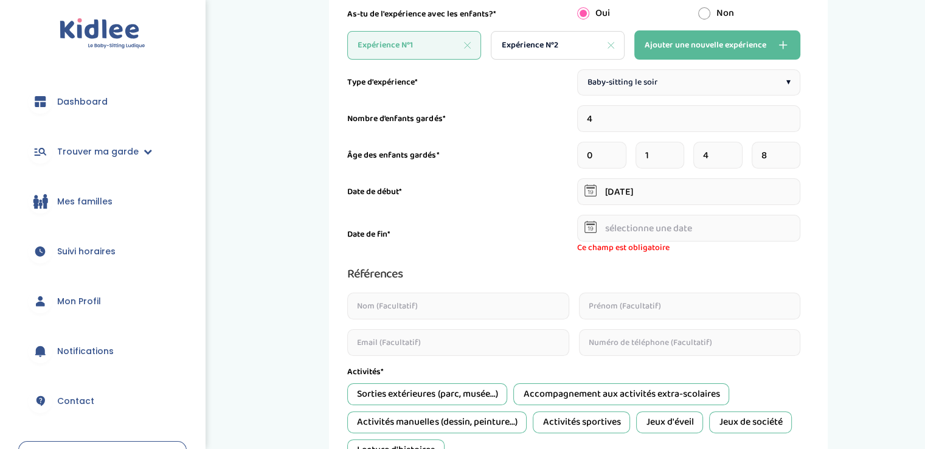
click at [623, 230] on input "text" at bounding box center [689, 228] width 224 height 27
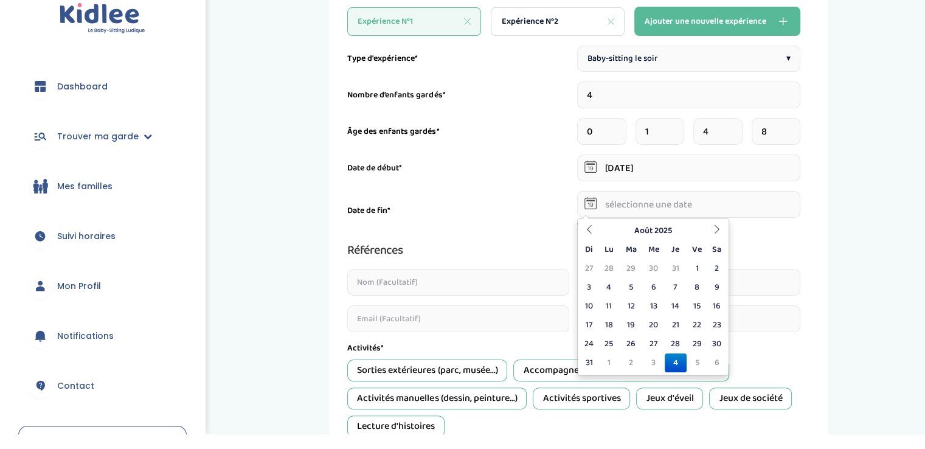
scroll to position [181, 0]
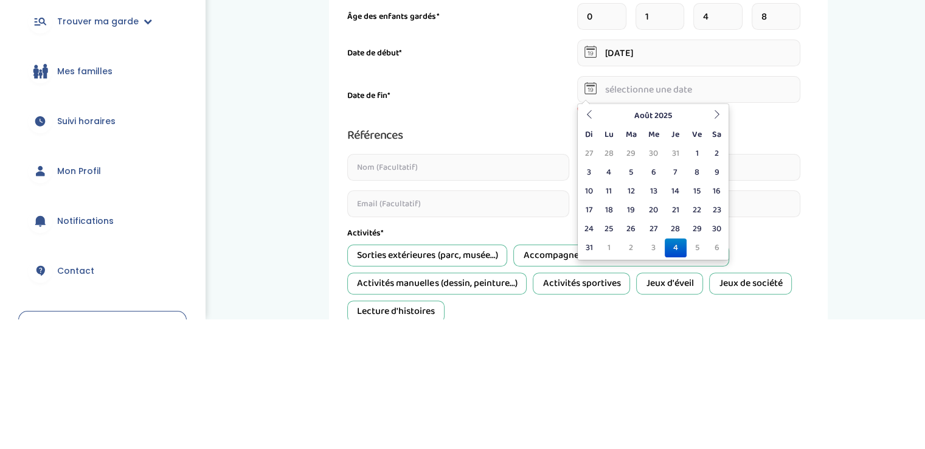
click at [589, 244] on icon at bounding box center [589, 244] width 9 height 9
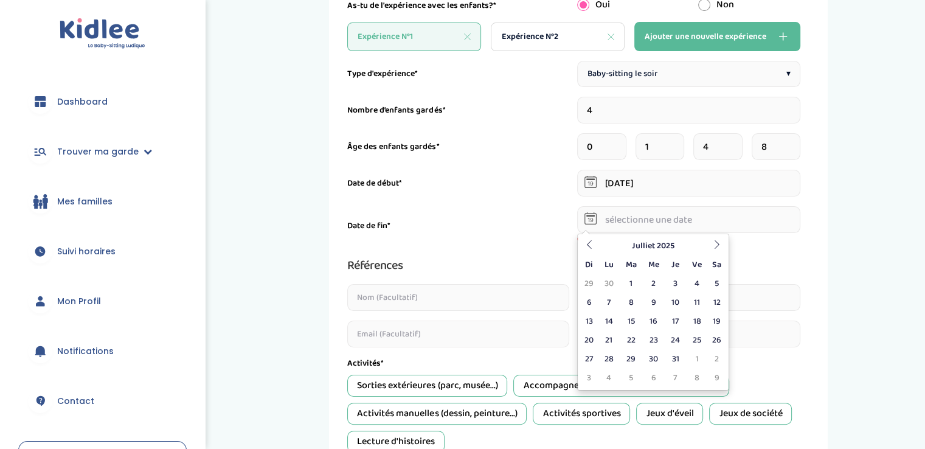
click at [590, 114] on input "4" at bounding box center [689, 110] width 224 height 27
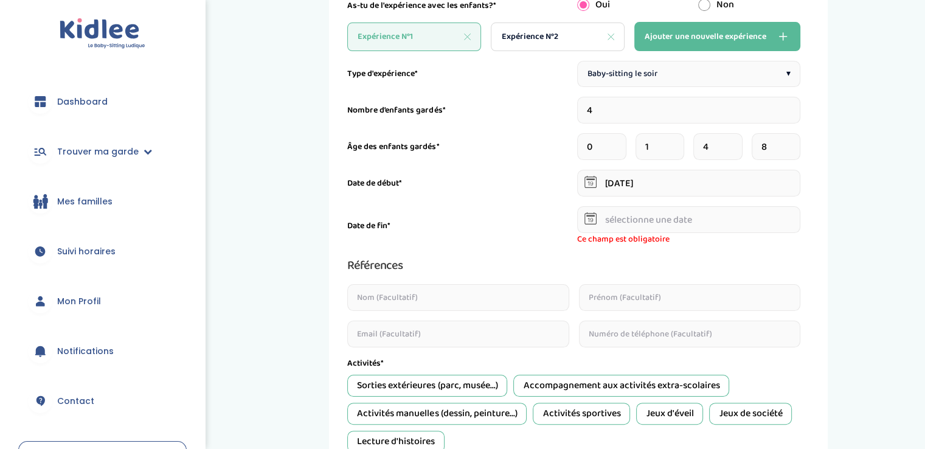
click at [614, 224] on input "text" at bounding box center [689, 219] width 224 height 27
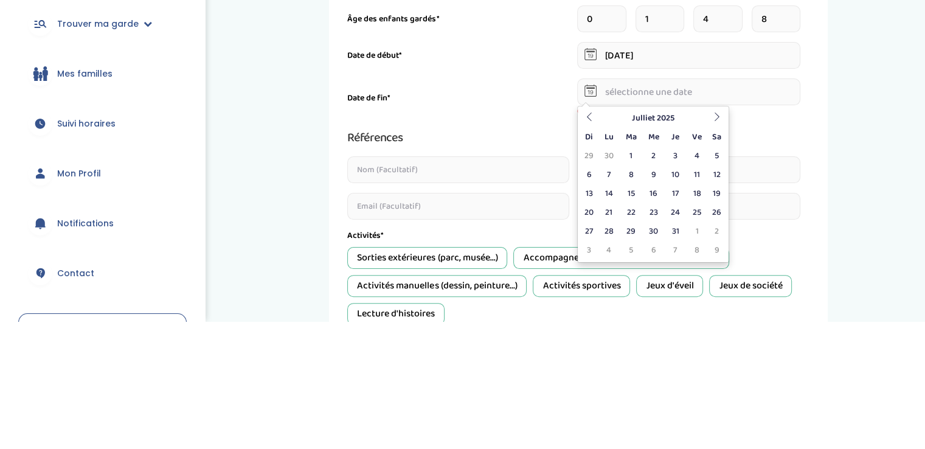
click at [589, 244] on icon at bounding box center [589, 244] width 9 height 9
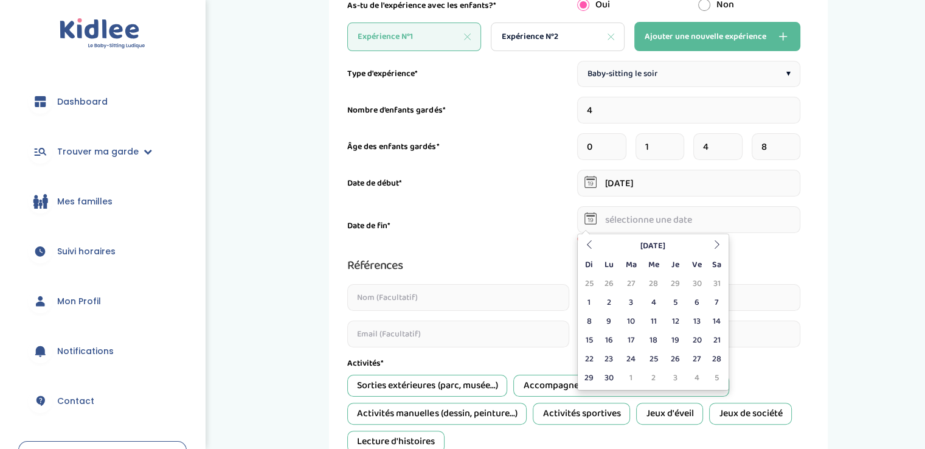
click at [587, 252] on th at bounding box center [589, 246] width 18 height 19
click at [589, 244] on icon at bounding box center [589, 244] width 9 height 9
click at [589, 247] on icon at bounding box center [589, 244] width 9 height 9
click at [589, 246] on icon at bounding box center [589, 244] width 9 height 9
click at [591, 246] on icon at bounding box center [589, 244] width 9 height 9
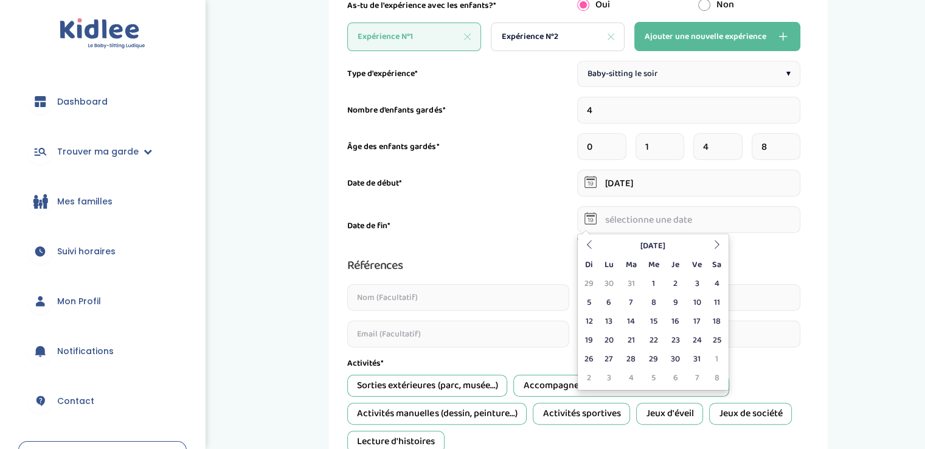
click at [592, 246] on icon at bounding box center [589, 244] width 9 height 9
click at [591, 247] on icon at bounding box center [589, 244] width 9 height 9
click at [590, 246] on icon at bounding box center [589, 244] width 9 height 9
click at [593, 247] on icon at bounding box center [589, 244] width 9 height 9
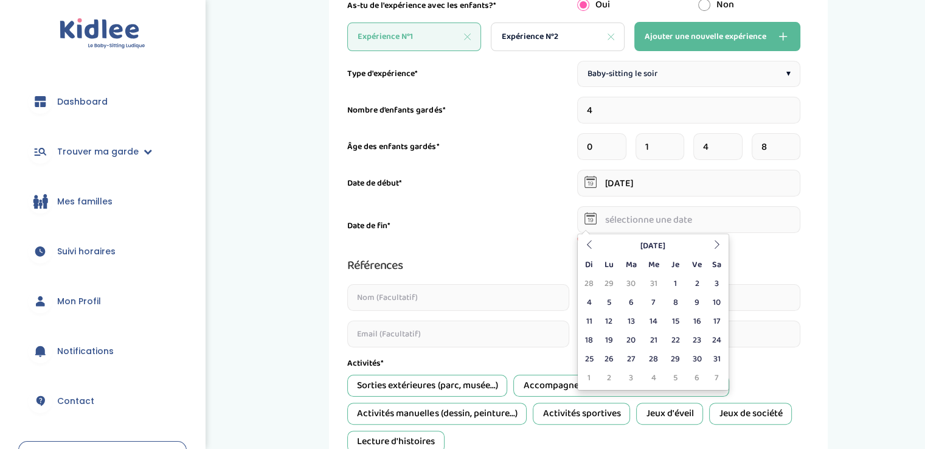
click at [592, 247] on icon at bounding box center [589, 244] width 9 height 9
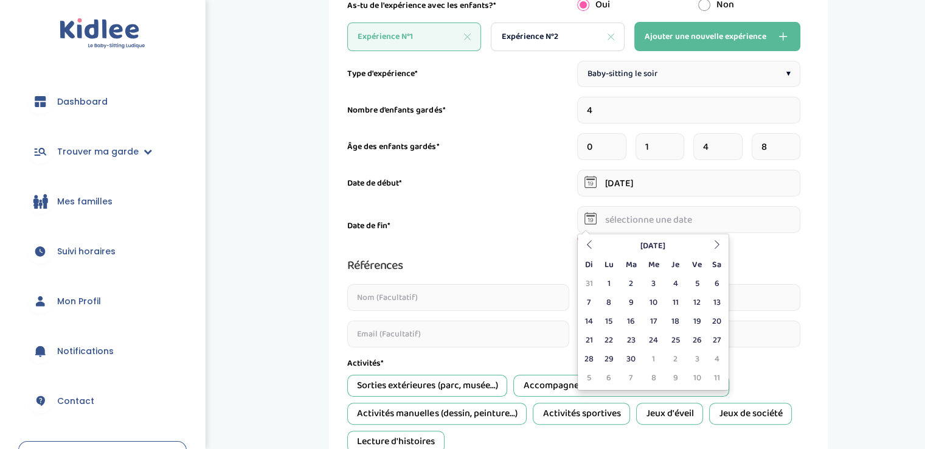
click at [593, 247] on icon at bounding box center [589, 244] width 9 height 9
click at [589, 243] on icon at bounding box center [589, 244] width 9 height 9
click at [592, 247] on icon at bounding box center [589, 244] width 9 height 9
click at [591, 245] on icon at bounding box center [589, 244] width 9 height 9
click at [591, 246] on icon at bounding box center [589, 244] width 9 height 9
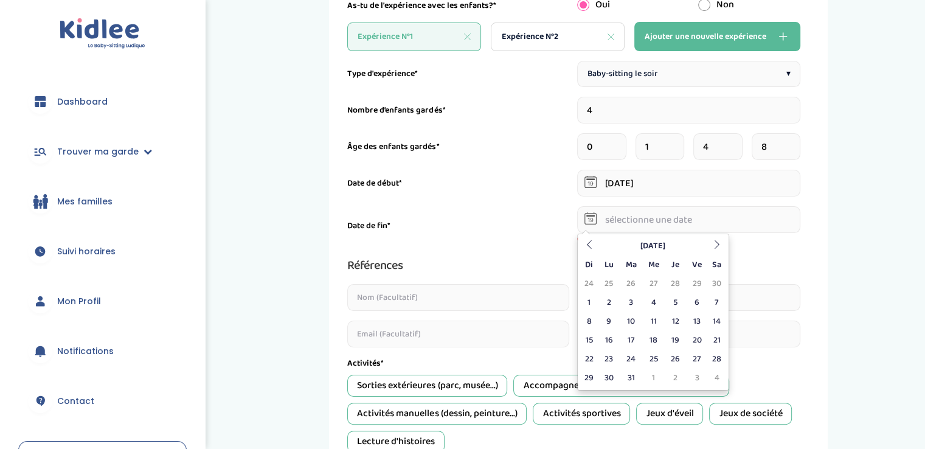
click at [591, 246] on icon at bounding box center [589, 244] width 9 height 9
click at [599, 246] on th "Octobre 2023" at bounding box center [652, 246] width 109 height 19
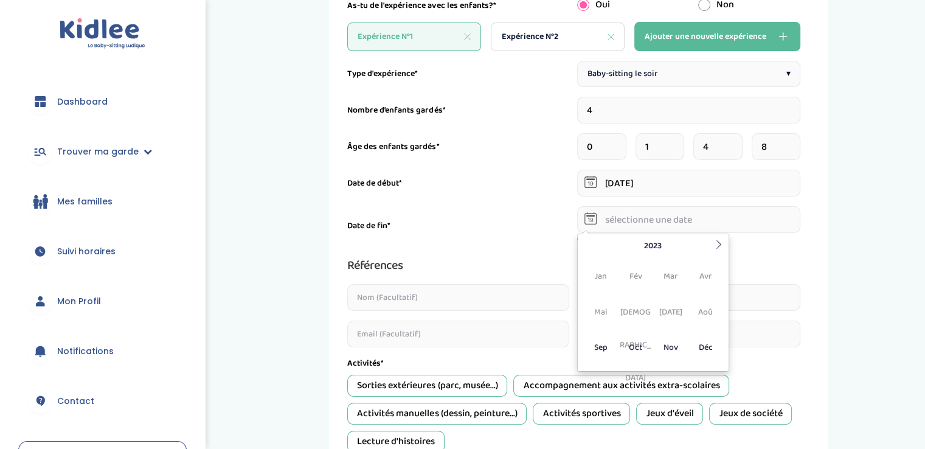
click at [595, 248] on th "2023" at bounding box center [653, 246] width 117 height 19
click at [0, 0] on th "2020-2029" at bounding box center [0, 0] width 0 height 0
click at [595, 248] on th "2020-2029" at bounding box center [653, 246] width 117 height 19
click at [597, 246] on th "2020-2029" at bounding box center [653, 246] width 117 height 19
click at [606, 313] on span "2023" at bounding box center [600, 311] width 32 height 33
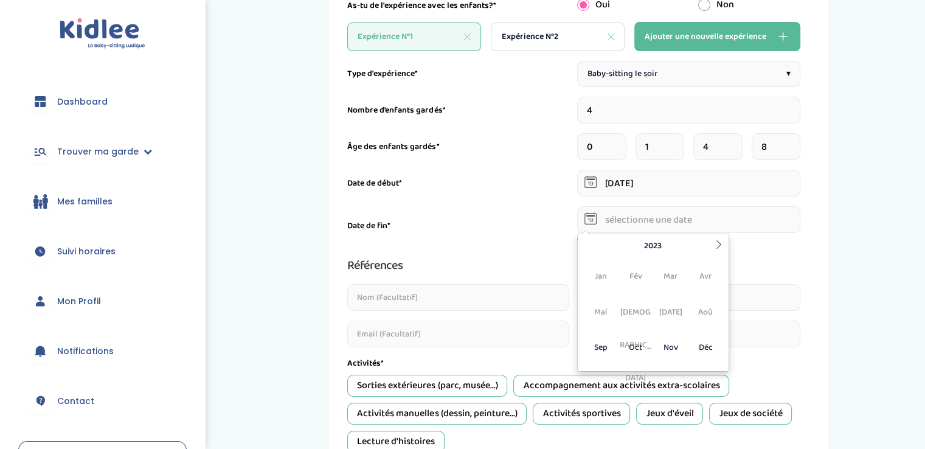
click at [599, 350] on span "Sep" at bounding box center [600, 347] width 32 height 33
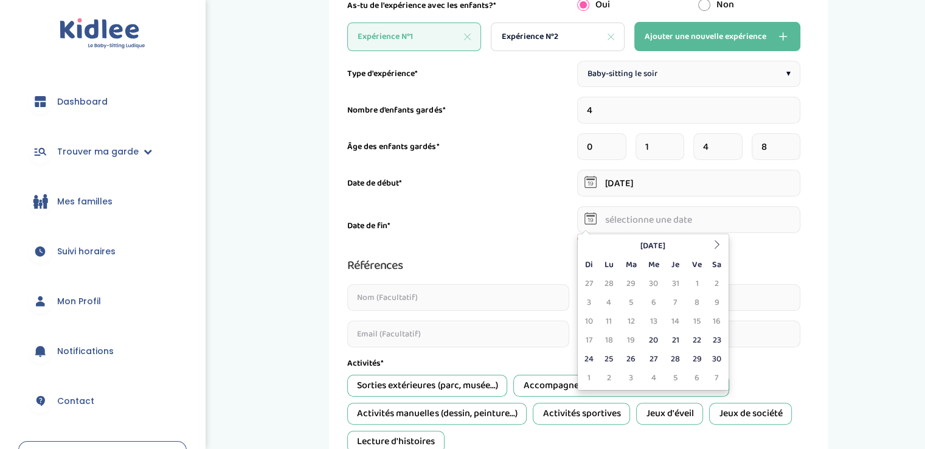
click at [695, 364] on td "29" at bounding box center [696, 359] width 21 height 19
type input "29-09-2023"
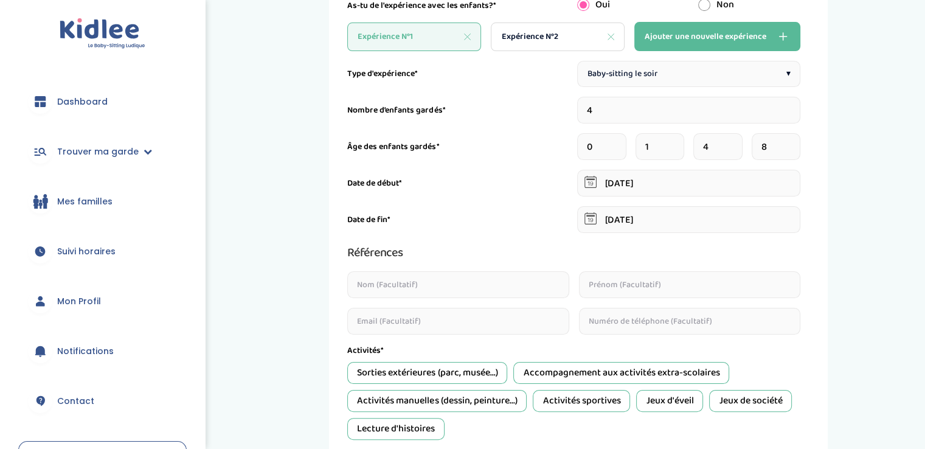
click at [382, 287] on input "text" at bounding box center [458, 284] width 222 height 27
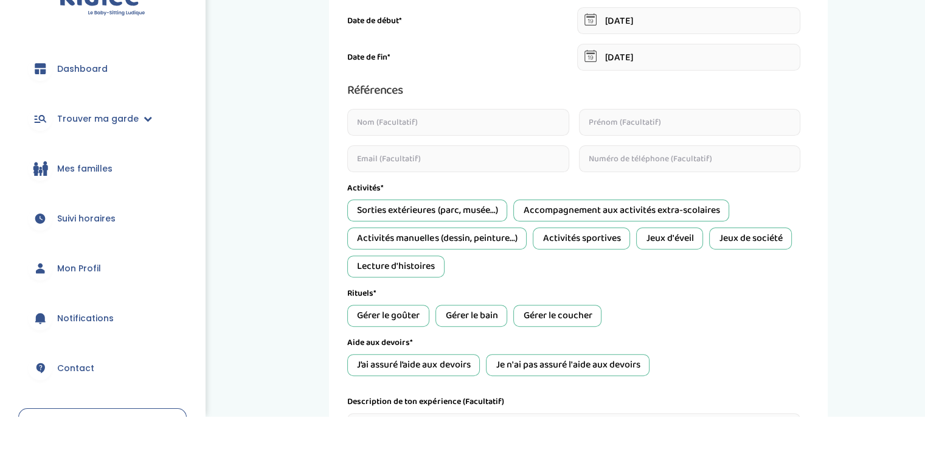
scroll to position [311, 0]
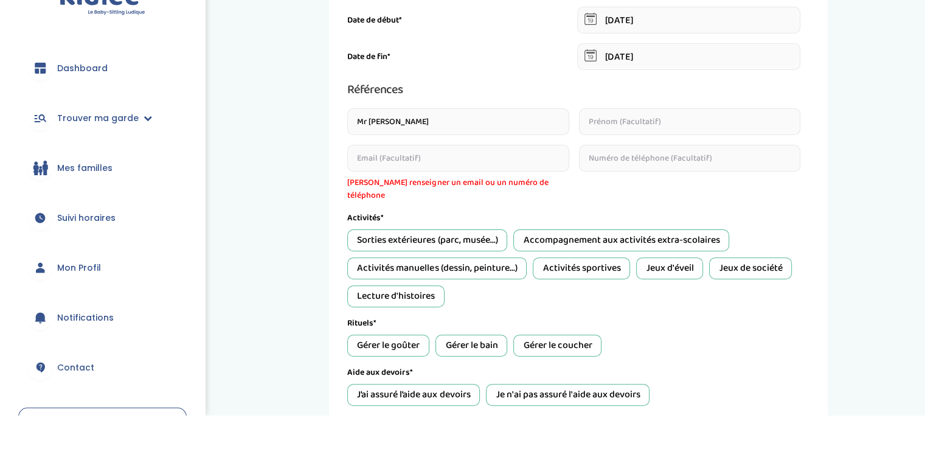
type input "Mr demoulins"
click at [671, 156] on input "text" at bounding box center [690, 155] width 222 height 27
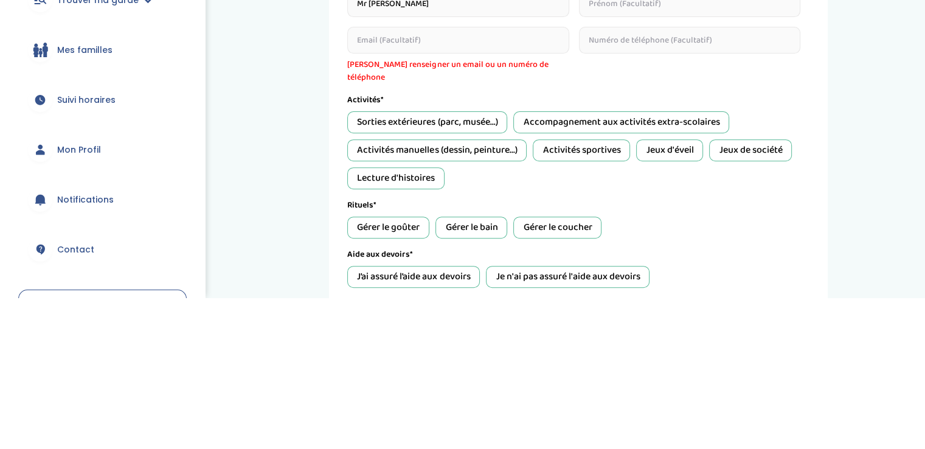
click at [382, 263] on div "Sorties extérieures (parc, musée...)" at bounding box center [427, 274] width 160 height 22
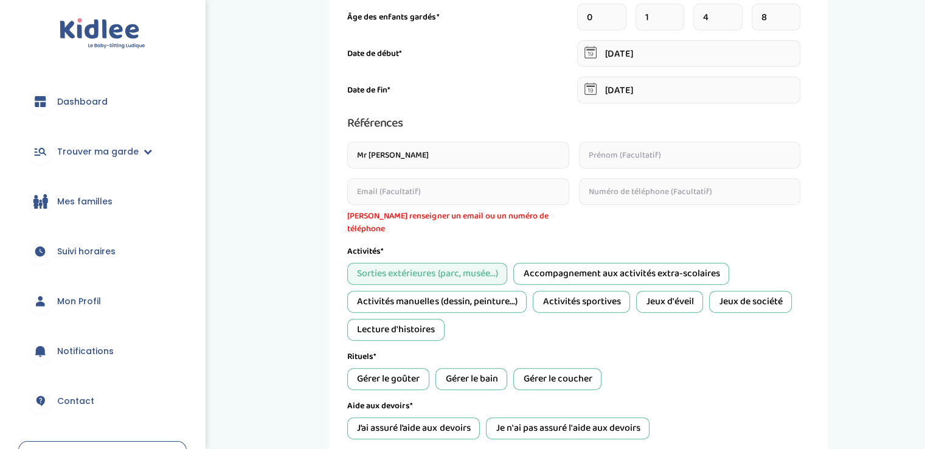
click at [572, 263] on div "Accompagnement aux activités extra-scolaires" at bounding box center [621, 274] width 216 height 22
click at [455, 296] on div "Activités manuelles (dessin, peinture...)" at bounding box center [436, 302] width 179 height 22
click at [392, 322] on div "Lecture d'histoires" at bounding box center [395, 330] width 97 height 22
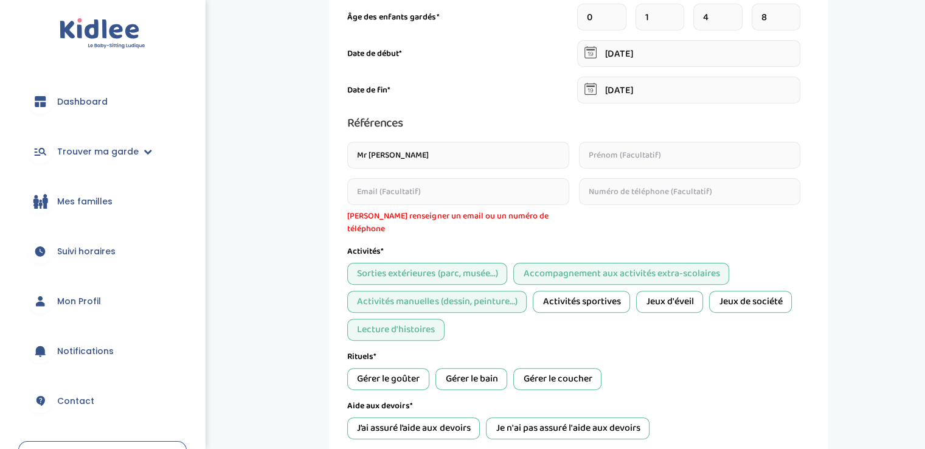
click at [742, 295] on div "Jeux de société" at bounding box center [750, 302] width 83 height 22
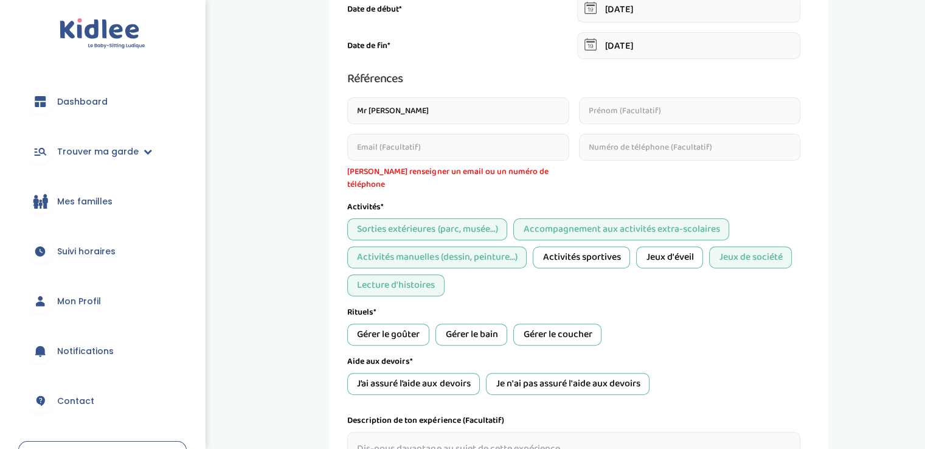
scroll to position [461, 0]
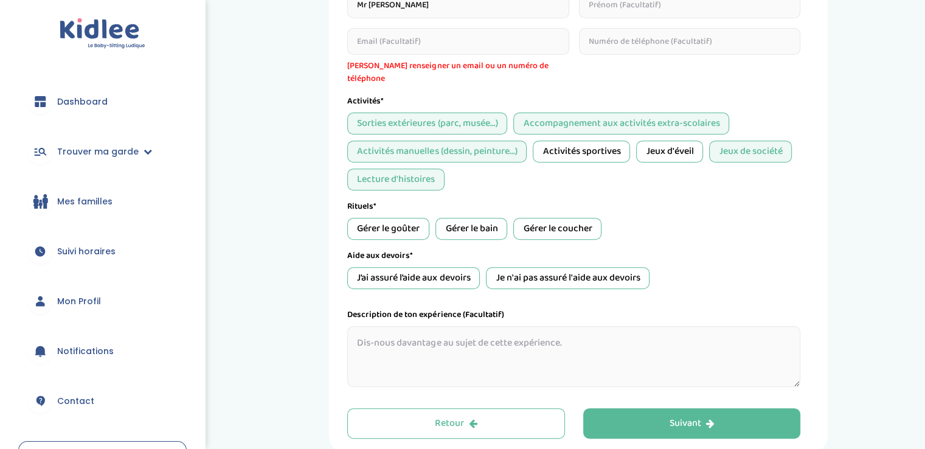
click at [384, 221] on div "Gérer le goûter" at bounding box center [388, 229] width 82 height 22
click at [464, 221] on div "Gérer le bain" at bounding box center [471, 229] width 72 height 22
click at [563, 219] on div "Gérer le coucher" at bounding box center [557, 229] width 88 height 22
click at [406, 267] on div "J’ai assuré l’aide aux devoirs" at bounding box center [413, 278] width 133 height 22
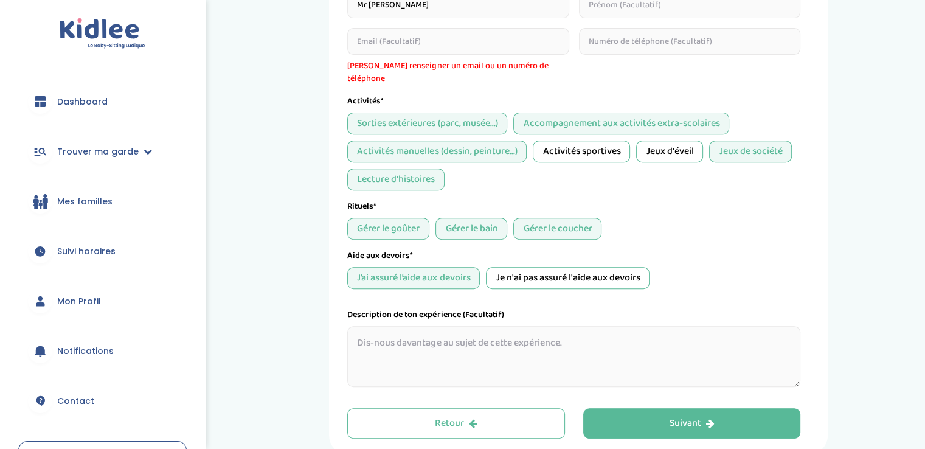
click at [457, 334] on textarea at bounding box center [573, 356] width 453 height 61
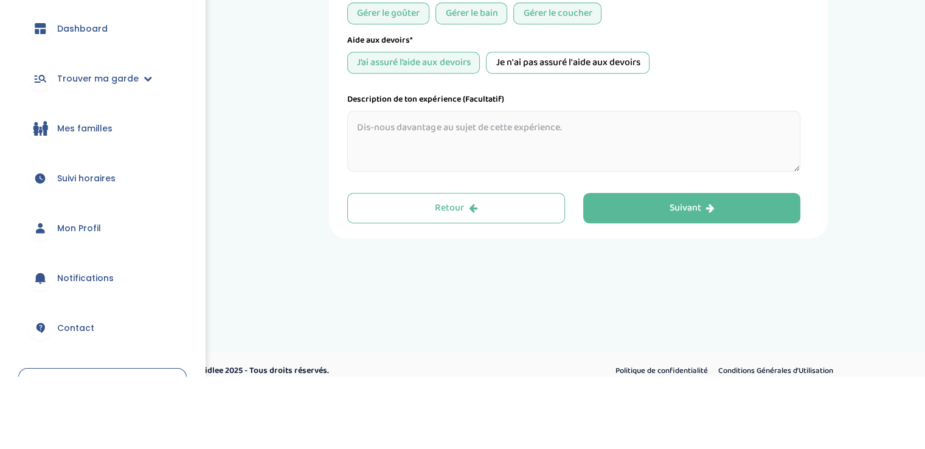
scroll to position [603, 0]
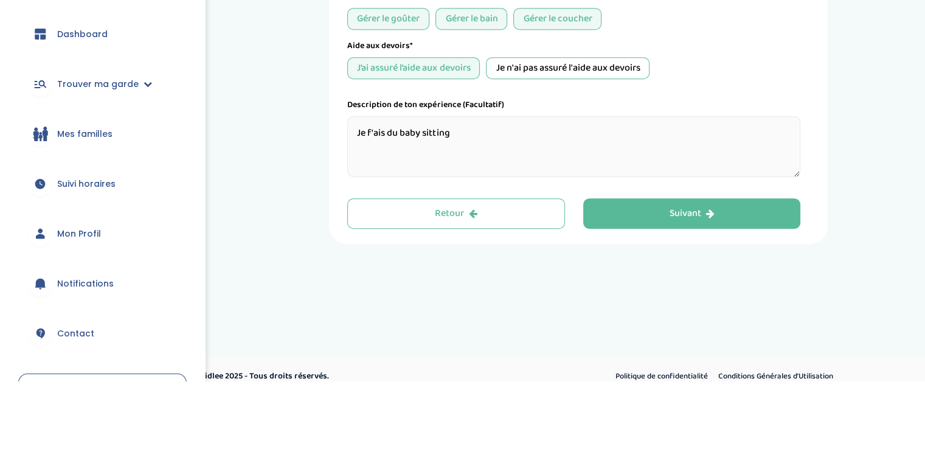
click at [372, 187] on textarea "Je f'ais du baby sitting" at bounding box center [573, 214] width 453 height 61
click at [473, 192] on textarea "J'ai fais du baby sitting" at bounding box center [573, 214] width 453 height 61
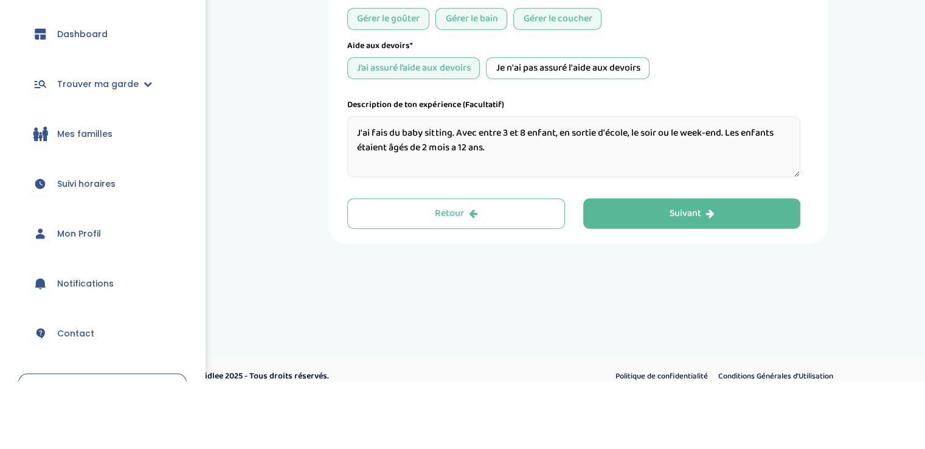
type textarea "J'ai fais du baby sitting. Avec entre 3 et 8 enfant, en sortie d'école, le soir…"
click at [631, 277] on button "Suivant" at bounding box center [692, 281] width 218 height 30
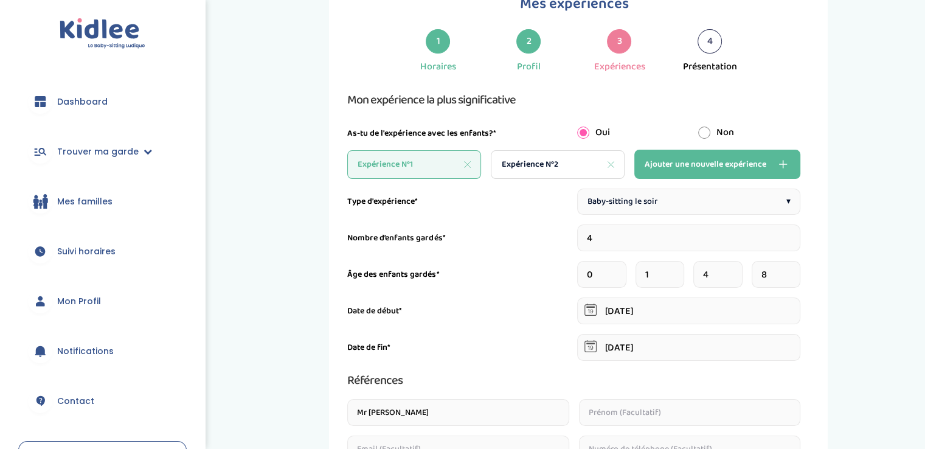
scroll to position [46, 0]
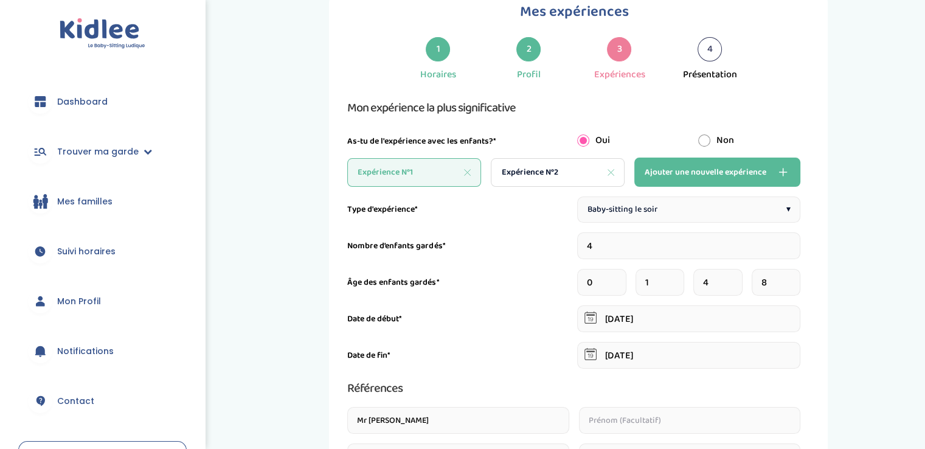
click at [610, 171] on icon at bounding box center [611, 172] width 6 height 6
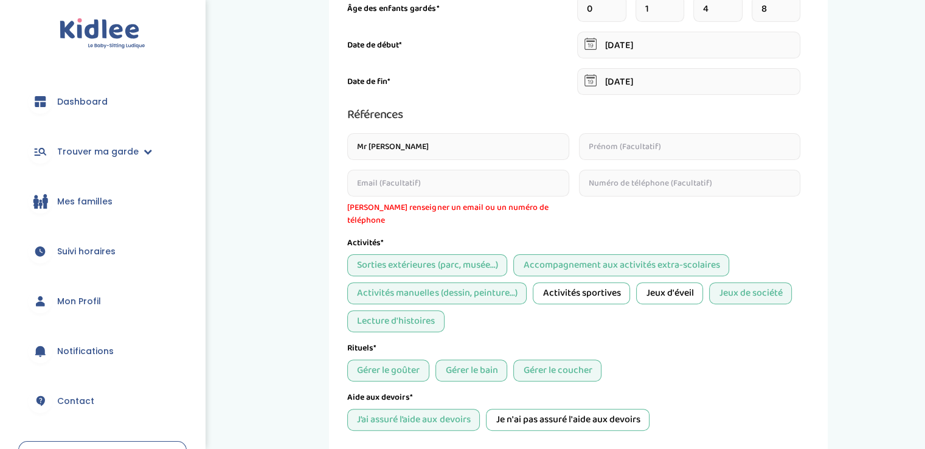
scroll to position [314, 0]
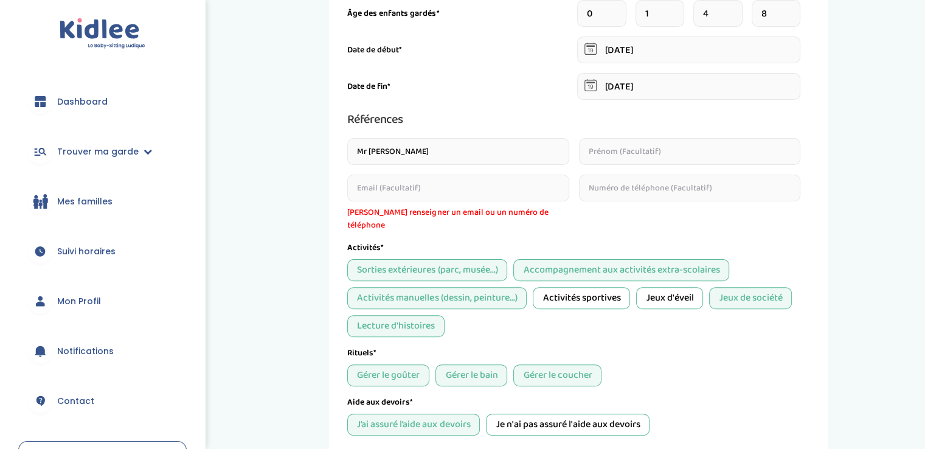
click at [388, 189] on input "email" at bounding box center [458, 187] width 222 height 27
click at [430, 151] on input "Mr demoulins" at bounding box center [458, 151] width 222 height 27
type input "M"
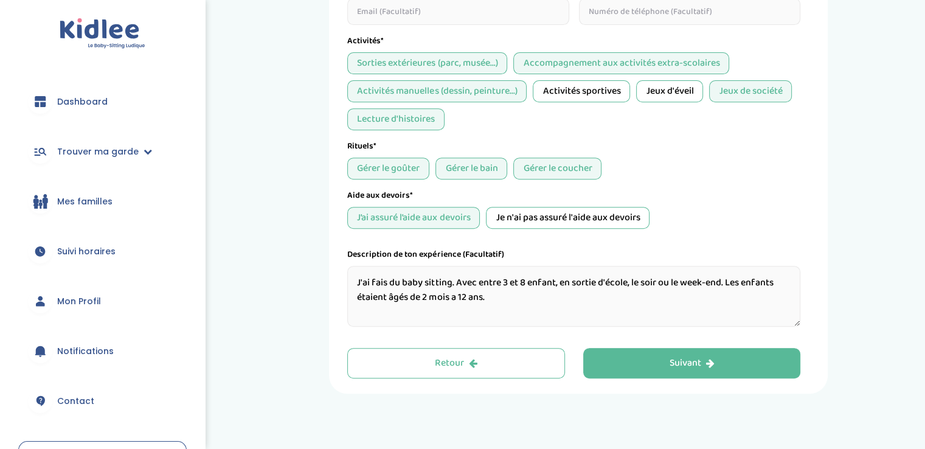
scroll to position [586, 0]
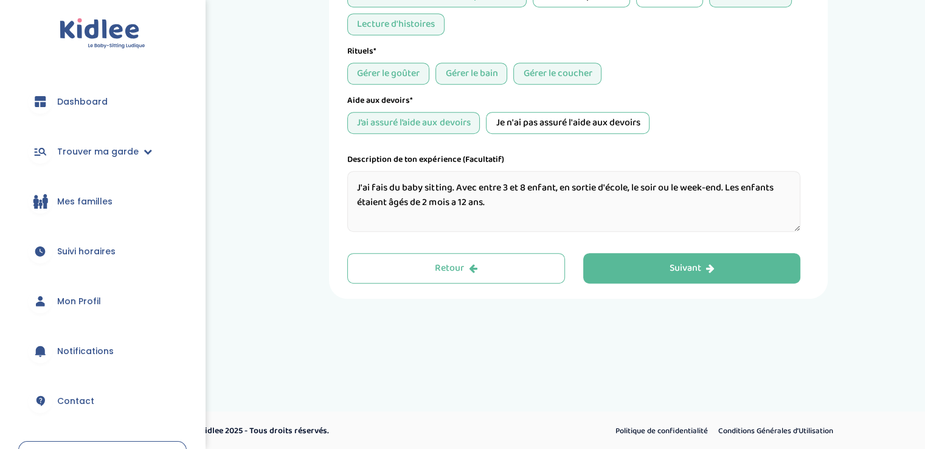
click at [617, 265] on button "Suivant" at bounding box center [692, 268] width 218 height 30
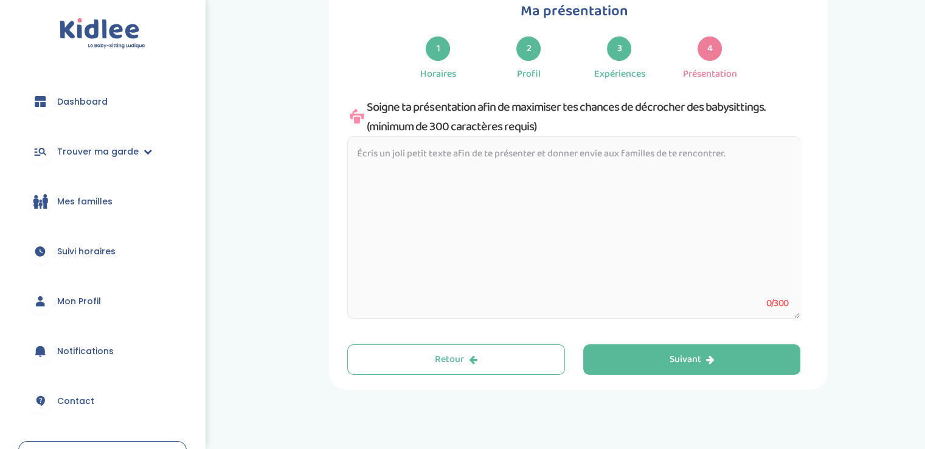
scroll to position [46, 0]
click at [376, 153] on textarea at bounding box center [573, 228] width 453 height 182
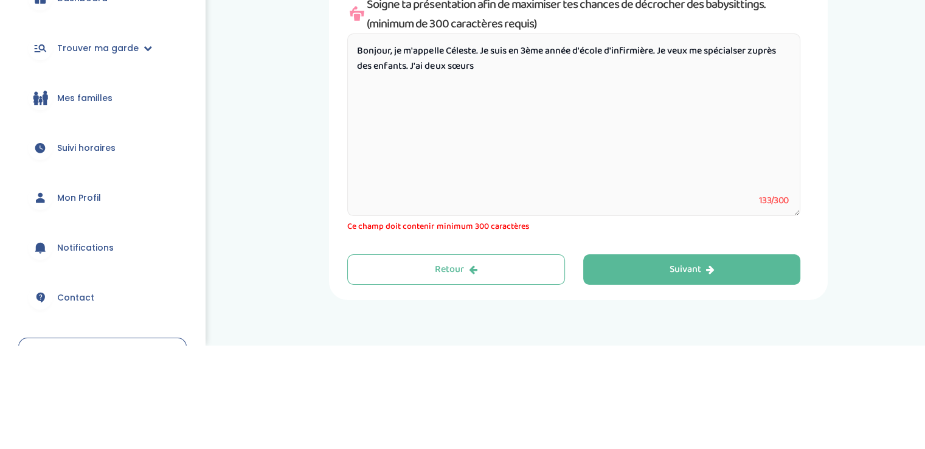
click at [449, 176] on textarea "Bonjour, je m'appelle Céleste. Je suis en 3ème année d'école d'infirmière. Je v…" at bounding box center [573, 228] width 453 height 182
click at [533, 171] on textarea "Bonjour, je m'appelle Céleste. Je suis en 3ème année d'école d'infirmière. Je v…" at bounding box center [573, 228] width 453 height 182
click at [556, 173] on textarea "Bonjour, je m'appelle Céleste. Je suis en 3ème année d'école d'infirmière. Je v…" at bounding box center [573, 228] width 453 height 182
click at [533, 173] on textarea "Bonjour, je m'appelle Céleste. Je suis en 3ème année d'école d'infirmière. Je v…" at bounding box center [573, 228] width 453 height 182
click at [589, 167] on textarea "Bonjour, je m'appelle Céleste. Je suis en 3ème année d'école d'infirmière. Je v…" at bounding box center [573, 228] width 453 height 182
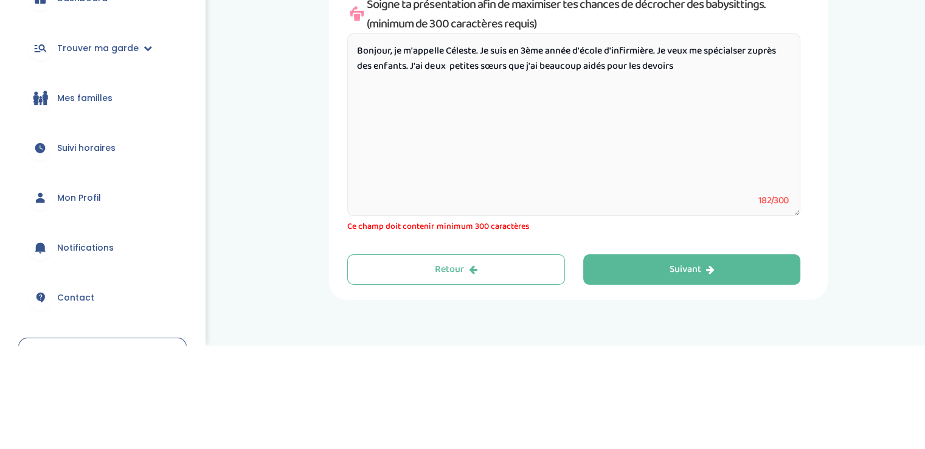
click at [687, 173] on textarea "Bonjour, je m'appelle Céleste. Je suis en 3ème année d'école d'infirmière. Je v…" at bounding box center [573, 228] width 453 height 182
click at [743, 156] on textarea "Bonjour, je m'appelle Céleste. Je suis en 3ème année d'école d'infirmière. Je v…" at bounding box center [573, 228] width 453 height 182
click at [758, 154] on textarea "Bonjour, je m'appelle Céleste. Je suis en 3ème année d'école d'infirmière. Je v…" at bounding box center [573, 228] width 453 height 182
click at [421, 191] on textarea "Bonjour, je m'appelle Céleste. Je suis en 3ème année d'école d'infirmière. Je v…" at bounding box center [573, 228] width 453 height 182
click at [389, 182] on textarea "Bonjour, je m'appelle Céleste. Je suis en 3ème année d'école d'infirmière. Je v…" at bounding box center [573, 228] width 453 height 182
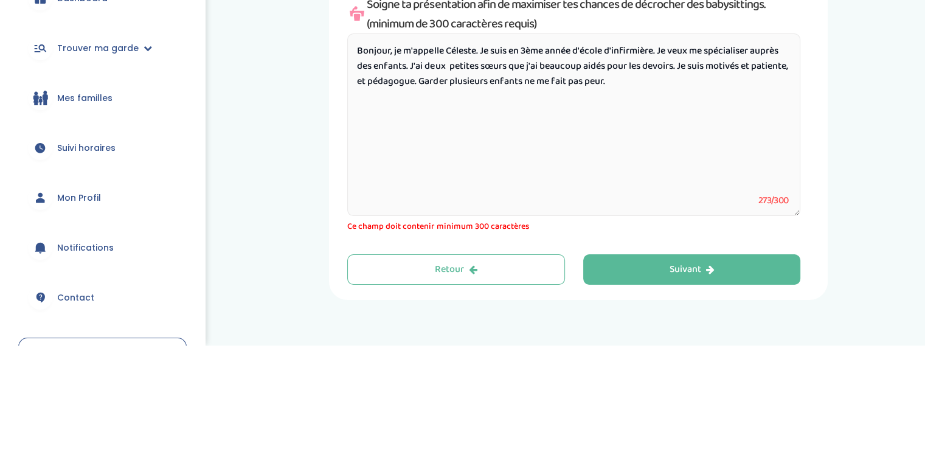
click at [755, 173] on textarea "Bonjour, je m'appelle Céleste. Je suis en 3ème année d'école d'infirmière. Je v…" at bounding box center [573, 228] width 453 height 182
click at [634, 206] on textarea "Bonjour, je m'appelle Céleste. Je suis en 3ème année d'école d'infirmière. Je v…" at bounding box center [573, 228] width 453 height 182
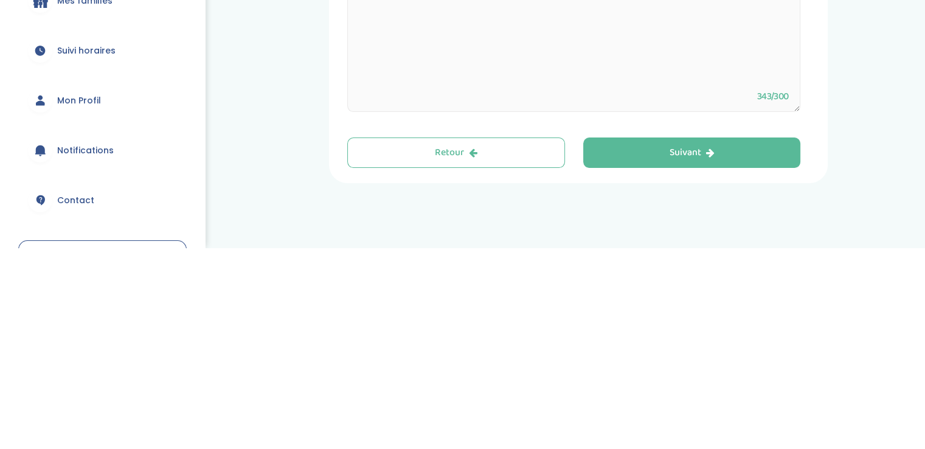
type textarea "Bonjour, je m'appelle Céleste. Je suis en 3ème année d'école d'infirmière. Je v…"
click at [620, 361] on button "Suivant" at bounding box center [692, 353] width 218 height 30
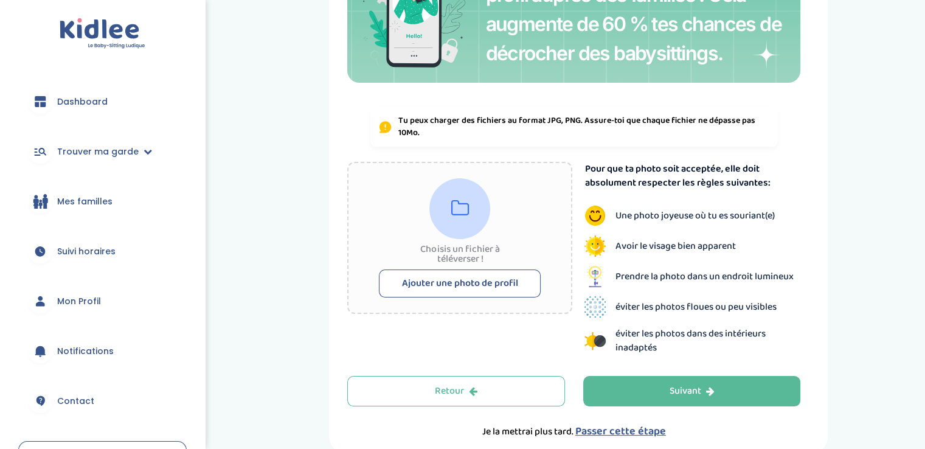
scroll to position [192, 0]
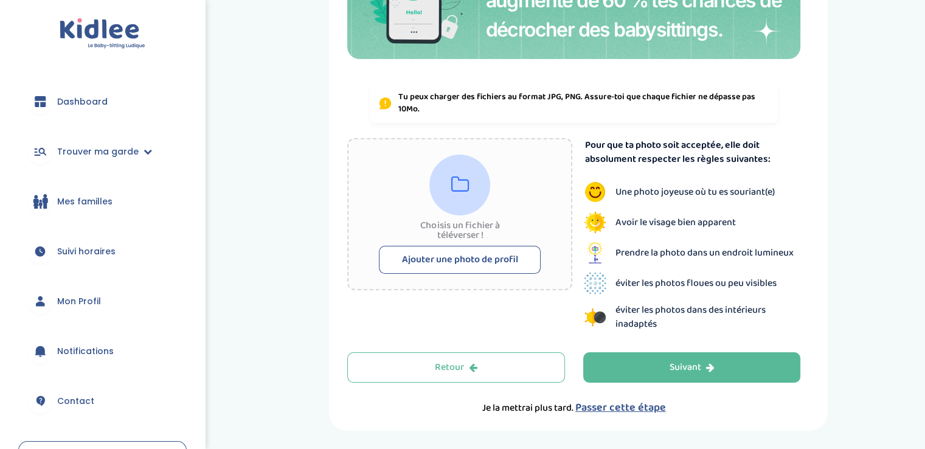
click at [421, 262] on button "Ajouter une photo de profil" at bounding box center [460, 260] width 162 height 28
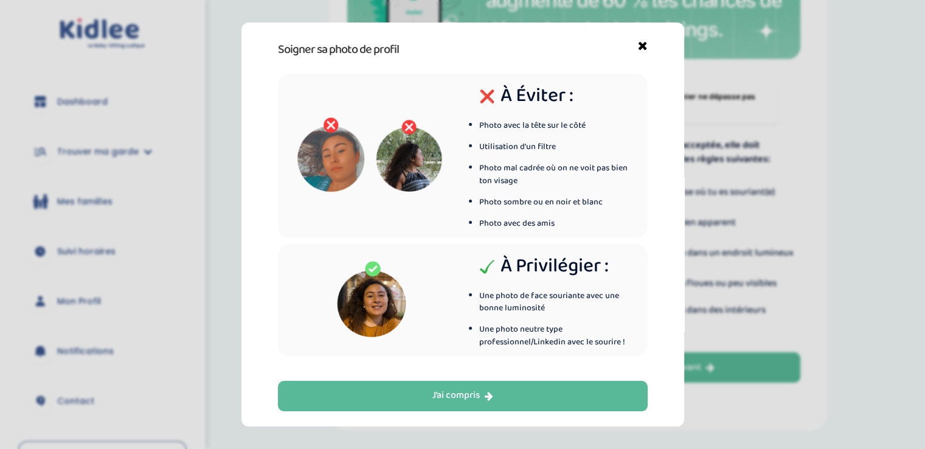
click at [323, 395] on button "J’ai compris" at bounding box center [463, 396] width 370 height 30
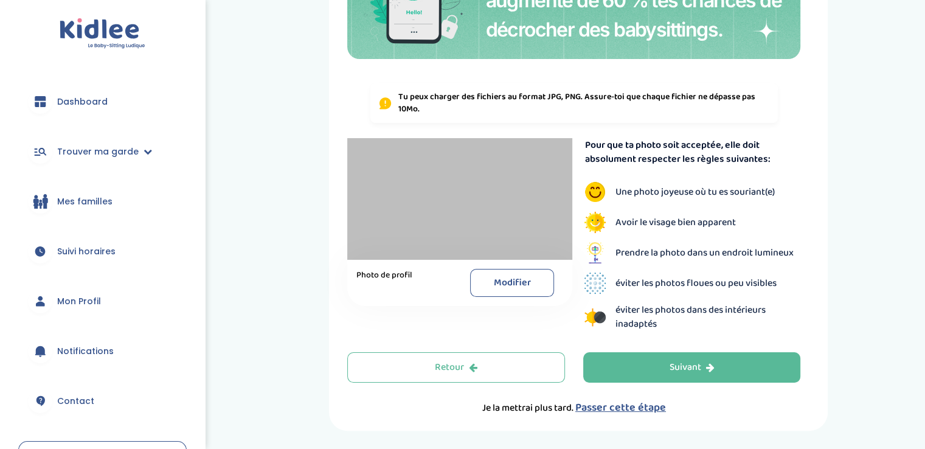
click at [610, 370] on button "Suivant" at bounding box center [692, 367] width 218 height 30
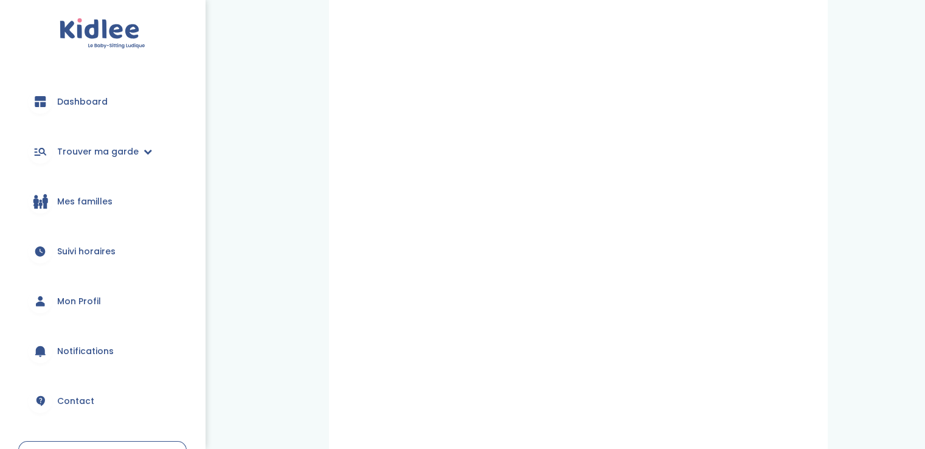
scroll to position [46, 0]
click at [75, 149] on span "Trouver ma garde" at bounding box center [97, 151] width 81 height 13
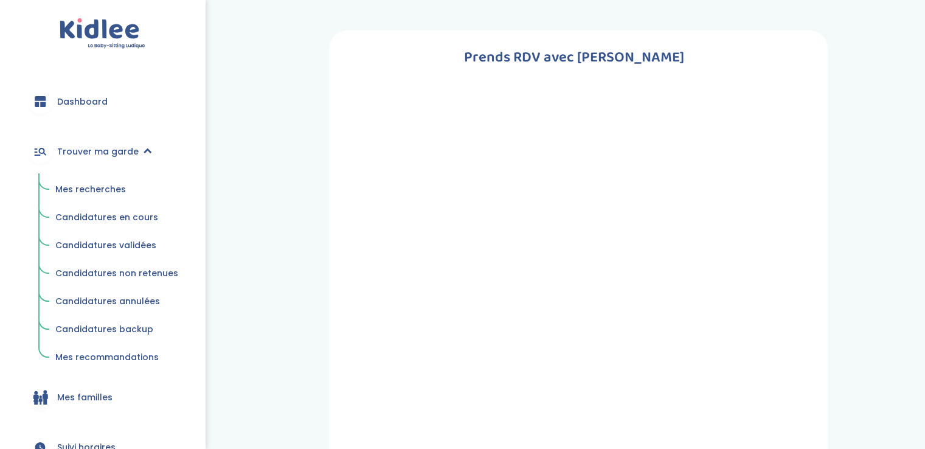
click at [66, 221] on span "Candidatures en cours" at bounding box center [106, 217] width 103 height 12
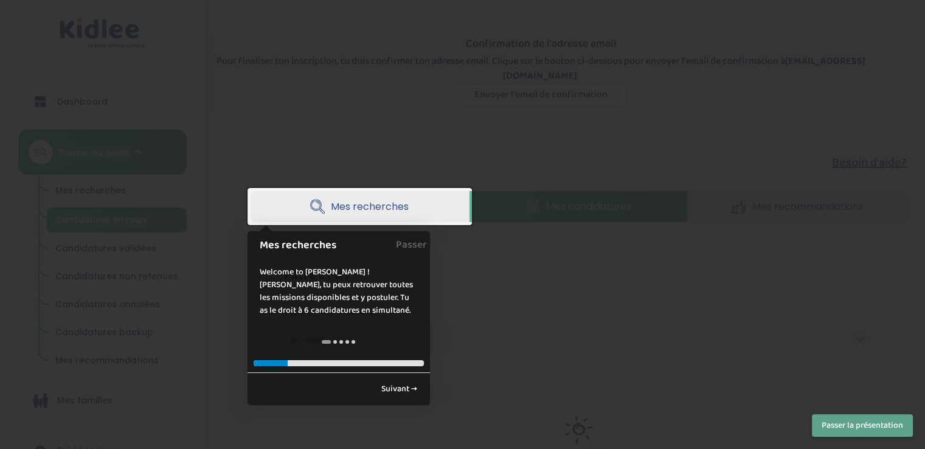
click at [482, 343] on div at bounding box center [462, 224] width 925 height 449
click at [340, 344] on link at bounding box center [341, 342] width 9 height 4
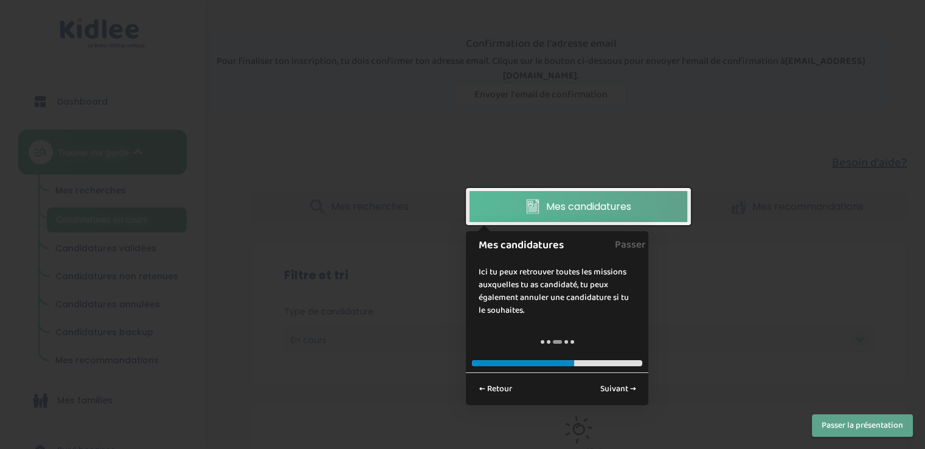
click at [486, 207] on link "Mes candidatures" at bounding box center [578, 206] width 218 height 31
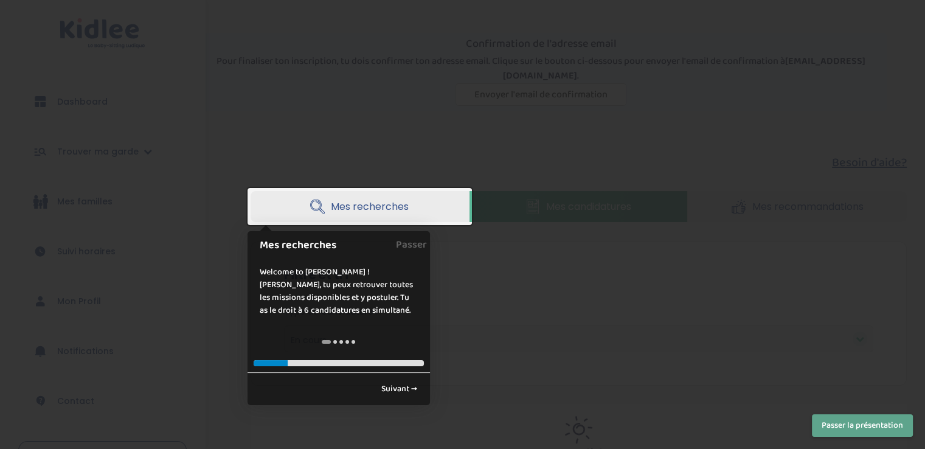
click at [286, 316] on div "Welcome to [PERSON_NAME] ! [PERSON_NAME], tu peux retrouver toutes les missions…" at bounding box center [338, 291] width 182 height 75
click at [395, 392] on link "Suivant →" at bounding box center [399, 389] width 49 height 20
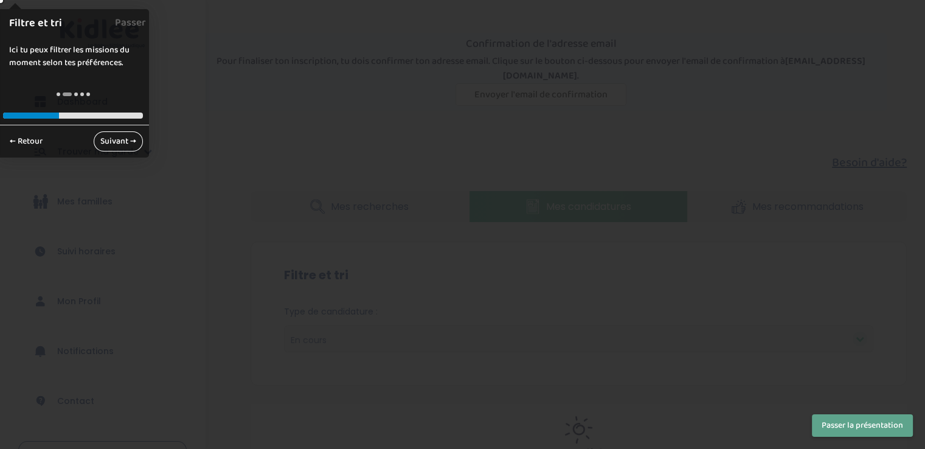
click at [108, 143] on link "Suivant →" at bounding box center [118, 141] width 49 height 20
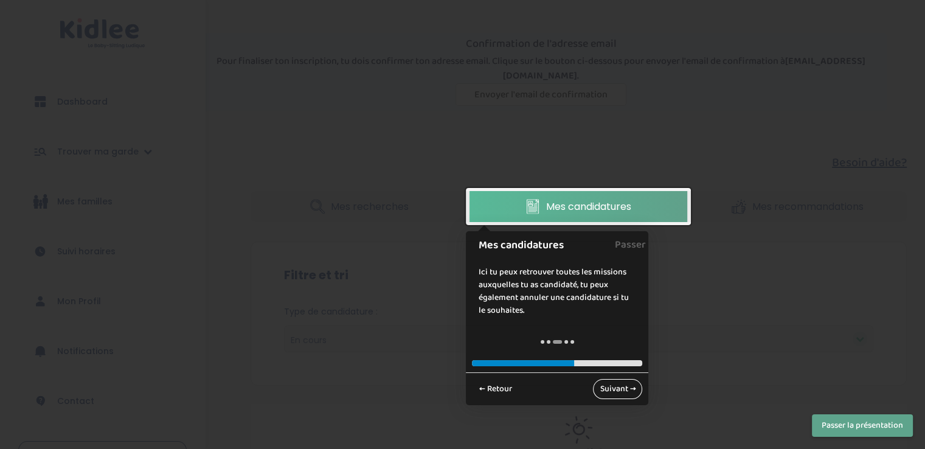
click at [612, 392] on link "Suivant →" at bounding box center [617, 389] width 49 height 20
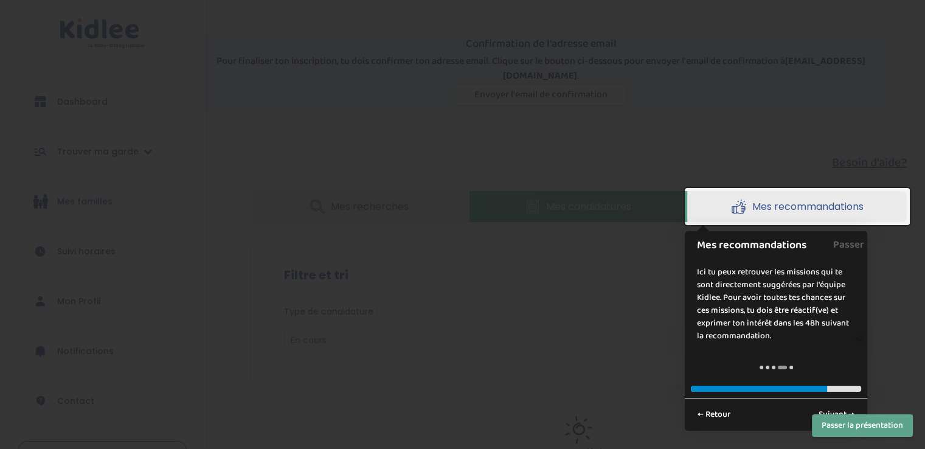
click at [724, 335] on div "Ici tu peux retrouver les missions qui te sont directement suggérées par l'équi…" at bounding box center [776, 304] width 182 height 101
click at [823, 404] on link "Suivant →" at bounding box center [836, 414] width 49 height 20
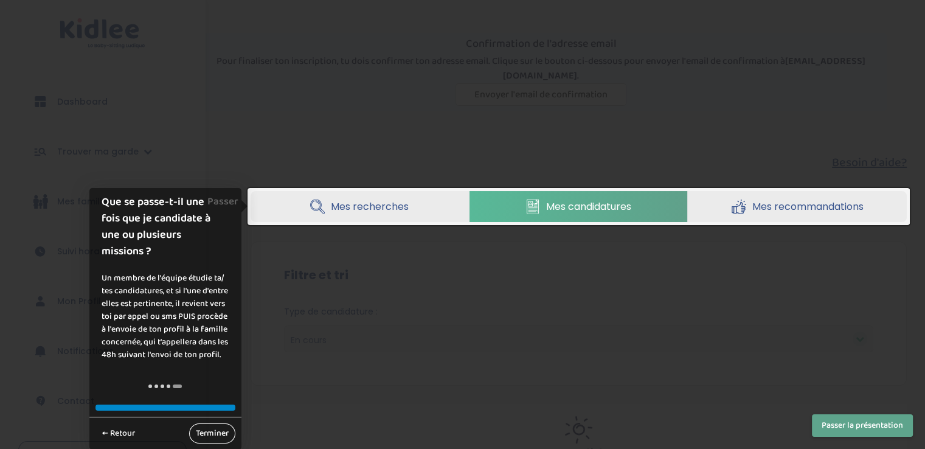
click at [207, 429] on link "Terminer" at bounding box center [212, 433] width 46 height 20
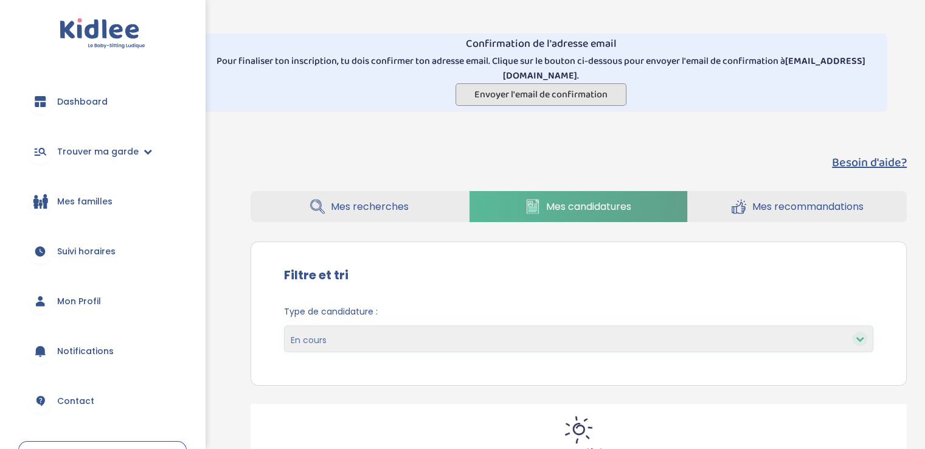
click at [467, 90] on button "Envoyer l'email de confirmation" at bounding box center [540, 94] width 171 height 22
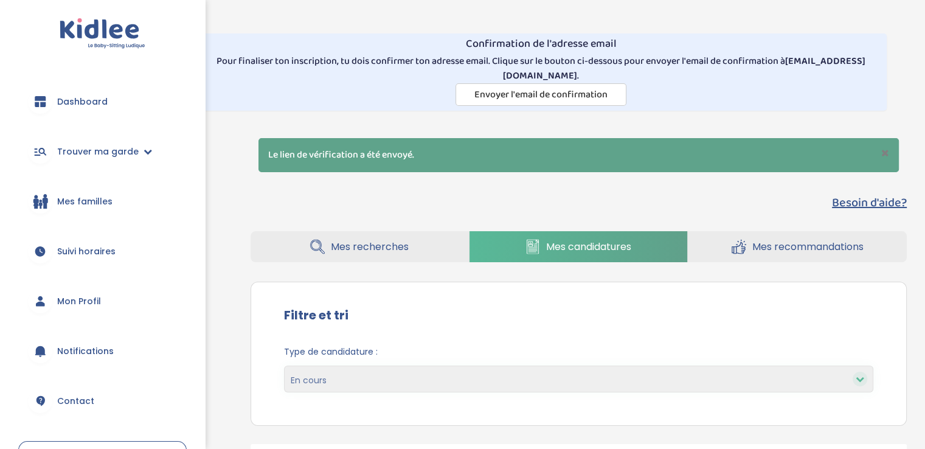
click at [306, 379] on select "En cours Validées Non retenues Annulées Backup" at bounding box center [578, 378] width 589 height 27
click at [245, 352] on div "Besoin d'aide? Mes recherches Mes candidatures Mes recommandations Besoin d'aid…" at bounding box center [578, 352] width 693 height 337
click at [71, 157] on span "Trouver ma garde" at bounding box center [97, 151] width 81 height 13
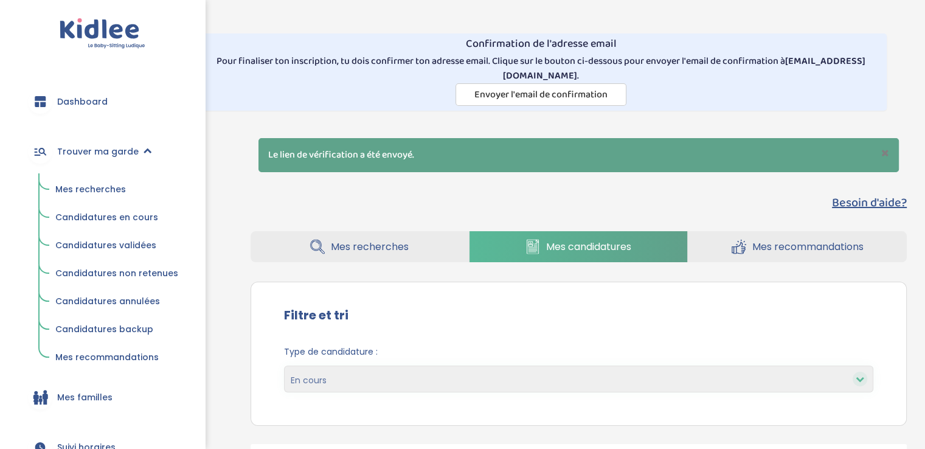
click at [79, 218] on span "Candidatures en cours" at bounding box center [106, 217] width 103 height 12
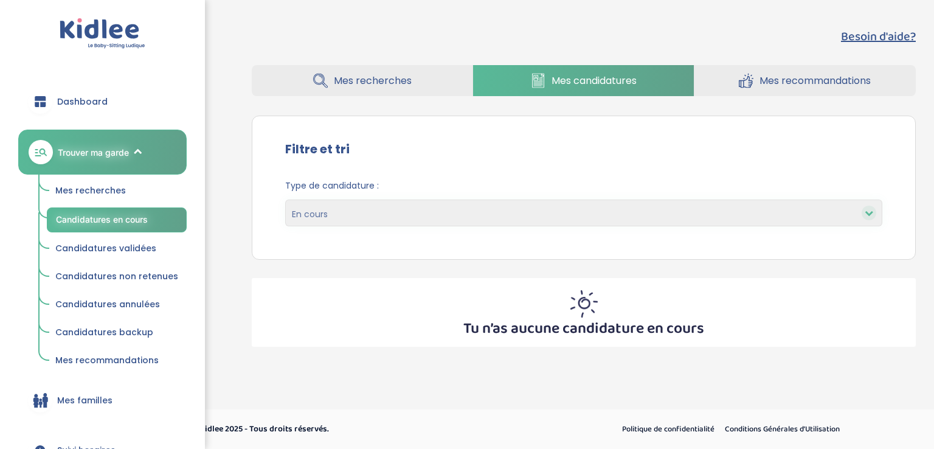
click at [728, 86] on link "Mes recommandations" at bounding box center [804, 80] width 221 height 31
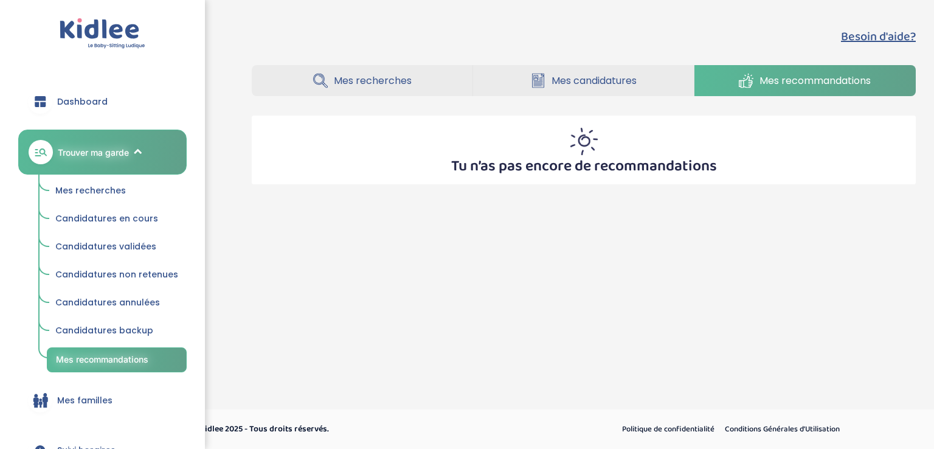
click at [610, 75] on span "Mes candidatures" at bounding box center [593, 80] width 85 height 15
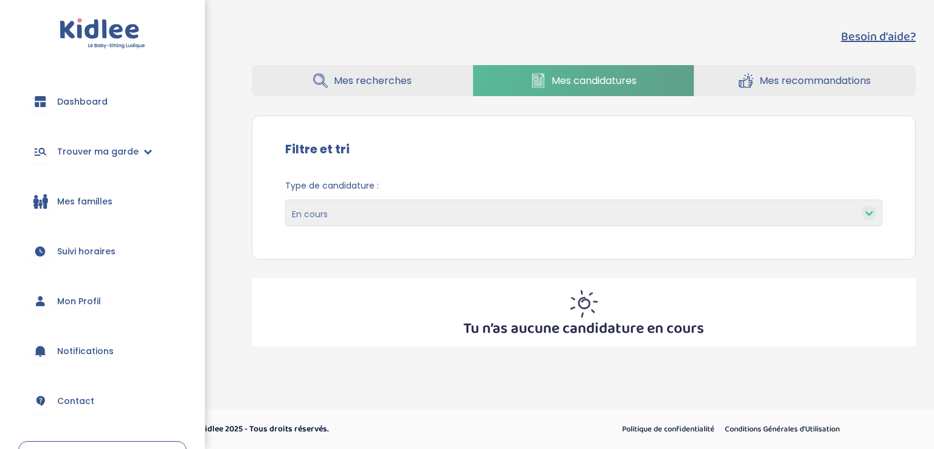
click at [346, 93] on link "Mes recherches" at bounding box center [362, 80] width 221 height 31
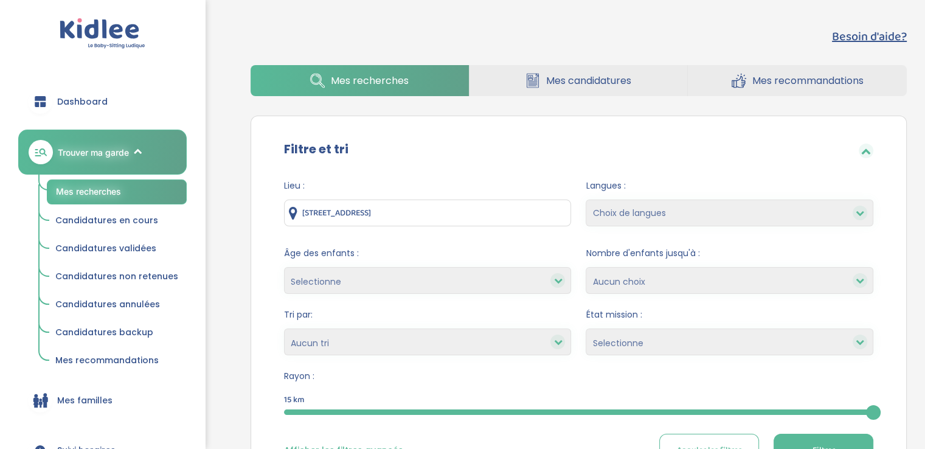
click at [333, 282] on select "Selectionne moins de 3 ans entre 3 et 6 ans plus de 6 ans" at bounding box center [428, 280] width 288 height 27
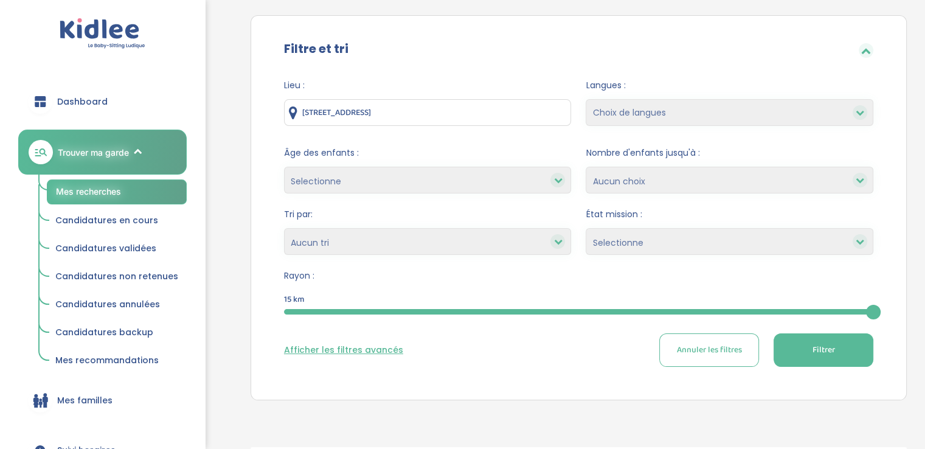
scroll to position [102, 0]
click at [86, 223] on span "Candidatures en cours" at bounding box center [106, 220] width 103 height 12
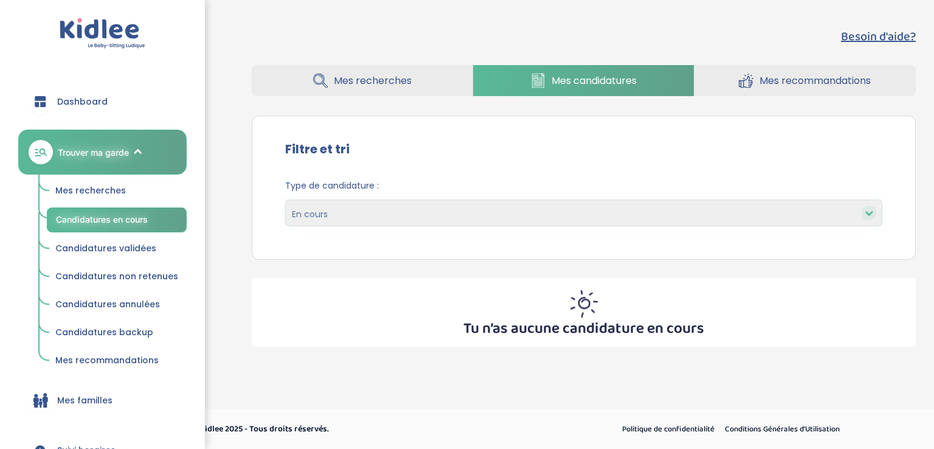
click at [63, 189] on span "Mes recherches" at bounding box center [90, 190] width 71 height 12
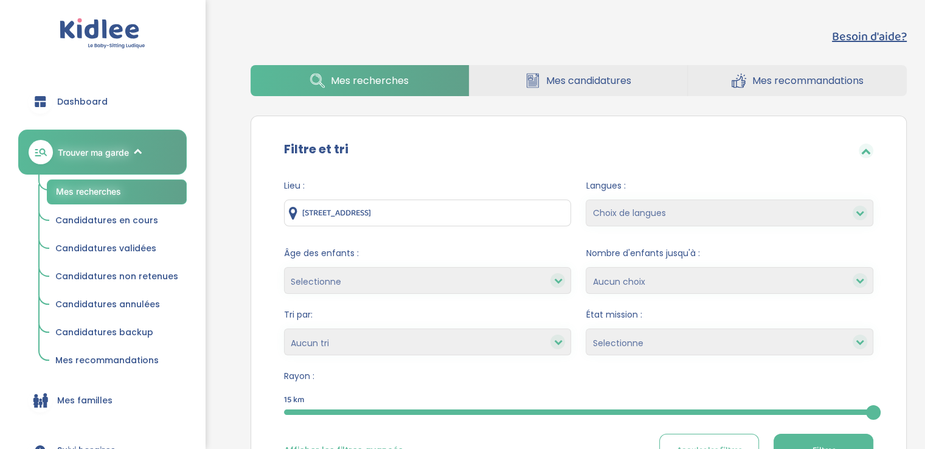
click at [601, 223] on select "Choix de langues Allemand Anglais Arabe Espagnol Grec [GEOGRAPHIC_DATA] Russe […" at bounding box center [730, 212] width 288 height 27
select select "12"
click at [586, 199] on select "Choix de langues Allemand Anglais Arabe Espagnol Grec [GEOGRAPHIC_DATA] Russe […" at bounding box center [730, 212] width 288 height 27
select select
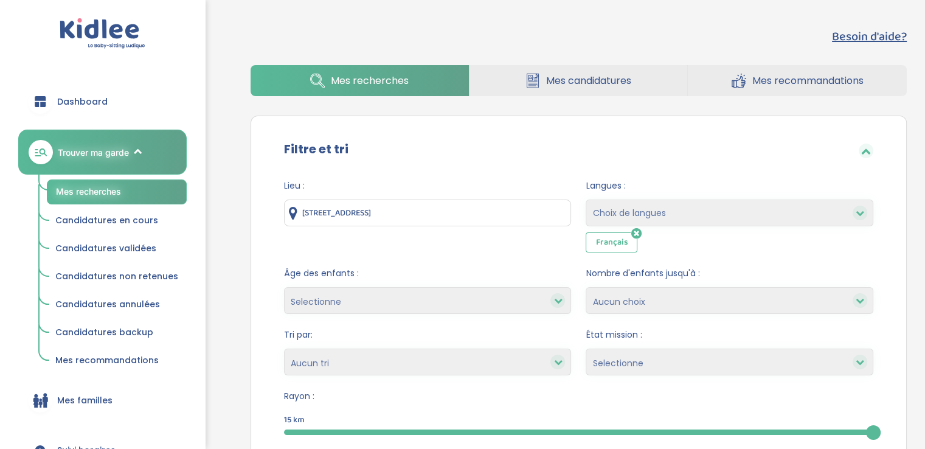
click at [602, 306] on select "1 2 3 4 Aucun choix" at bounding box center [730, 300] width 288 height 27
select select "4"
click at [586, 287] on select "1 2 3 4 Aucun choix" at bounding box center [730, 300] width 288 height 27
click at [598, 362] on select "Selectionne Nouvelle Mission Peu de candidat.e.s Déjà plusieurs candidat.e.s Pr…" at bounding box center [730, 361] width 288 height 27
select select "Peu de candidat.e.s"
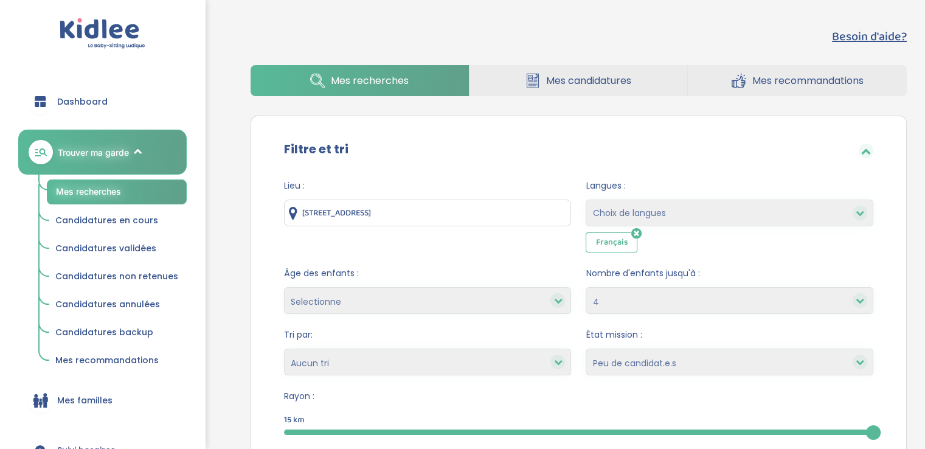
click at [586, 348] on select "Selectionne Nouvelle Mission Peu de candidat.e.s Déjà plusieurs candidat.e.s Pr…" at bounding box center [730, 361] width 288 height 27
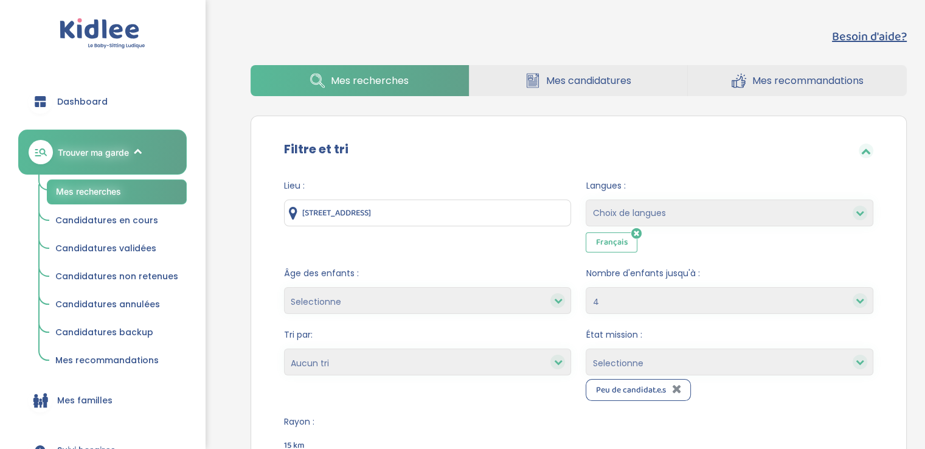
click at [604, 362] on select "Selectionne Nouvelle Mission Peu de candidat.e.s Déjà plusieurs candidat.e.s Pr…" at bounding box center [730, 361] width 288 height 27
select select "Nouvelle Mission"
click at [586, 348] on select "Selectionne Nouvelle Mission Peu de candidat.e.s Déjà plusieurs candidat.e.s Pr…" at bounding box center [730, 361] width 288 height 27
click at [605, 361] on select "Selectionne Nouvelle Mission Peu de candidat.e.s Déjà plusieurs candidat.e.s Pr…" at bounding box center [730, 361] width 288 height 27
select select "Déjà plusieurs candidat.e.s"
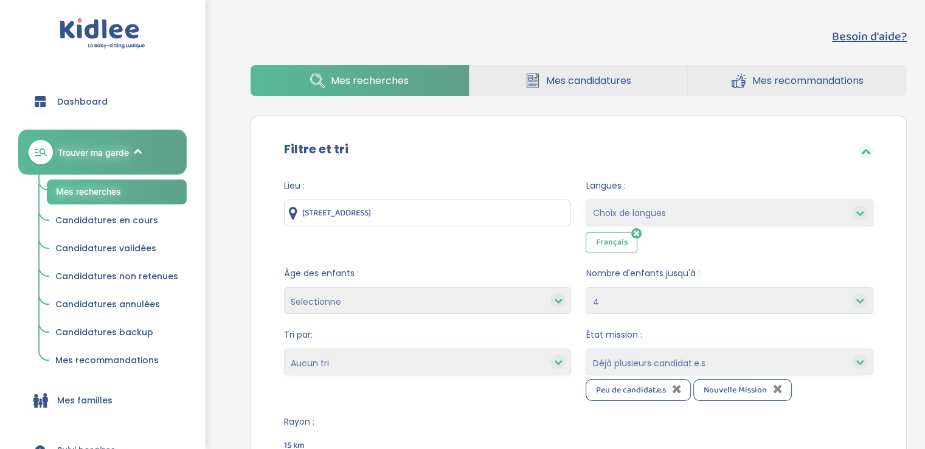
click at [586, 348] on select "Selectionne Nouvelle Mission Peu de candidat.e.s Déjà plusieurs candidat.e.s Pr…" at bounding box center [730, 361] width 288 height 27
select select
click at [315, 358] on select "Heures par semaine (croissant) Heures par semaine (décroissant) Date de démarra…" at bounding box center [428, 361] width 288 height 27
select select "hours_asc"
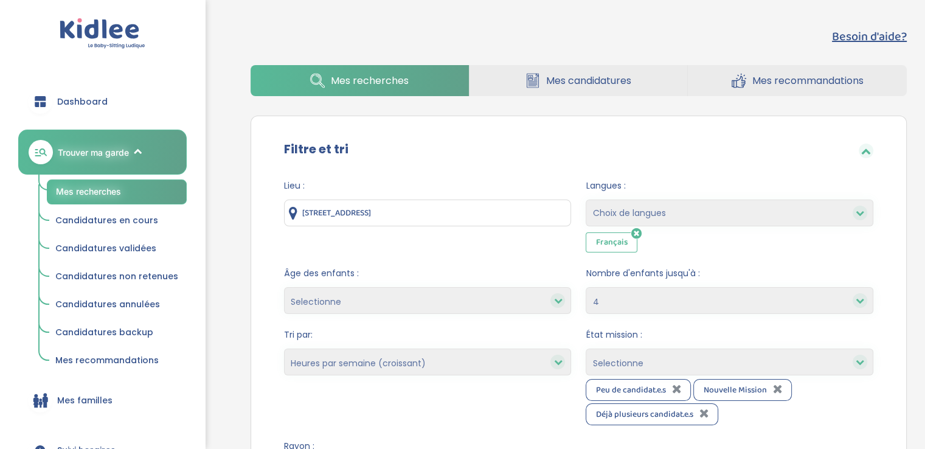
click at [284, 348] on select "Heures par semaine (croissant) Heures par semaine (décroissant) Date de démarra…" at bounding box center [428, 361] width 288 height 27
click at [326, 365] on select "Heures par semaine (croissant) Heures par semaine (décroissant) Date de démarra…" at bounding box center [428, 361] width 288 height 27
click at [350, 403] on div "Tri par: Heures par semaine (croissant) Heures par semaine (décroissant) Date d…" at bounding box center [428, 376] width 288 height 97
click at [302, 305] on select "Selectionne moins de 3 ans entre 3 et 6 ans plus de 6 ans" at bounding box center [428, 300] width 288 height 27
select select "3-6"
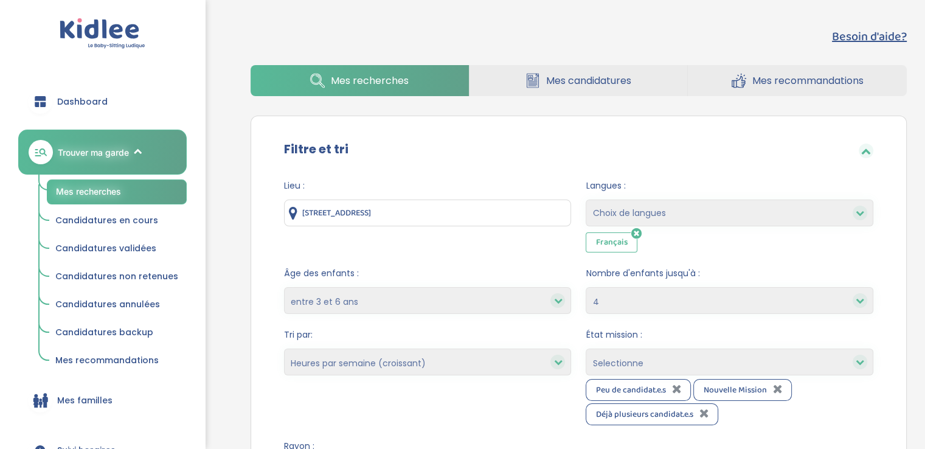
click at [284, 287] on select "Selectionne moins de 3 ans entre 3 et 6 ans plus de 6 ans" at bounding box center [428, 300] width 288 height 27
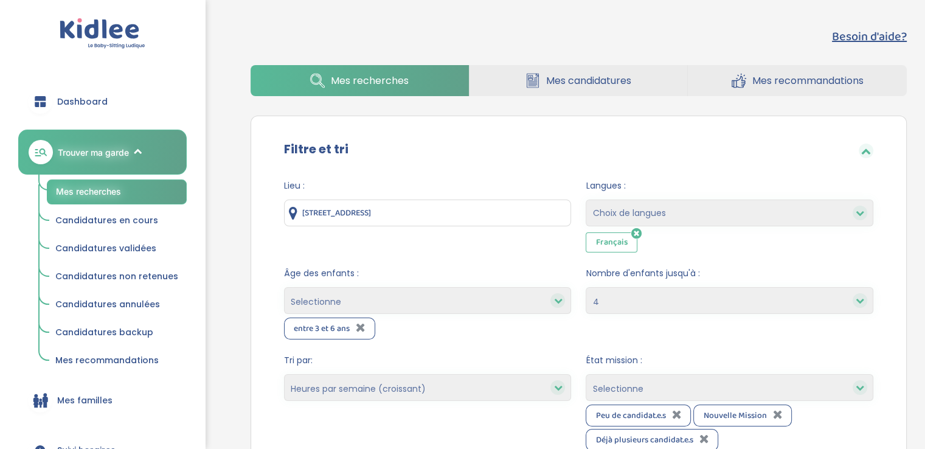
click at [292, 302] on select "Selectionne moins de 3 ans entre 3 et 6 ans plus de 6 ans" at bounding box center [428, 300] width 288 height 27
select select "-3"
click at [284, 287] on select "Selectionne moins de 3 ans entre 3 et 6 ans plus de 6 ans" at bounding box center [428, 300] width 288 height 27
click at [294, 302] on select "Selectionne moins de 3 ans entre 3 et 6 ans plus de 6 ans" at bounding box center [428, 300] width 288 height 27
select select "+6"
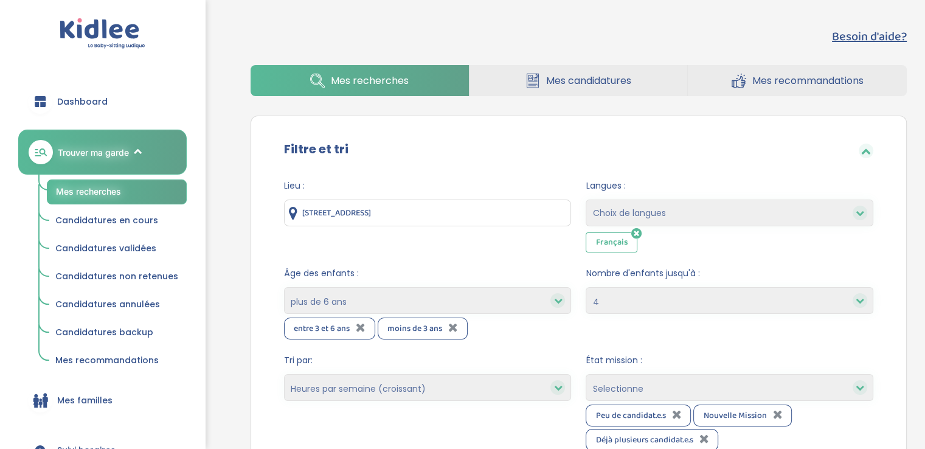
click at [284, 287] on select "Selectionne moins de 3 ans entre 3 et 6 ans plus de 6 ans" at bounding box center [428, 300] width 288 height 27
select select
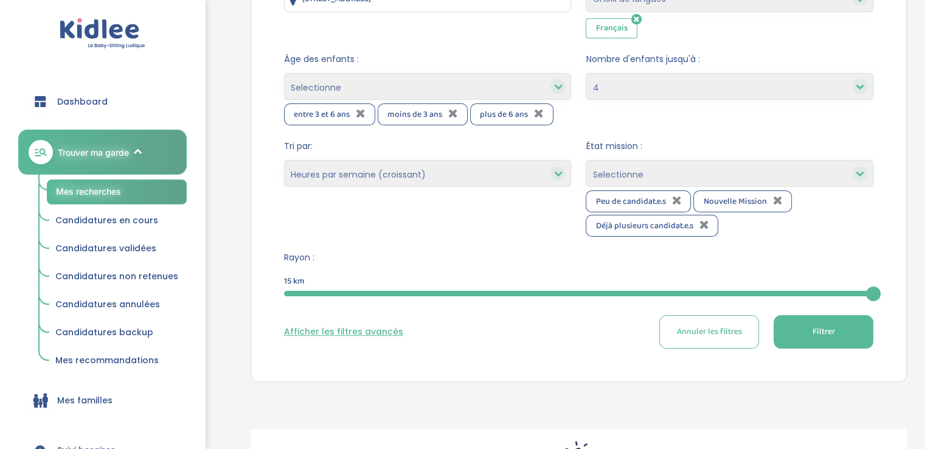
scroll to position [218, 0]
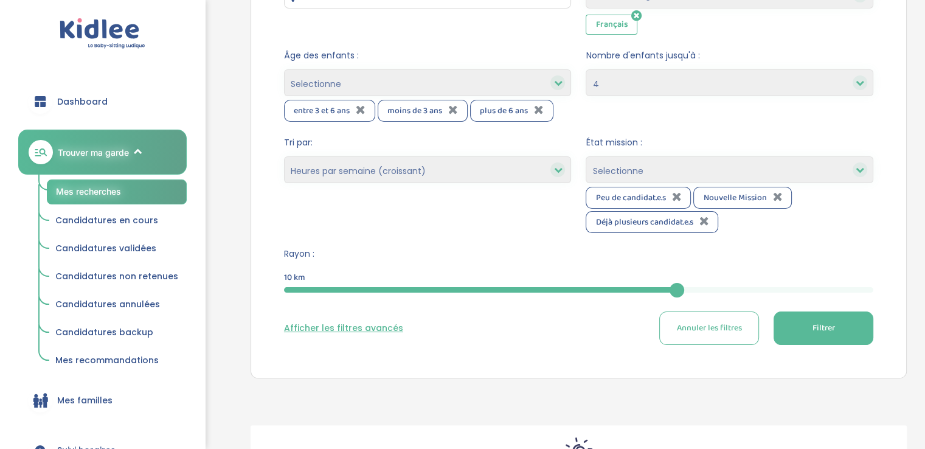
click at [803, 333] on button "Filtrer" at bounding box center [823, 327] width 100 height 33
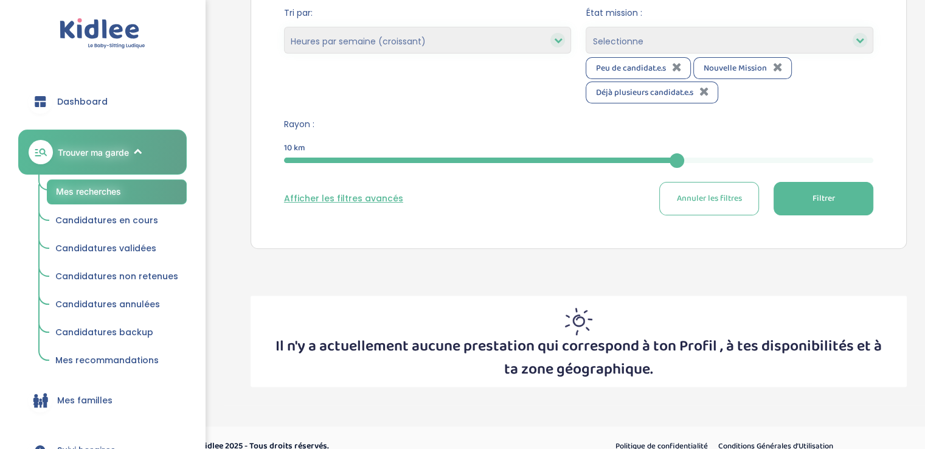
scroll to position [349, 0]
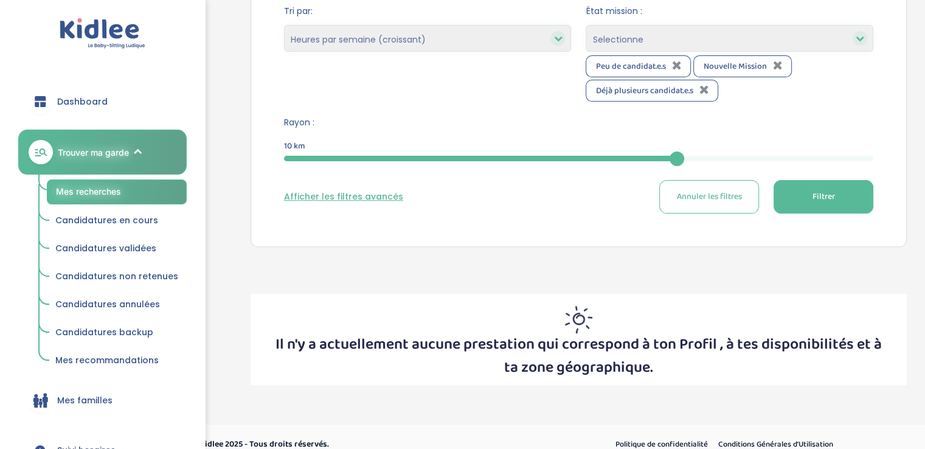
click at [813, 199] on span "Filtrer" at bounding box center [823, 196] width 22 height 13
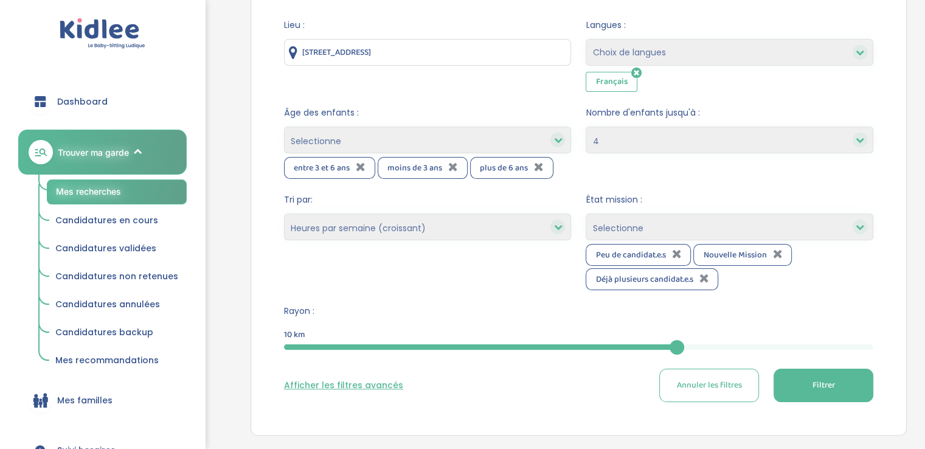
scroll to position [362, 0]
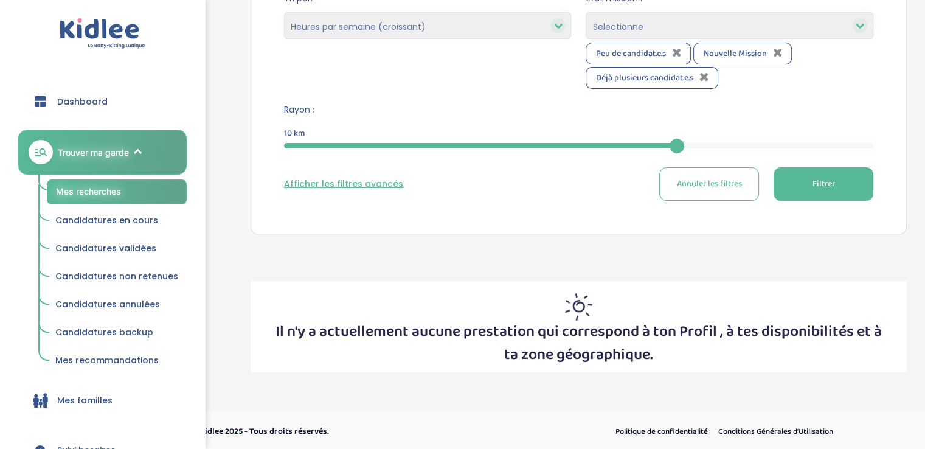
click at [795, 187] on button "Filtrer" at bounding box center [823, 183] width 100 height 33
click at [58, 100] on span "Dashboard" at bounding box center [82, 101] width 50 height 13
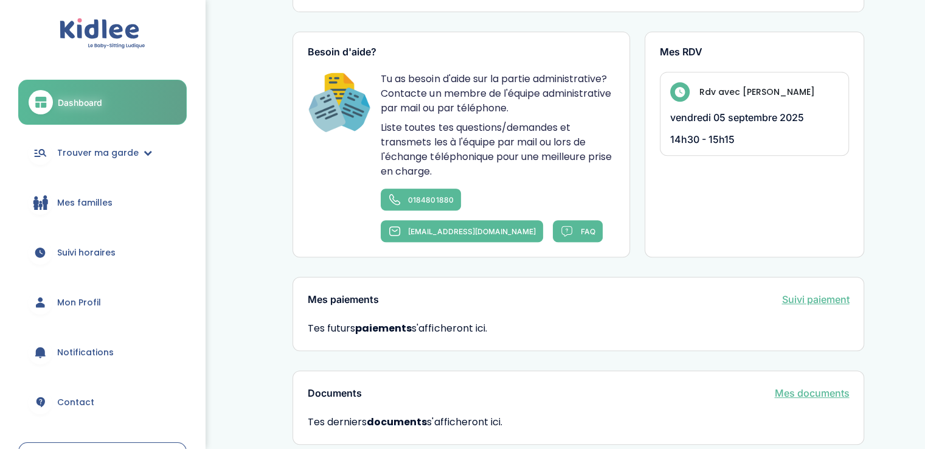
scroll to position [545, 0]
click at [384, 210] on link "0184801880" at bounding box center [421, 199] width 80 height 22
click at [683, 123] on p "vendredi 05 septembre 2025" at bounding box center [754, 117] width 169 height 12
click at [676, 123] on div "Rdv avec Léa [DATE] 14h30 - 15h15" at bounding box center [755, 114] width 190 height 84
click at [672, 123] on p "vendredi 05 septembre 2025" at bounding box center [754, 117] width 169 height 12
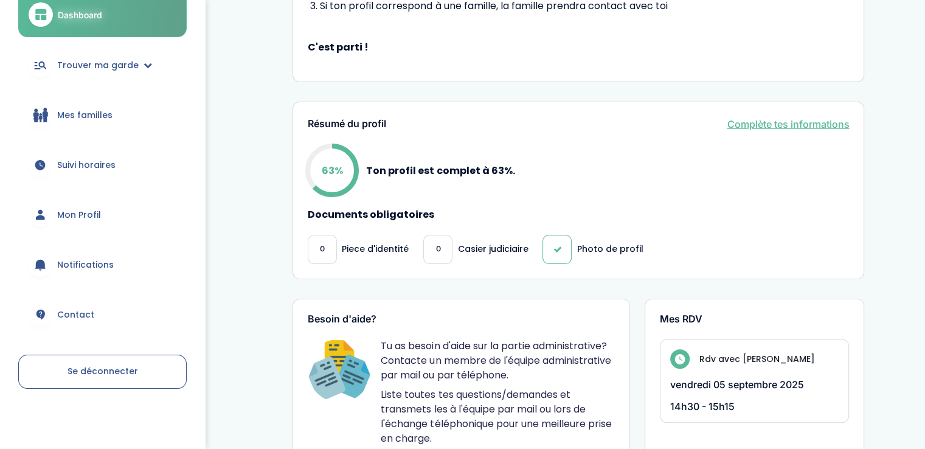
scroll to position [0, 0]
